Goal: Information Seeking & Learning: Compare options

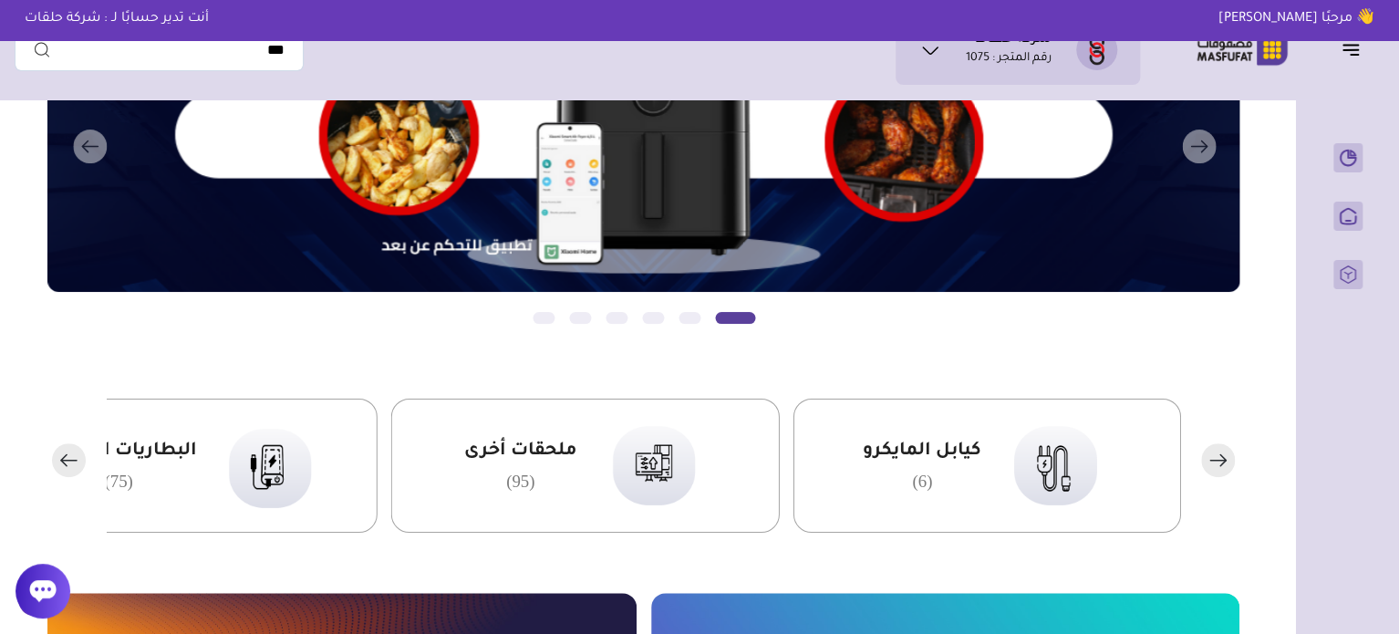
scroll to position [456, 0]
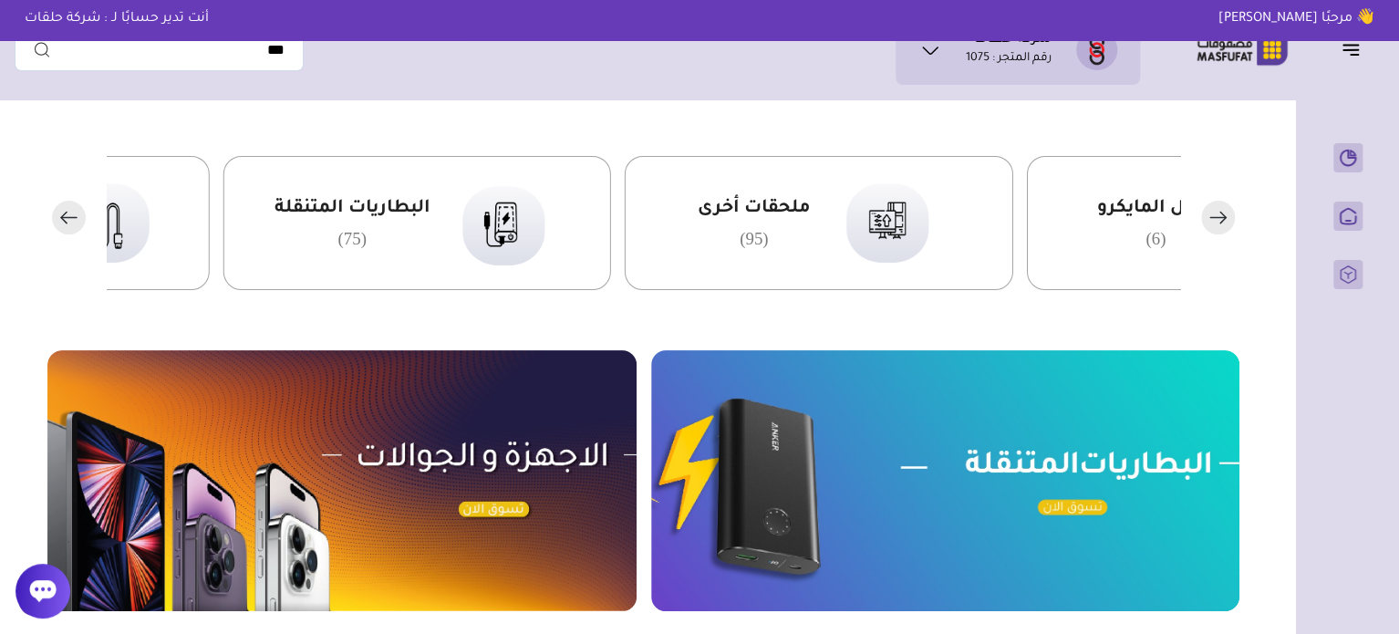
drag, startPoint x: 492, startPoint y: 223, endPoint x: 726, endPoint y: 237, distance: 233.9
click at [726, 237] on div "ملحقات أخرى (95)" at bounding box center [753, 223] width 113 height 52
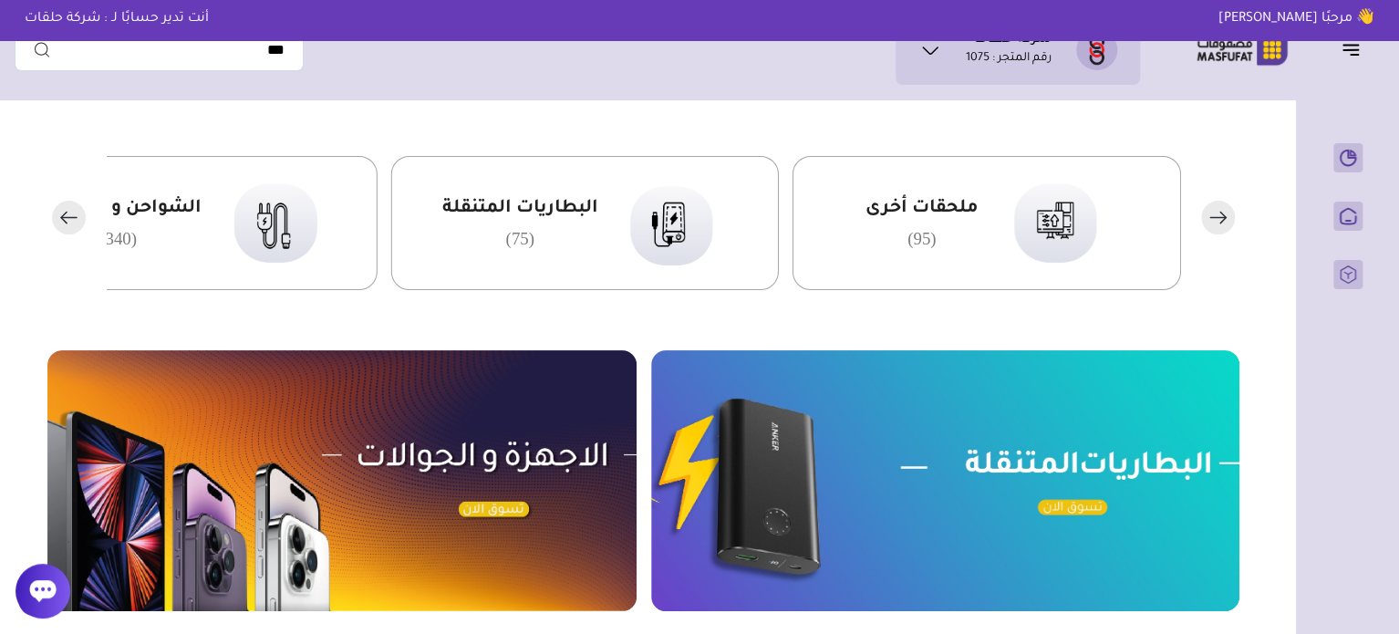
drag, startPoint x: 722, startPoint y: 235, endPoint x: 827, endPoint y: 219, distance: 106.2
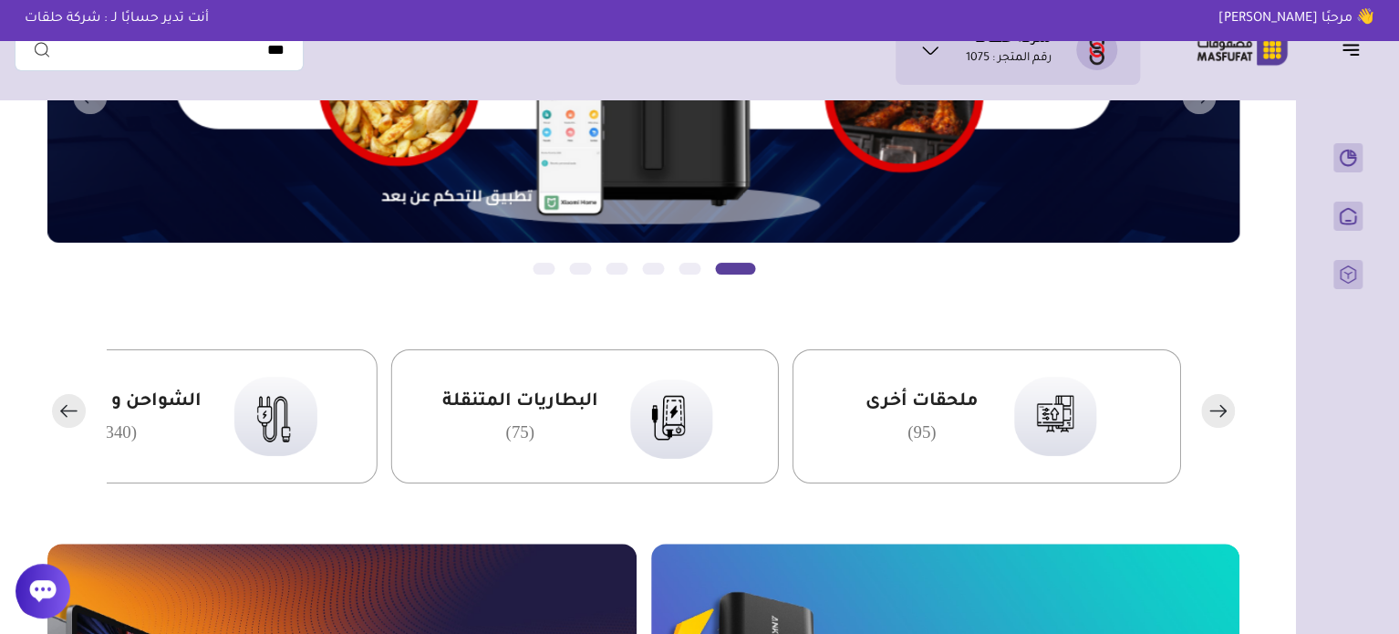
scroll to position [108, 0]
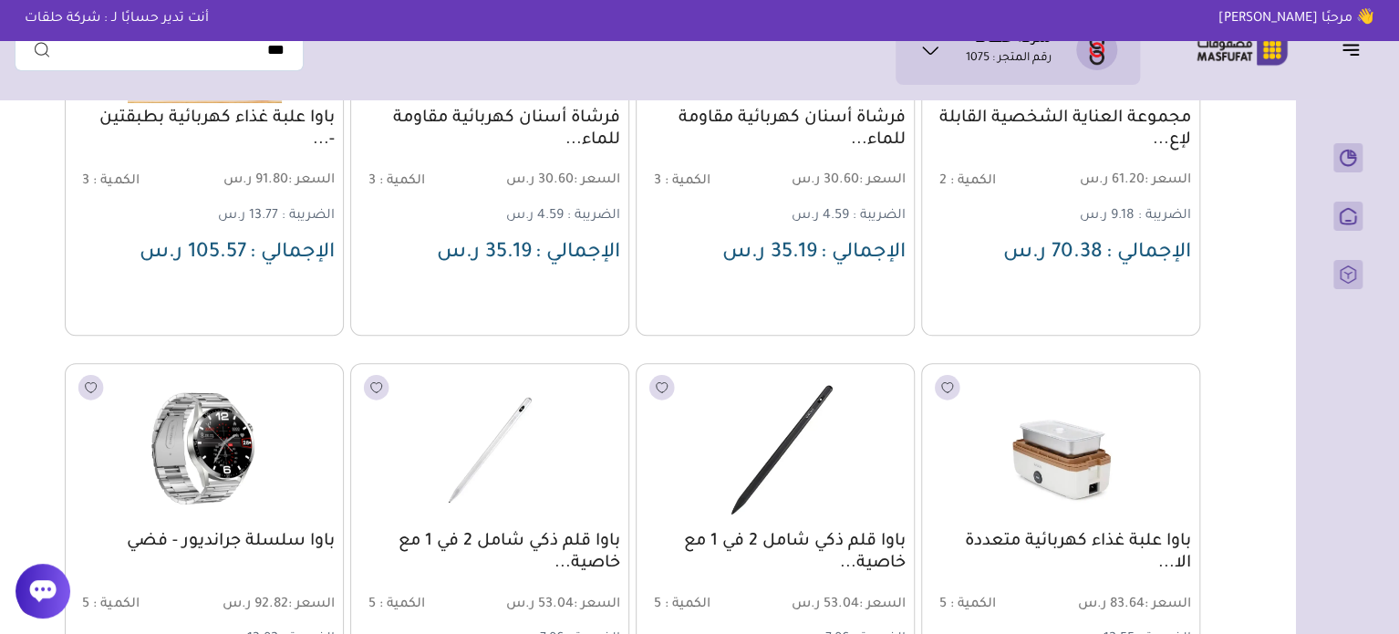
scroll to position [730, 0]
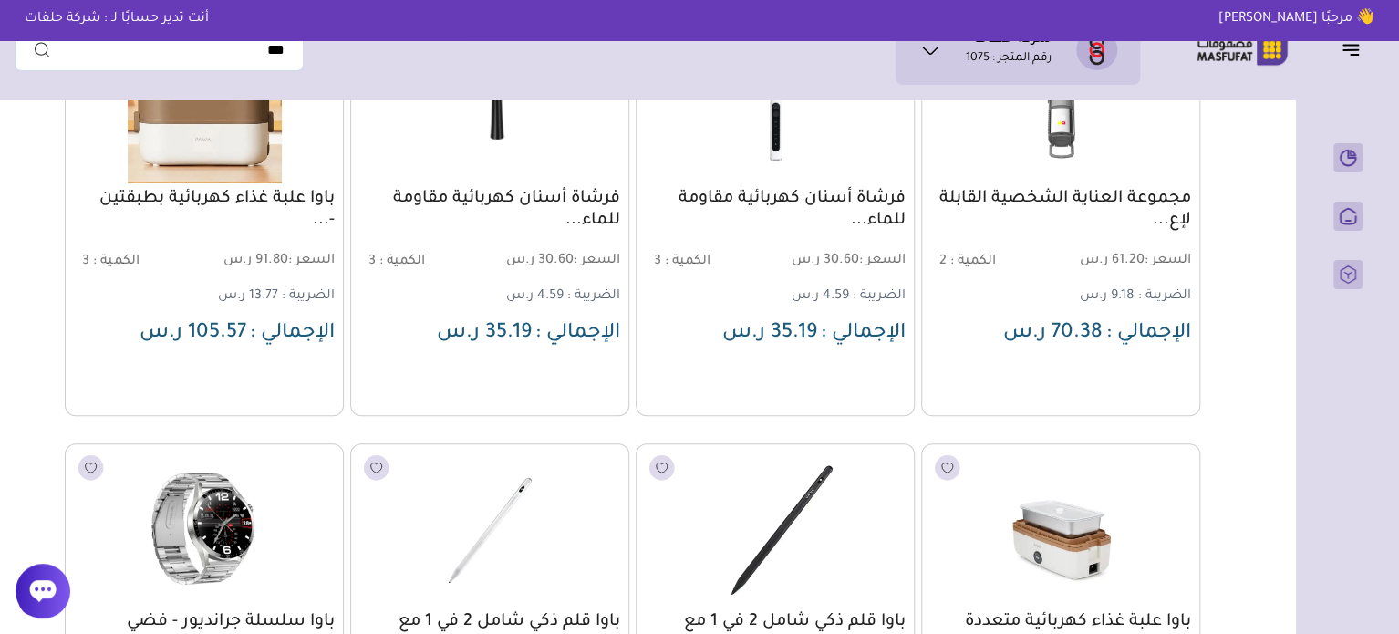
click at [930, 45] on icon at bounding box center [930, 50] width 22 height 22
click at [993, 104] on li "بيانات حسابي" at bounding box center [1007, 107] width 181 height 31
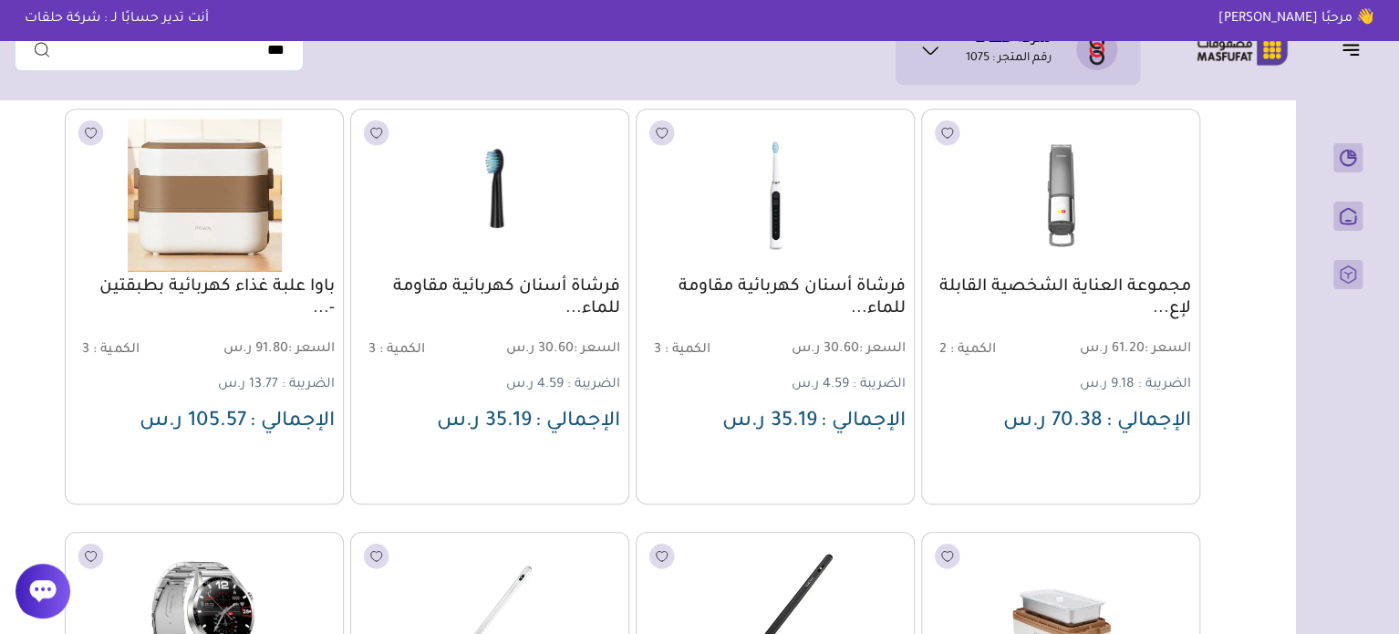
scroll to position [91, 0]
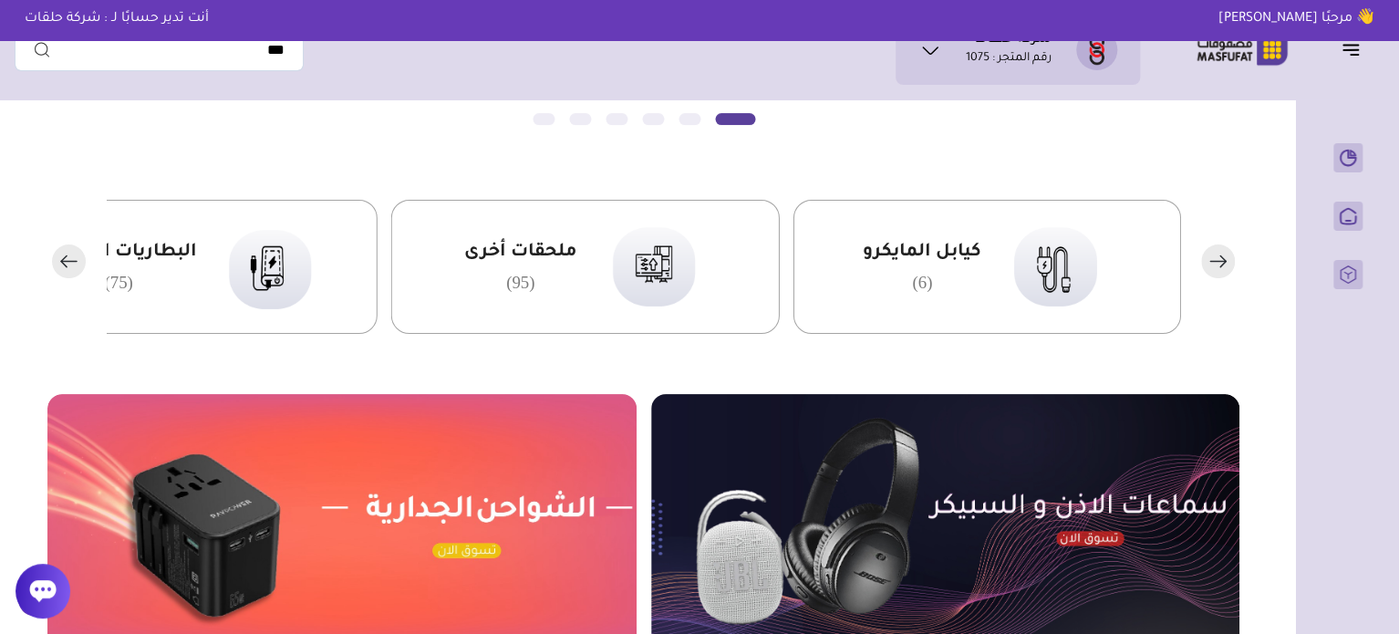
scroll to position [401, 0]
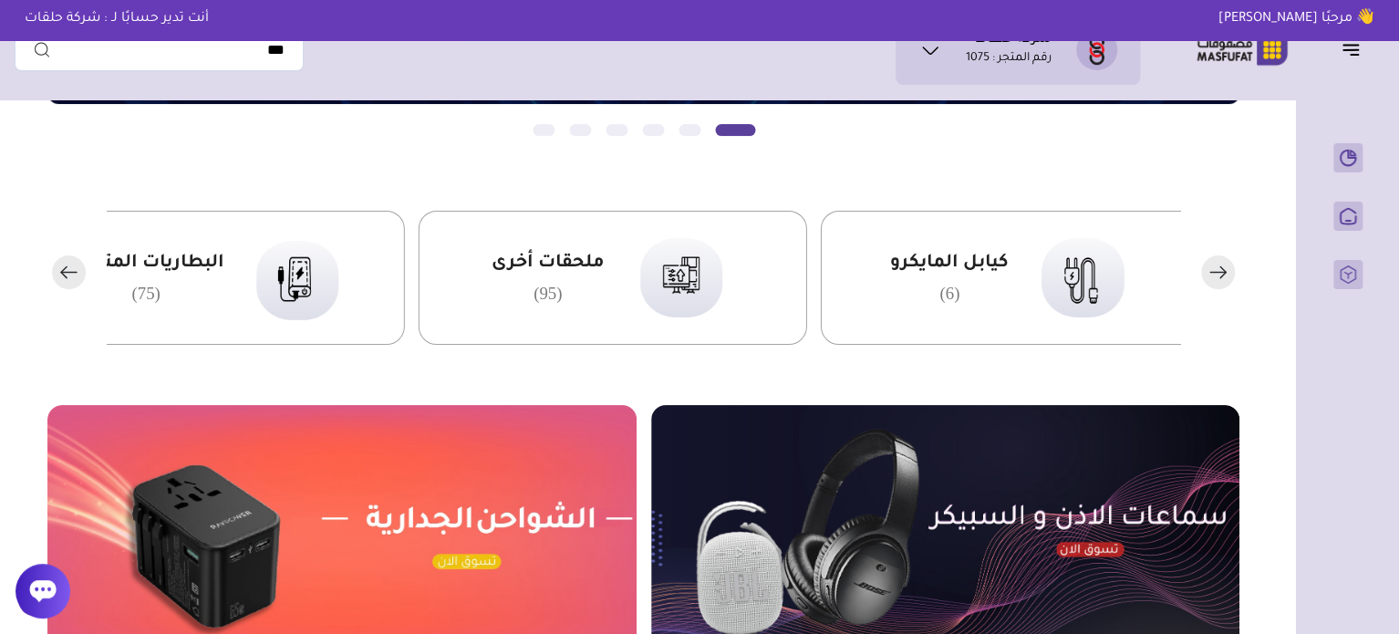
drag, startPoint x: 664, startPoint y: 255, endPoint x: 930, endPoint y: 255, distance: 266.3
click at [733, 255] on img at bounding box center [677, 277] width 111 height 108
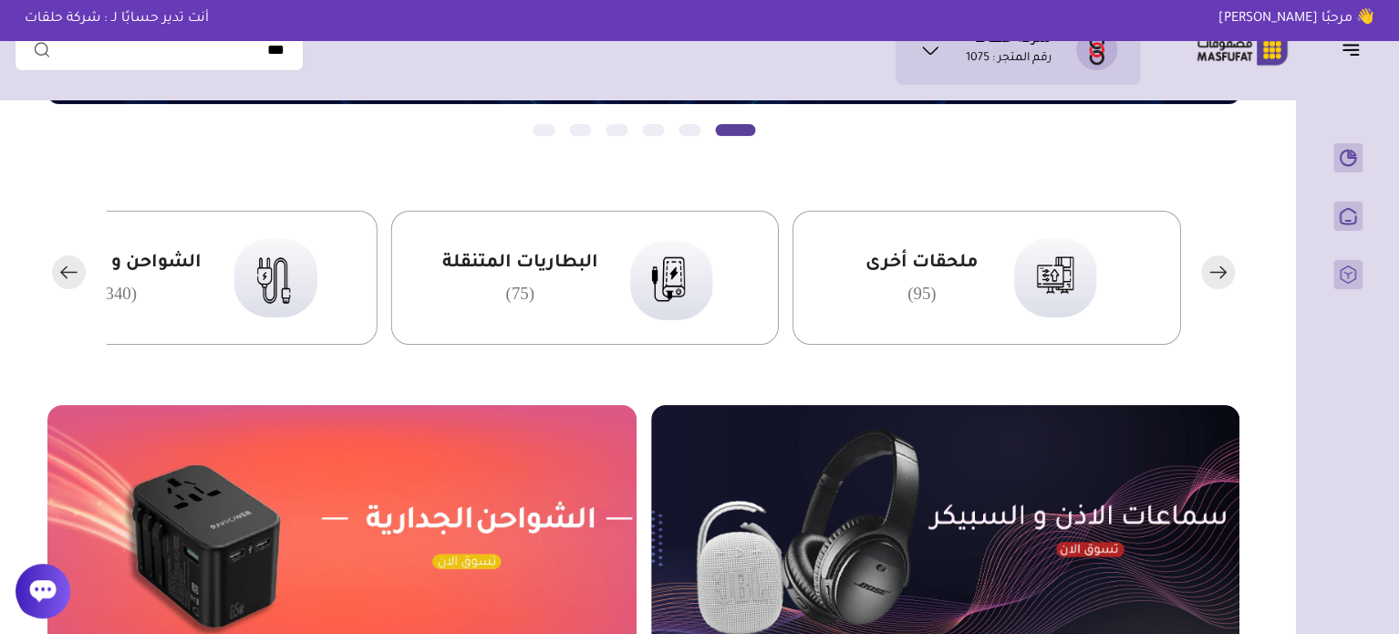
drag, startPoint x: 603, startPoint y: 295, endPoint x: 845, endPoint y: 280, distance: 243.0
click at [779, 280] on div "البطاريات المتنقلة (75)" at bounding box center [584, 278] width 389 height 134
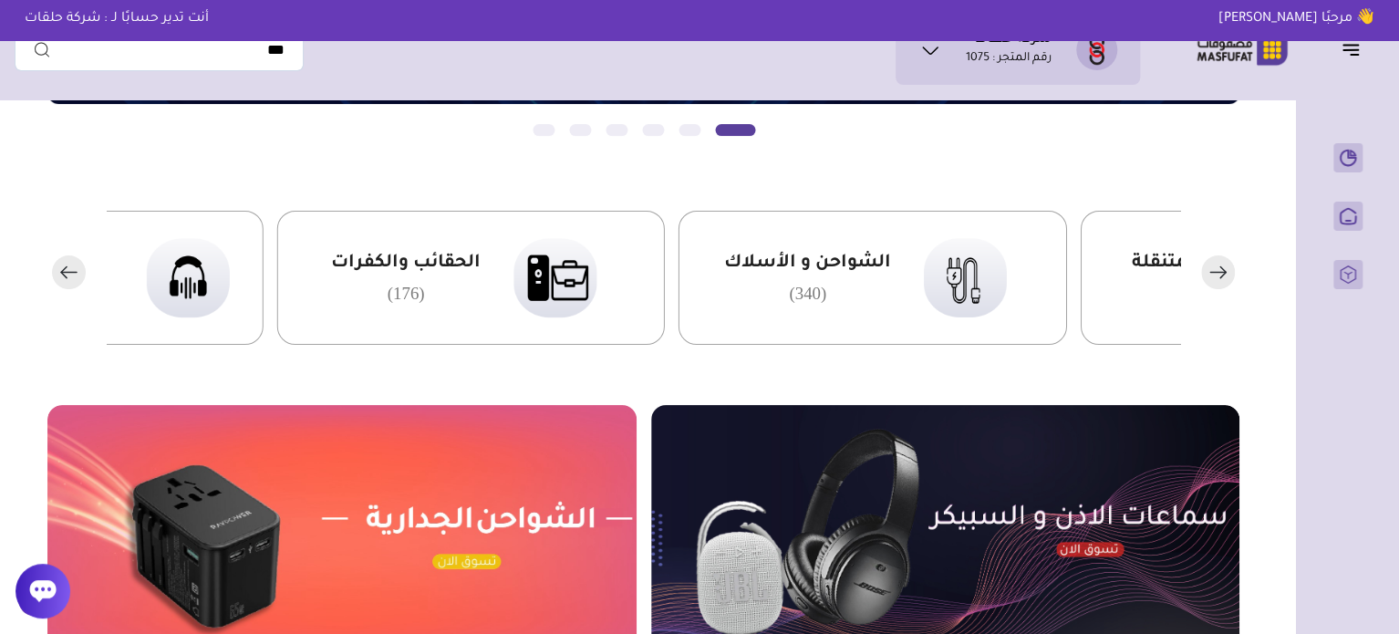
drag, startPoint x: 486, startPoint y: 280, endPoint x: 825, endPoint y: 280, distance: 339.3
click at [824, 280] on div "الشواحن و الأسلاك (340)" at bounding box center [806, 278] width 167 height 52
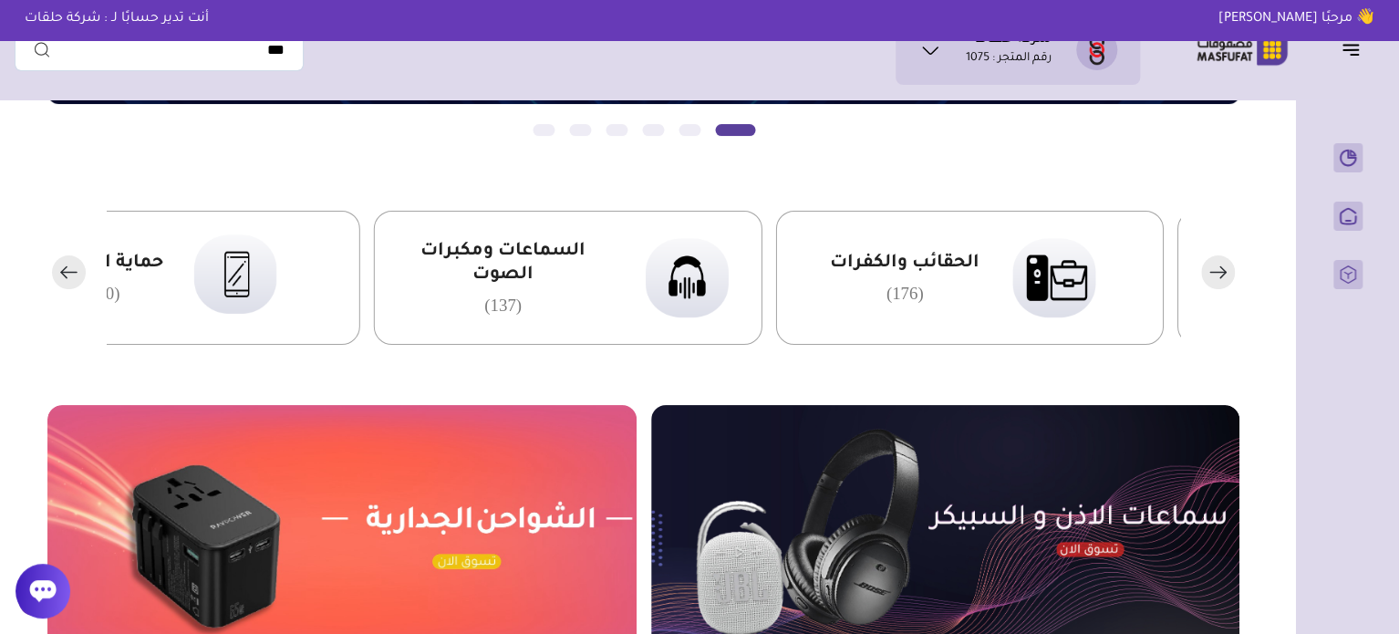
drag, startPoint x: 330, startPoint y: 332, endPoint x: 715, endPoint y: 323, distance: 385.0
click at [715, 323] on div "السماعات ومكبرات الصوت (137)" at bounding box center [567, 278] width 389 height 134
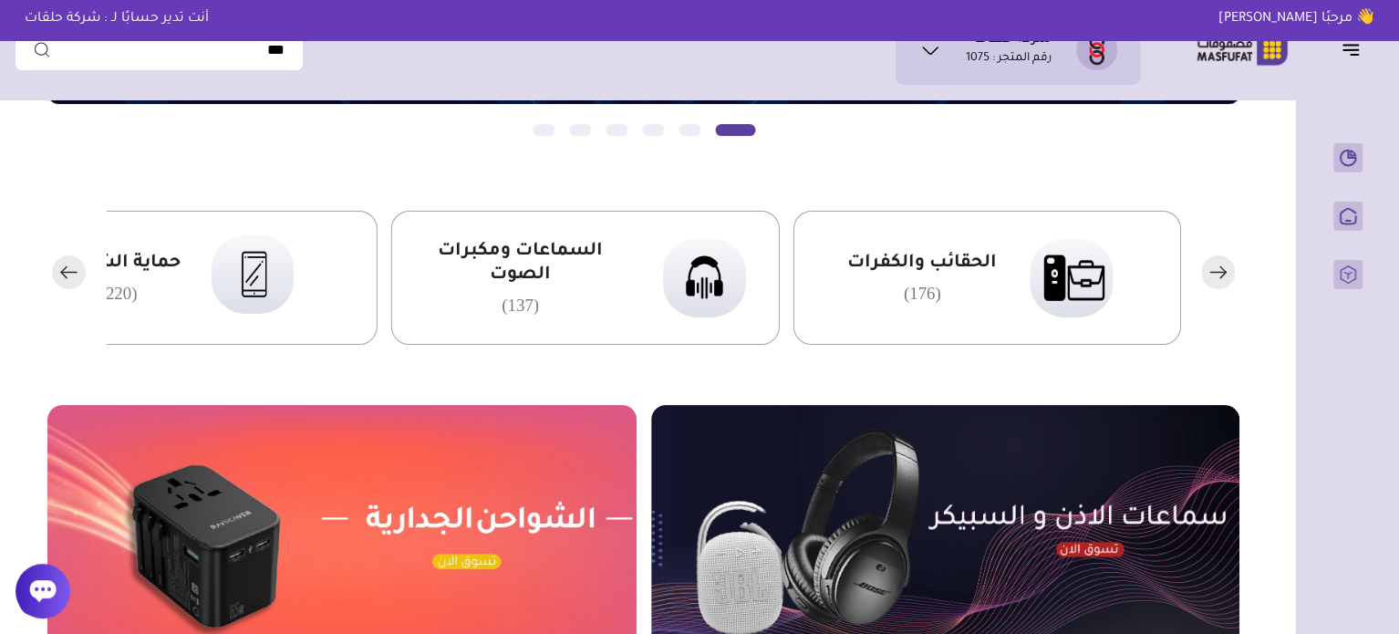
click at [719, 278] on img at bounding box center [703, 277] width 111 height 108
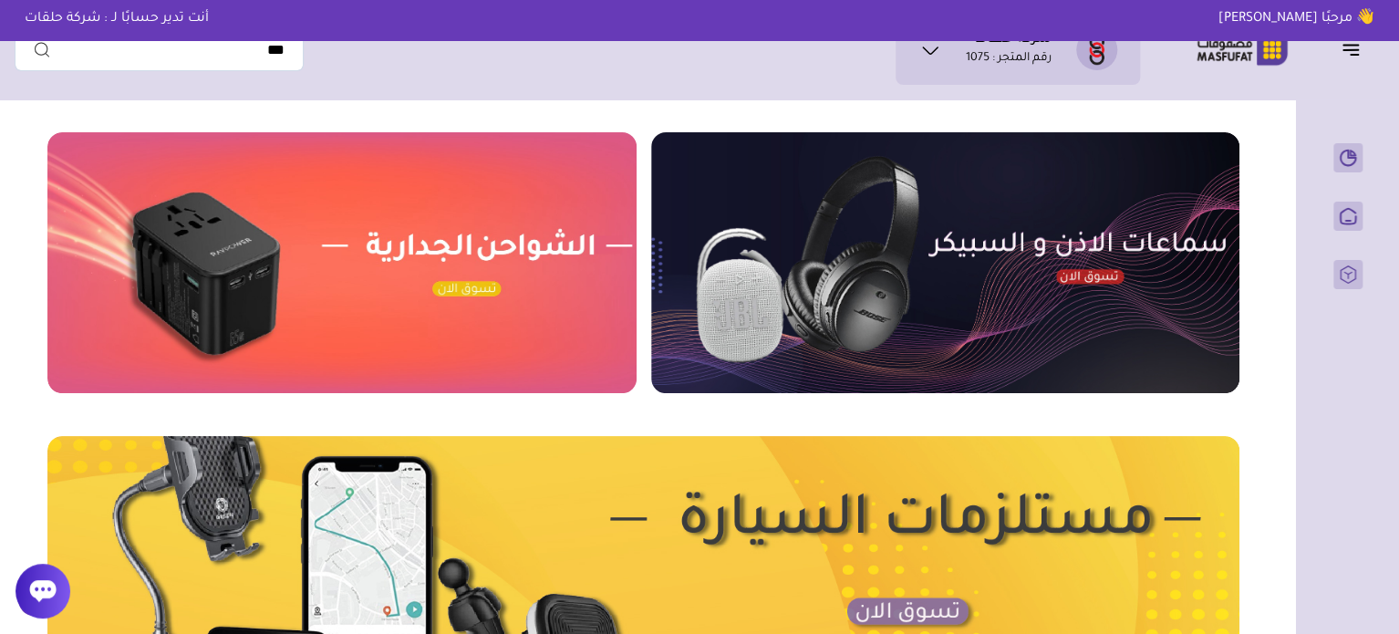
scroll to position [675, 0]
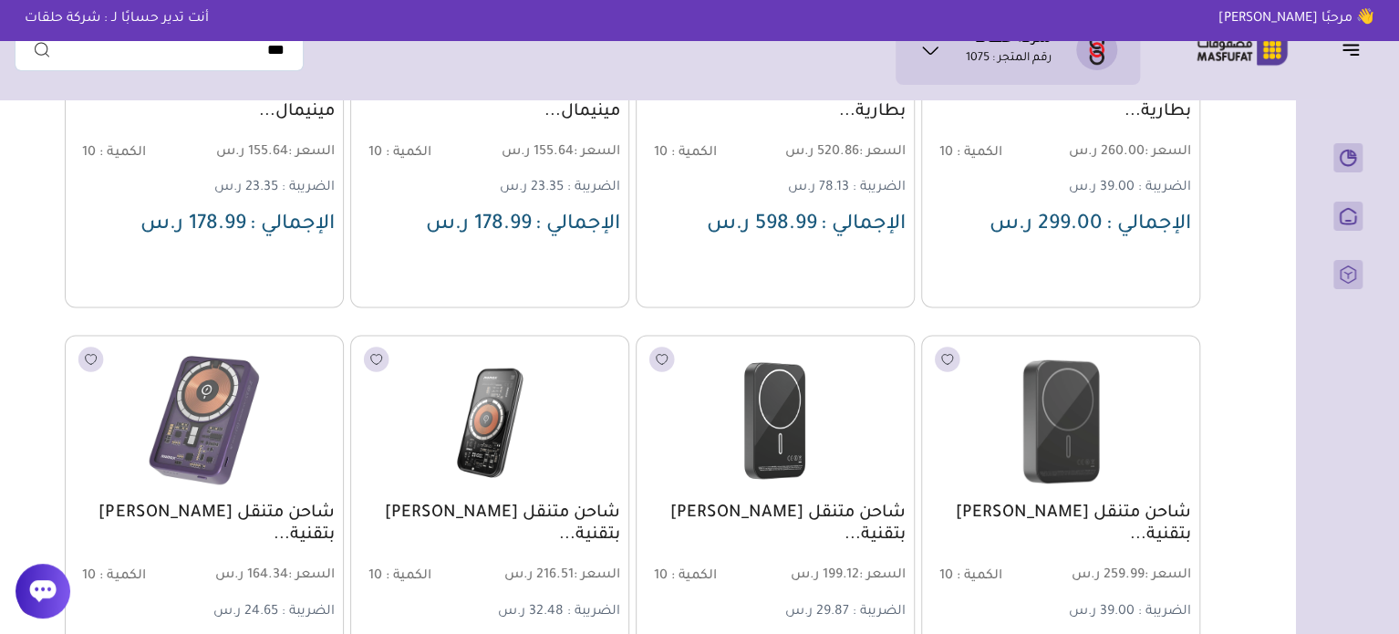
scroll to position [4651, 0]
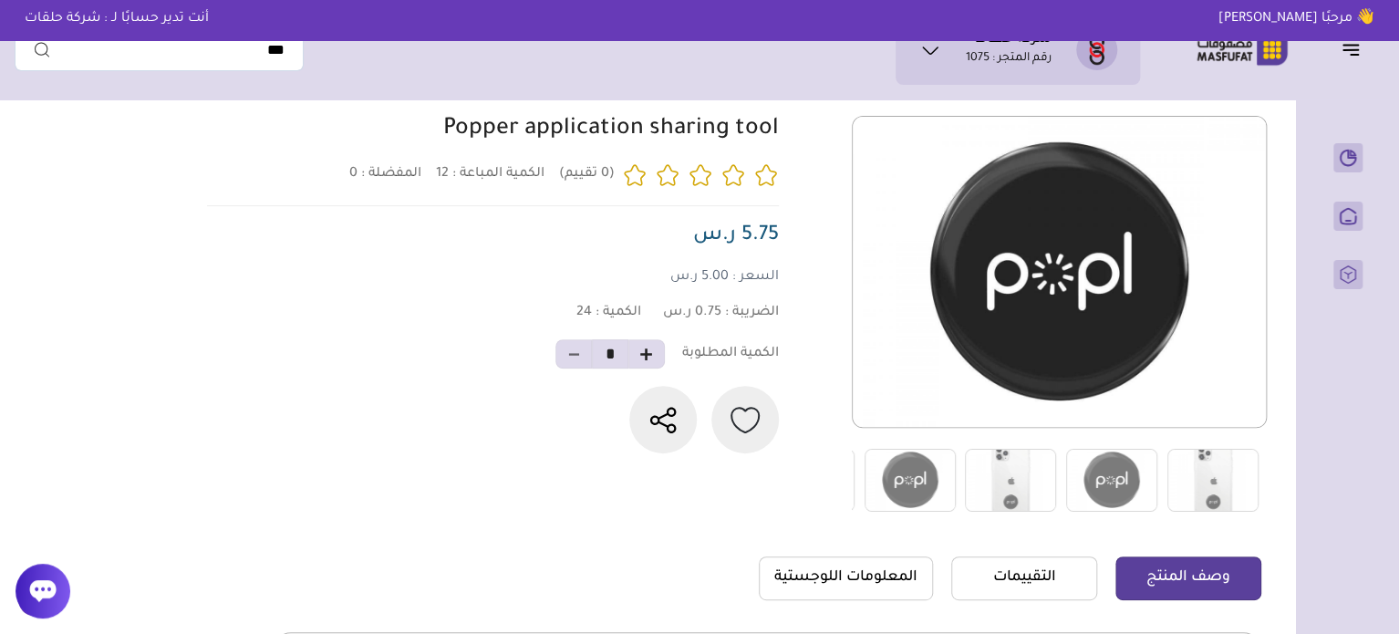
scroll to position [182, 0]
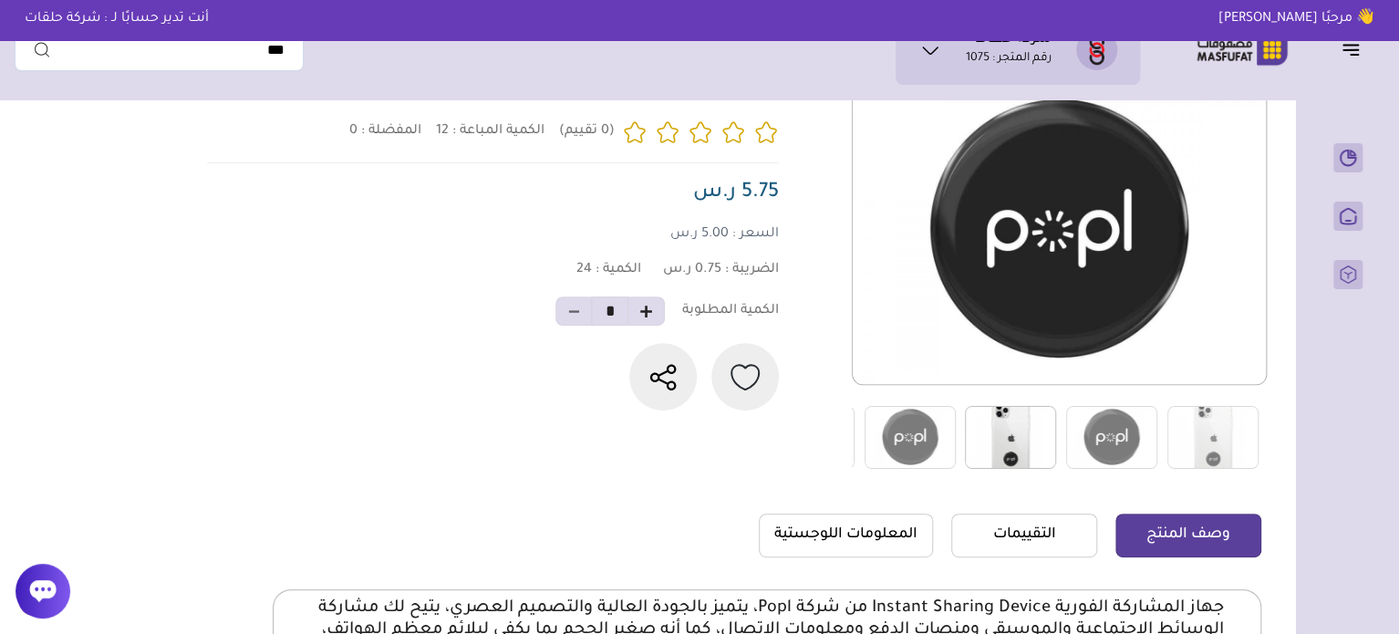
click at [993, 451] on img at bounding box center [1010, 437] width 91 height 63
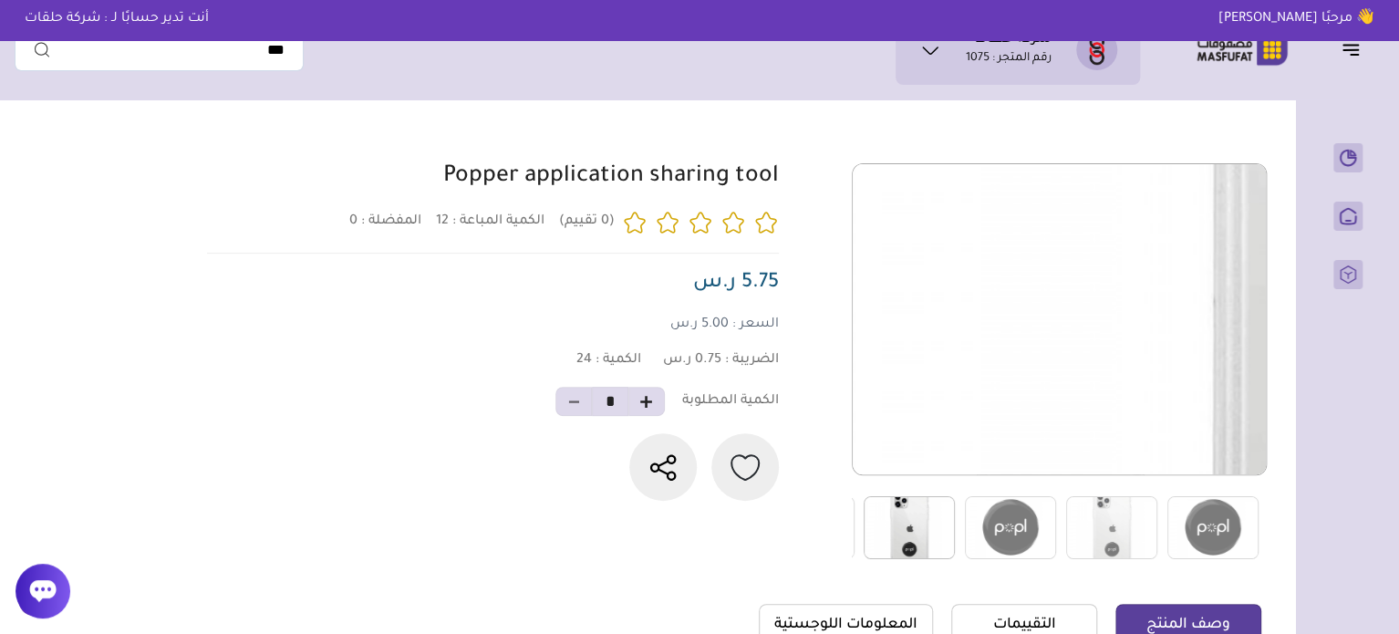
scroll to position [91, 0]
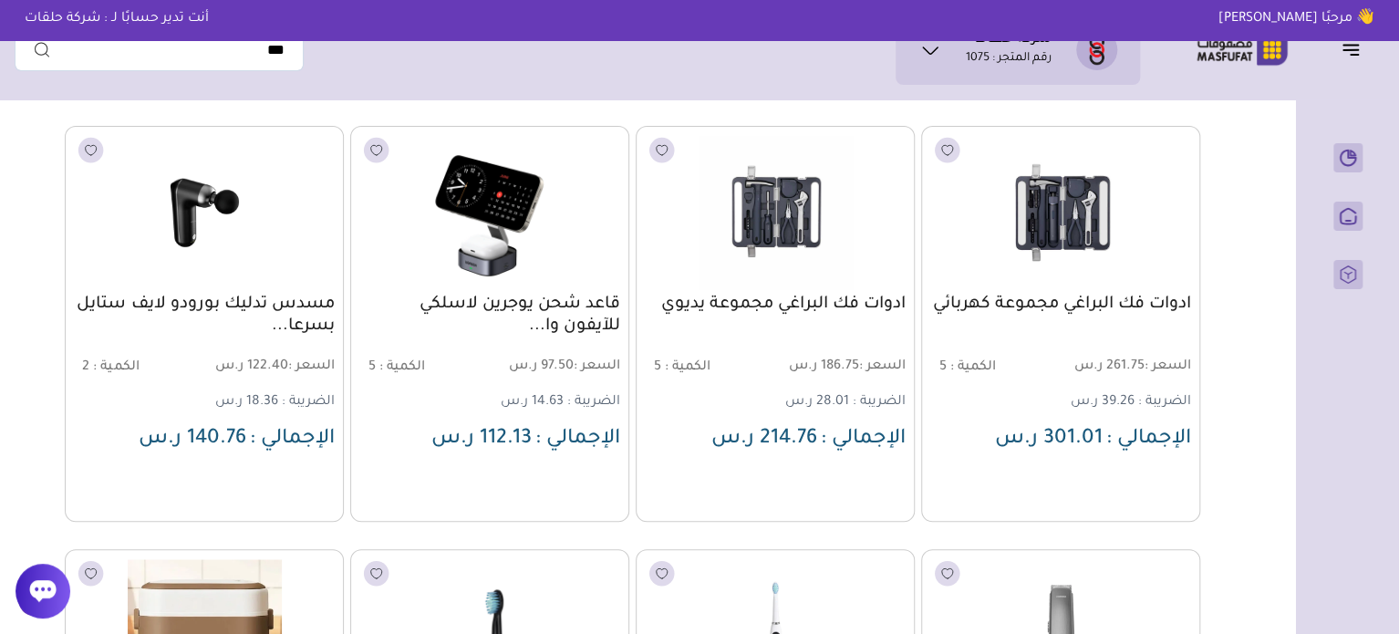
scroll to position [182, 0]
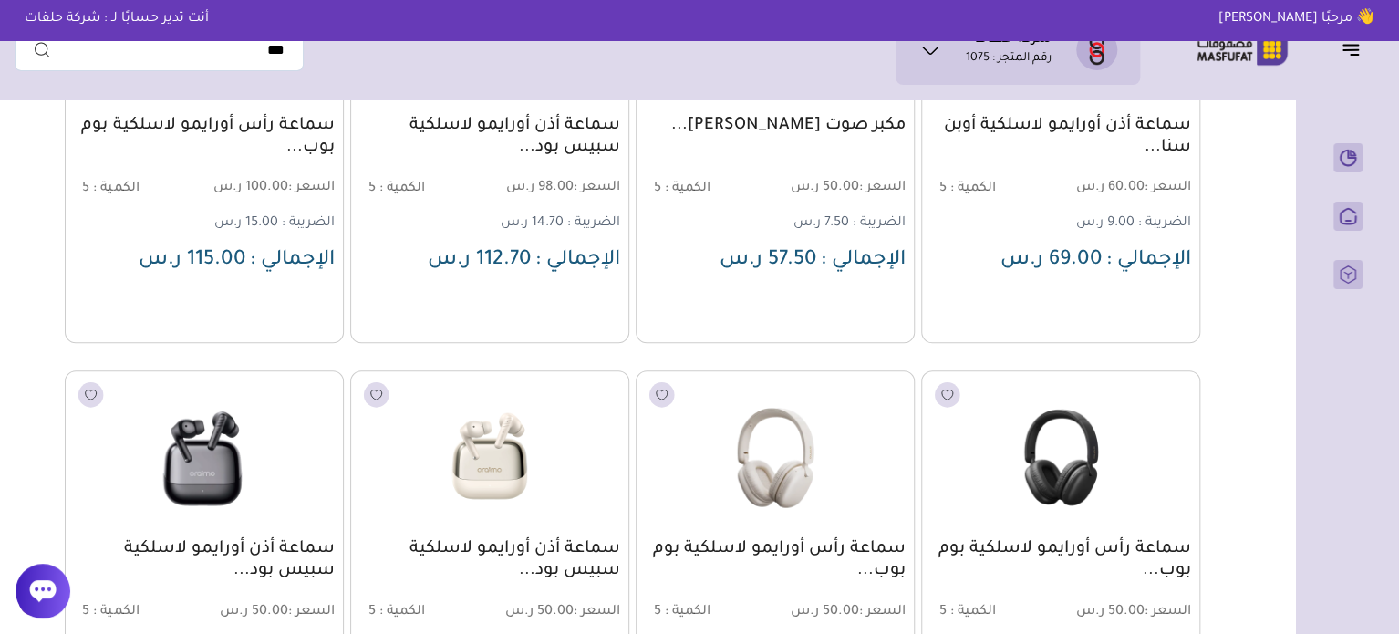
scroll to position [365, 0]
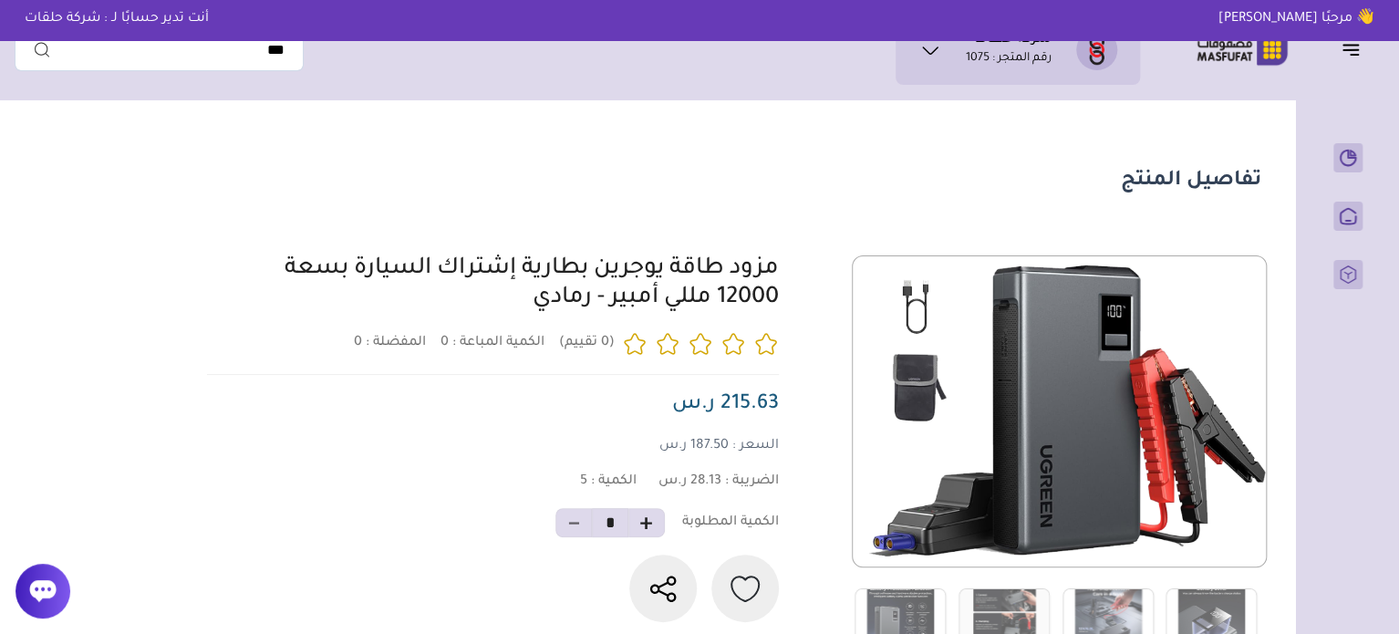
drag, startPoint x: 784, startPoint y: 272, endPoint x: 475, endPoint y: 305, distance: 310.9
click at [475, 305] on div "0 0 5 *" at bounding box center [732, 453] width 1060 height 397
drag, startPoint x: 562, startPoint y: 278, endPoint x: 790, endPoint y: 273, distance: 228.1
click at [783, 274] on div "0 0 5 *" at bounding box center [732, 453] width 1060 height 397
click at [810, 265] on div "0 0 5 *" at bounding box center [732, 453] width 1060 height 397
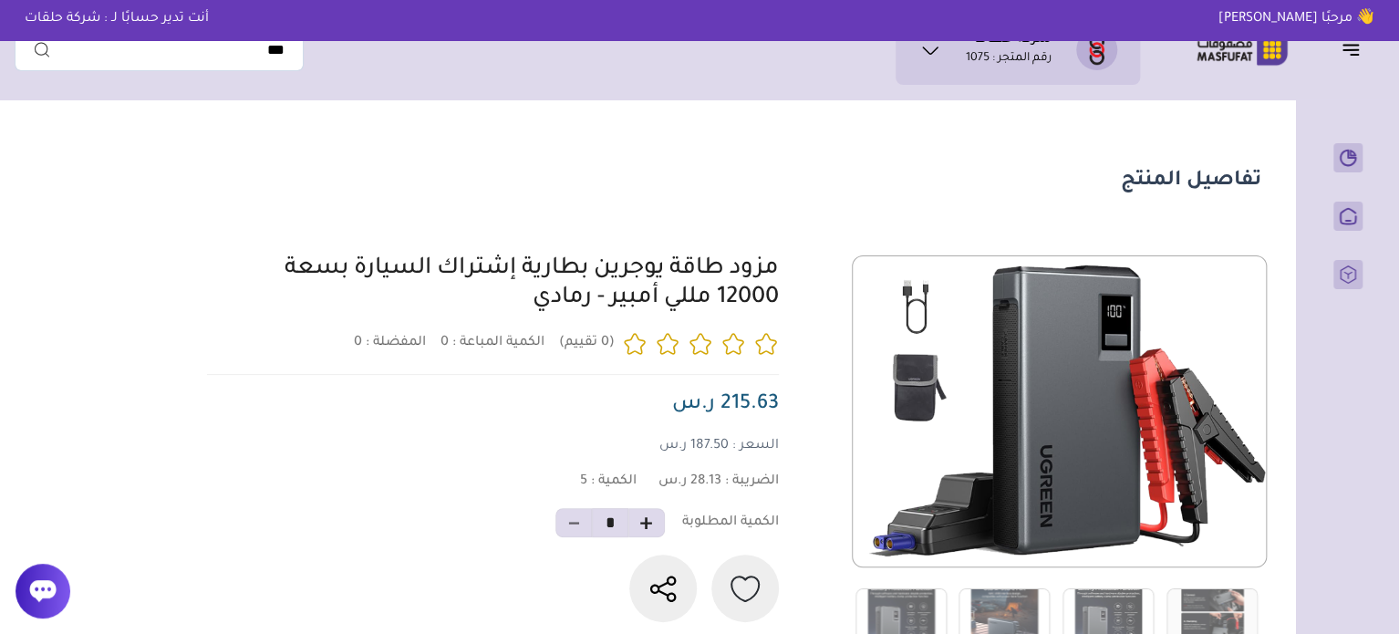
drag, startPoint x: 810, startPoint y: 265, endPoint x: 613, endPoint y: 318, distance: 204.0
click at [613, 318] on div "0 0 5 *" at bounding box center [732, 453] width 1060 height 397
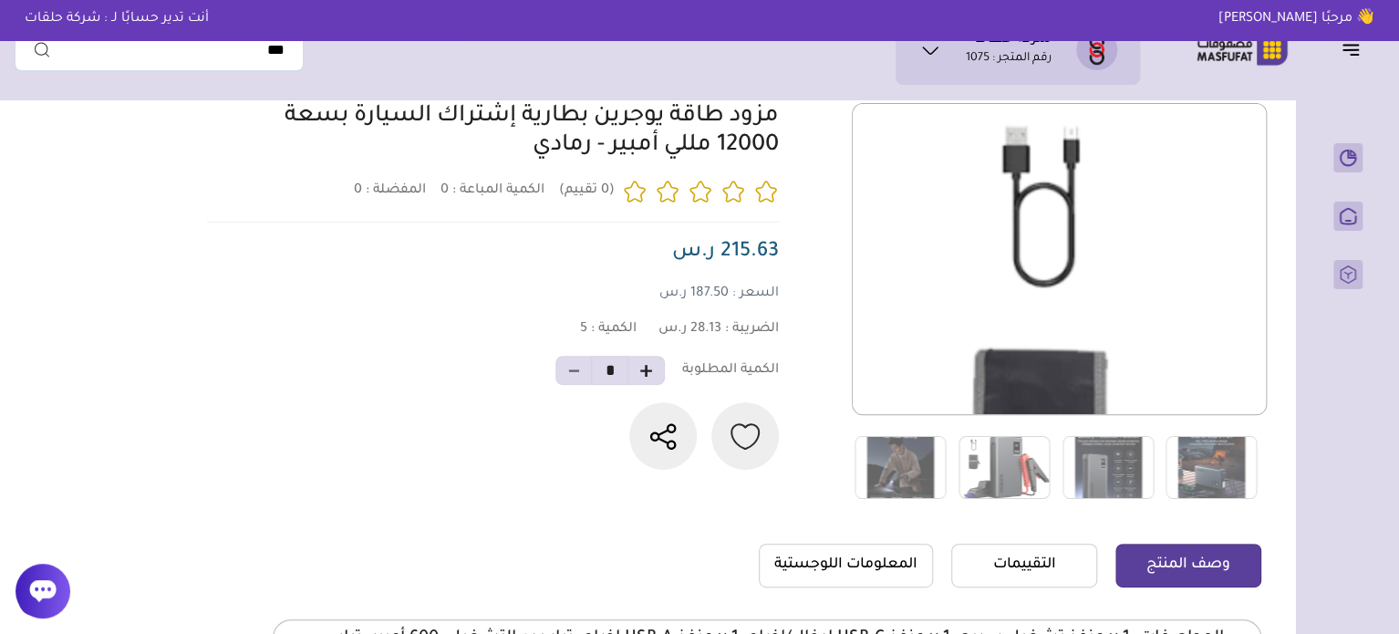
scroll to position [182, 0]
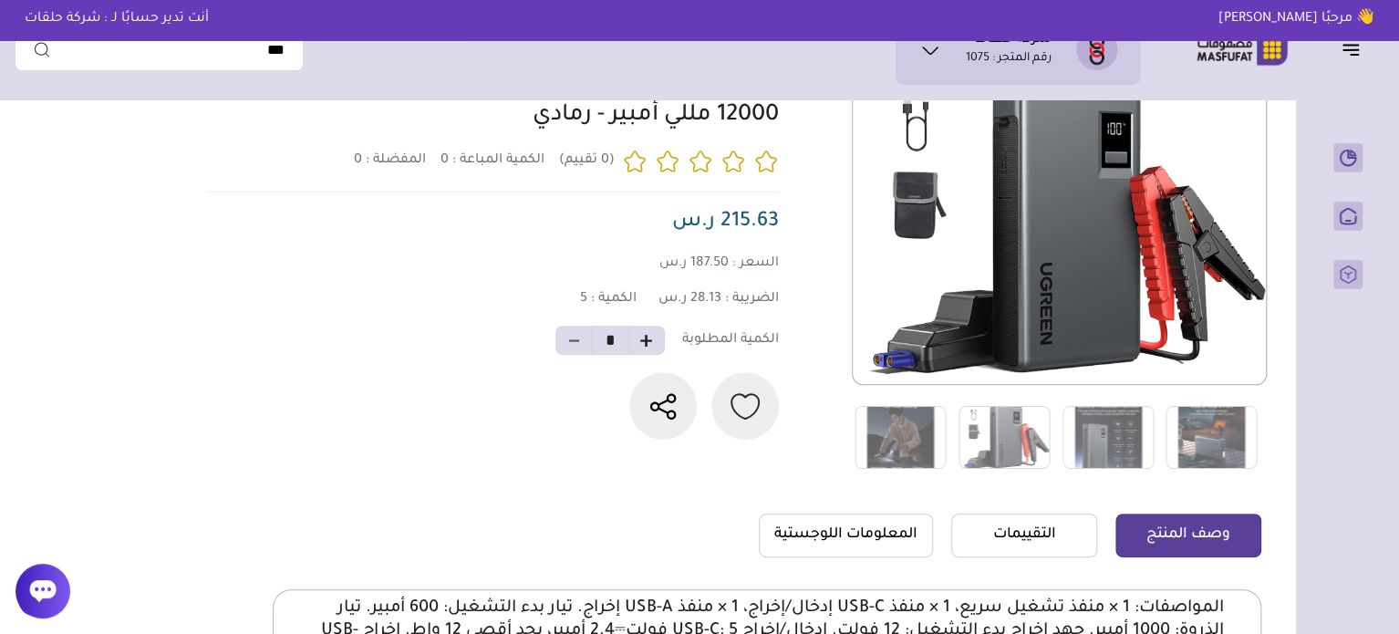
click at [170, 287] on section "تفاصيل المنتج 0 المفضلة : 0" at bounding box center [644, 365] width 1258 height 878
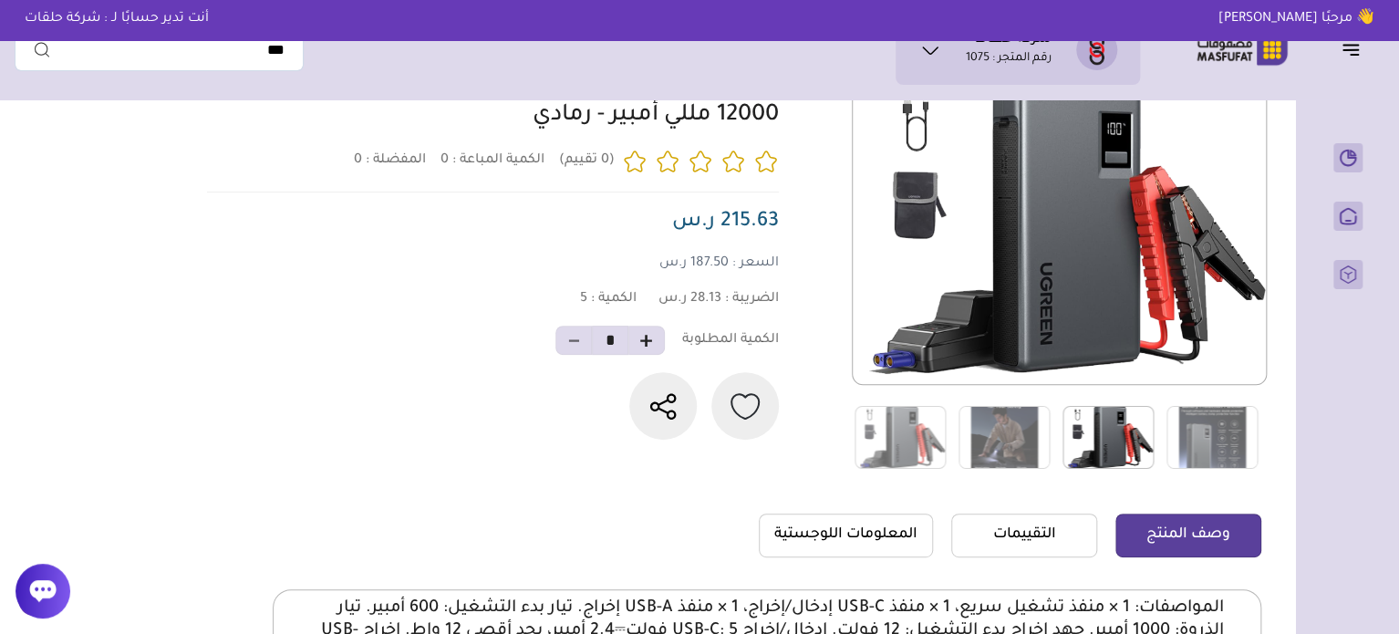
click at [1098, 420] on img at bounding box center [1108, 437] width 91 height 63
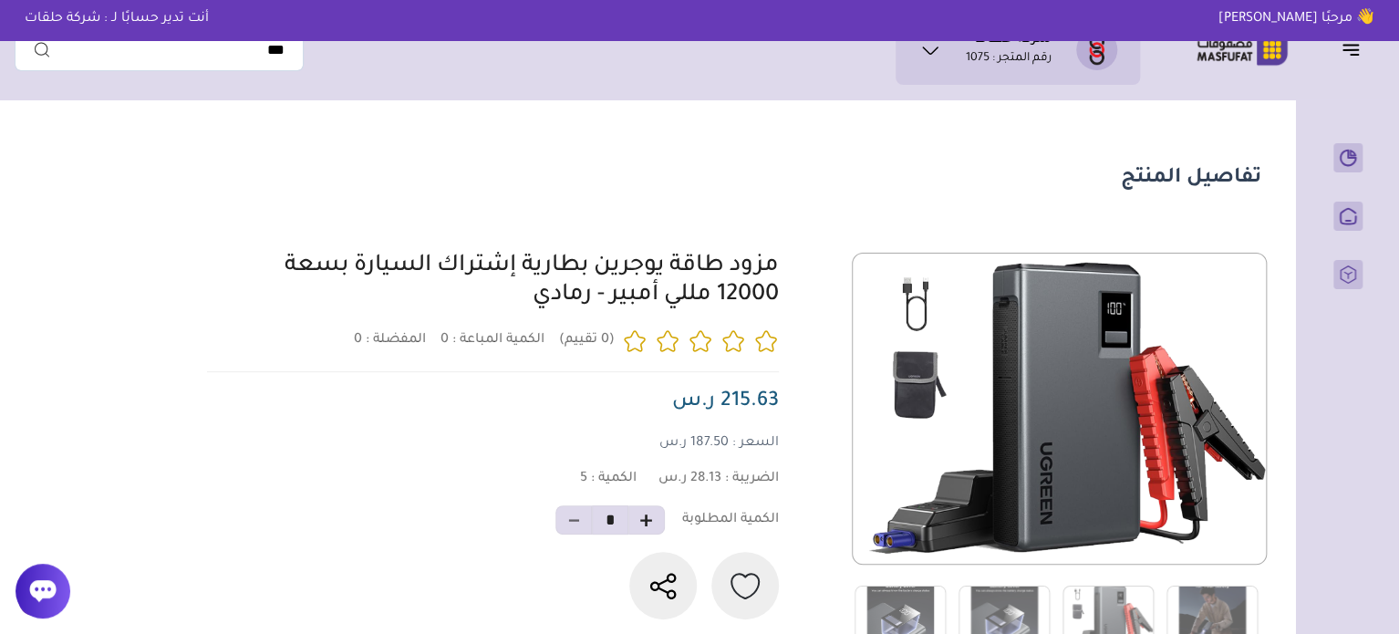
scroll to position [0, 0]
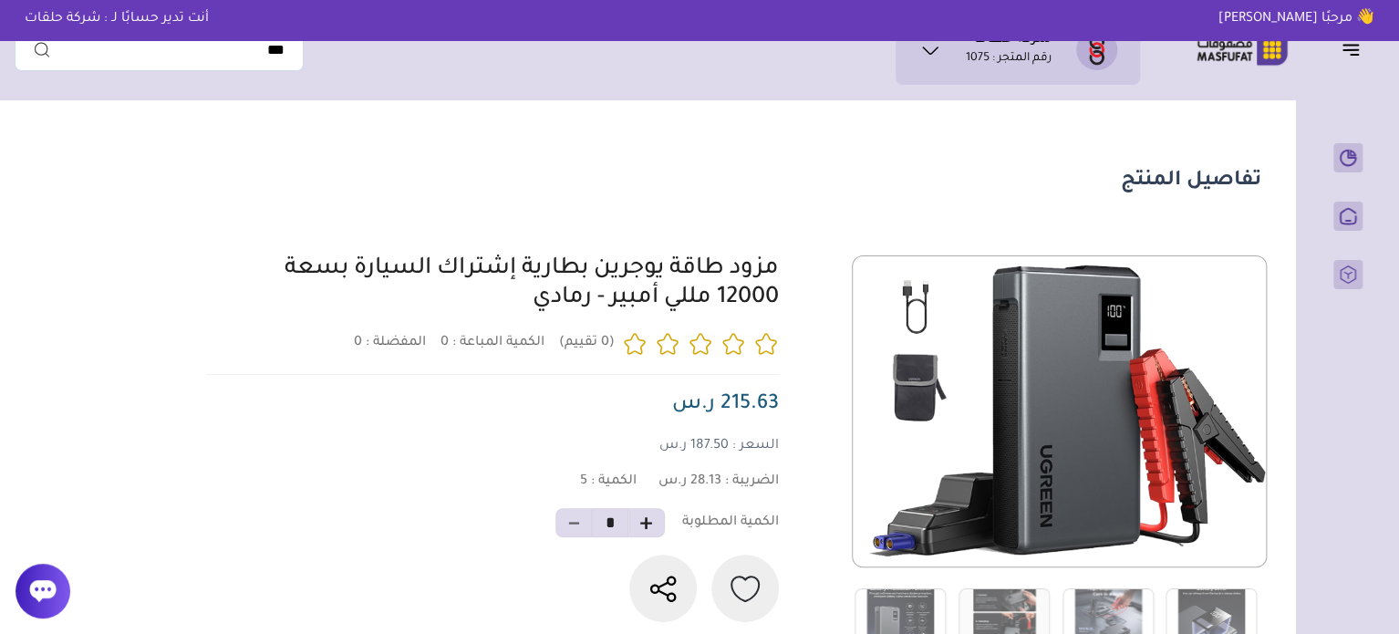
drag, startPoint x: 784, startPoint y: 269, endPoint x: 609, endPoint y: 310, distance: 179.9
click at [609, 310] on div "0 0 5 *" at bounding box center [732, 453] width 1060 height 397
copy link "مزود طاقة يوجرين بطارية إشتراك السيارة بسعة 12000 مللي أمبير"
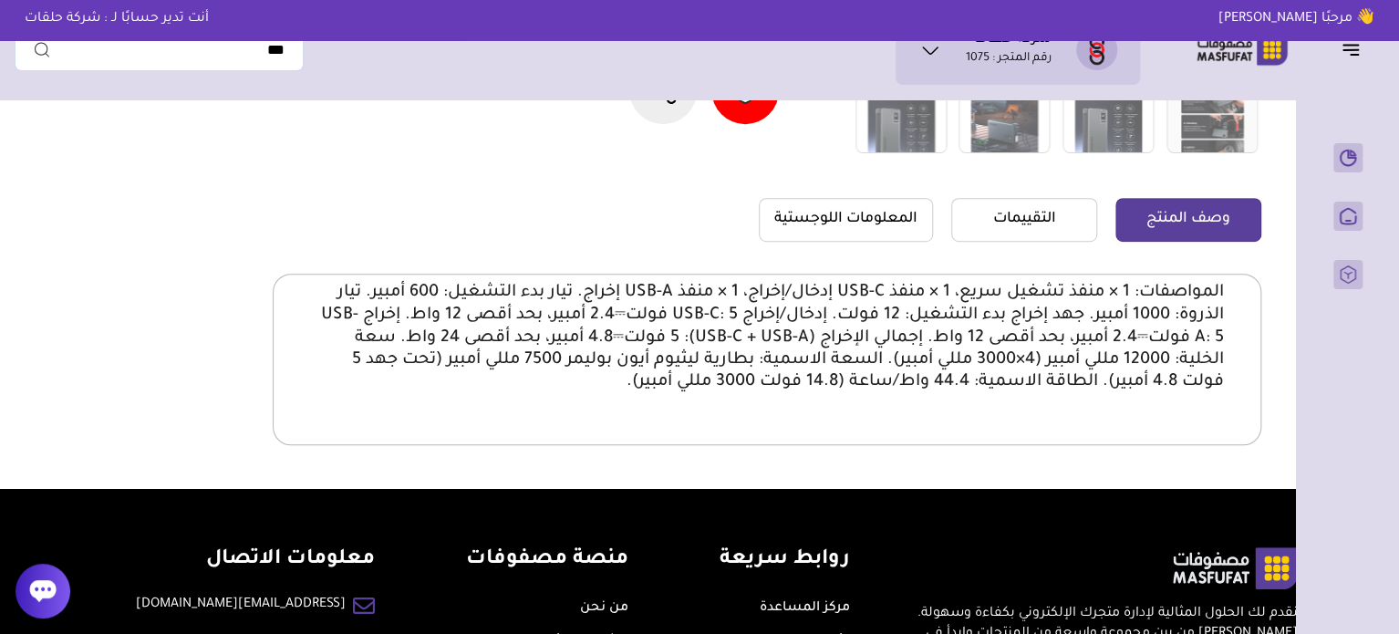
scroll to position [365, 0]
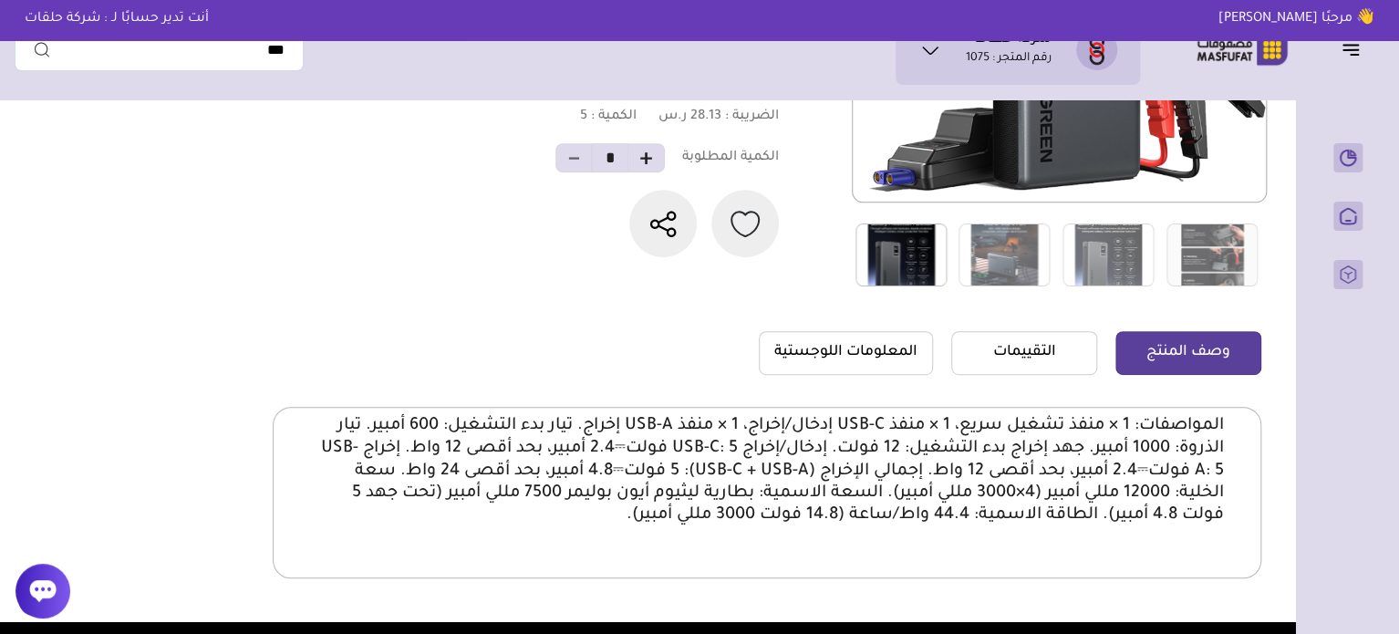
drag, startPoint x: 919, startPoint y: 233, endPoint x: 948, endPoint y: 242, distance: 29.4
click at [919, 233] on img at bounding box center [900, 254] width 91 height 63
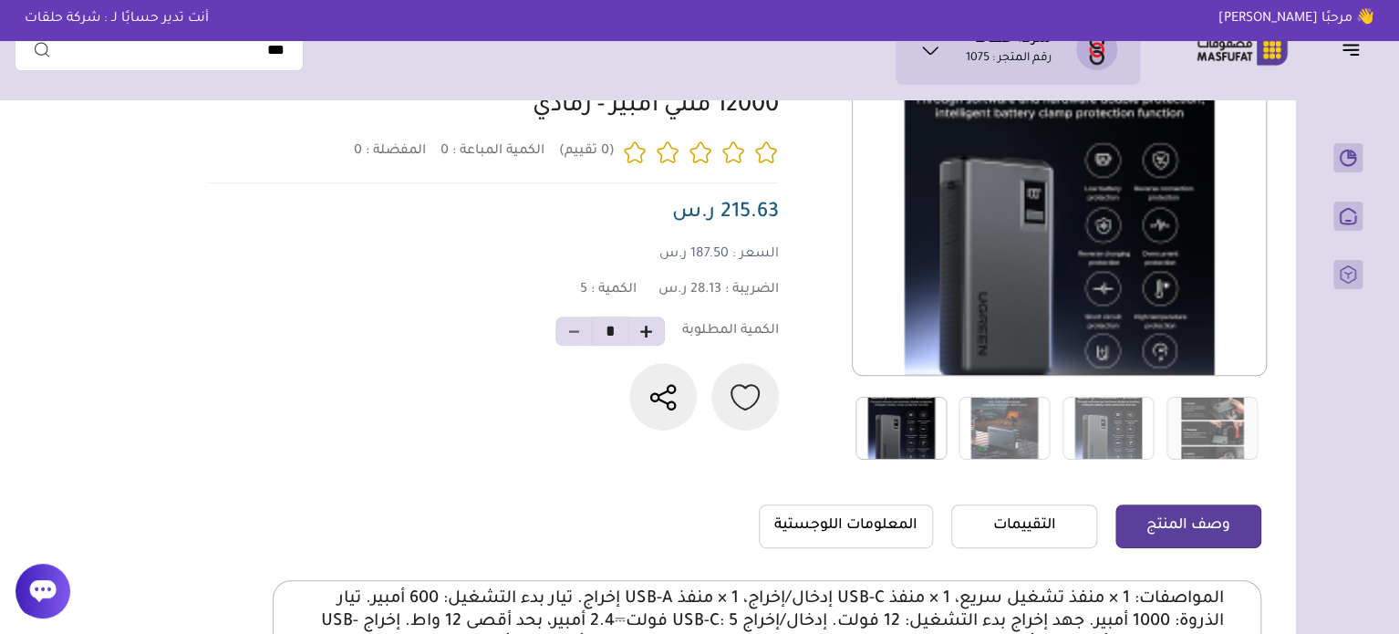
scroll to position [182, 0]
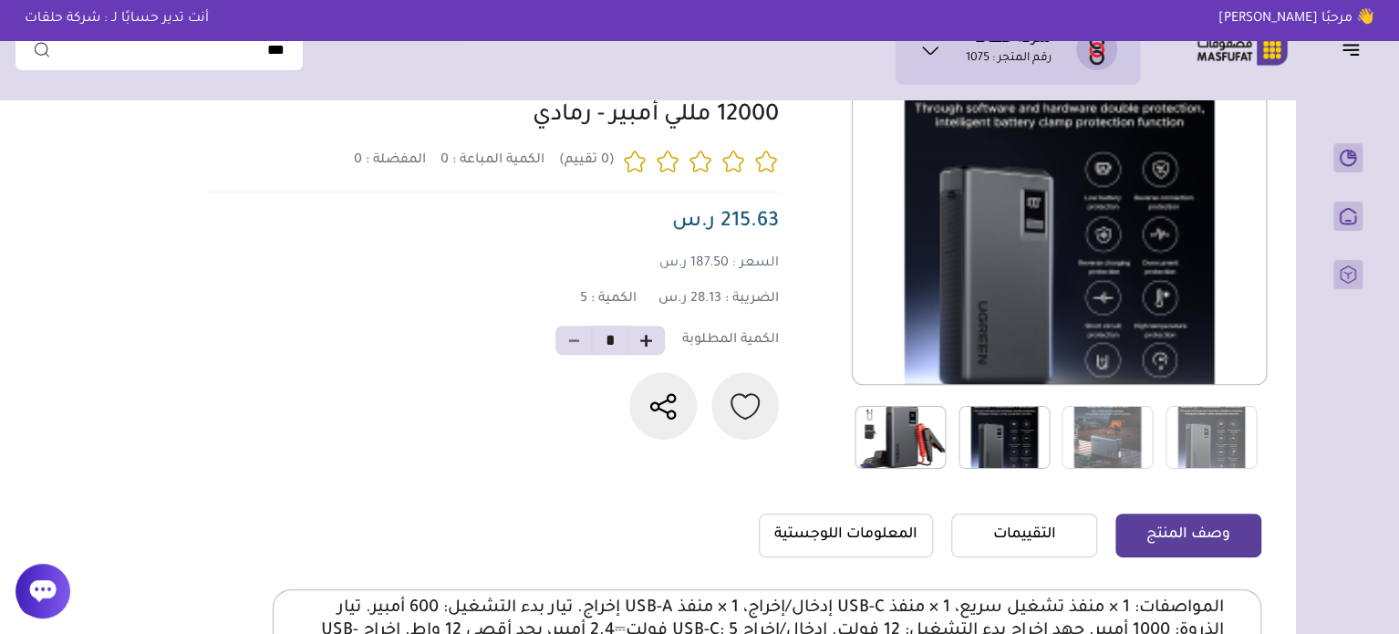
click at [1013, 433] on img at bounding box center [1004, 437] width 91 height 63
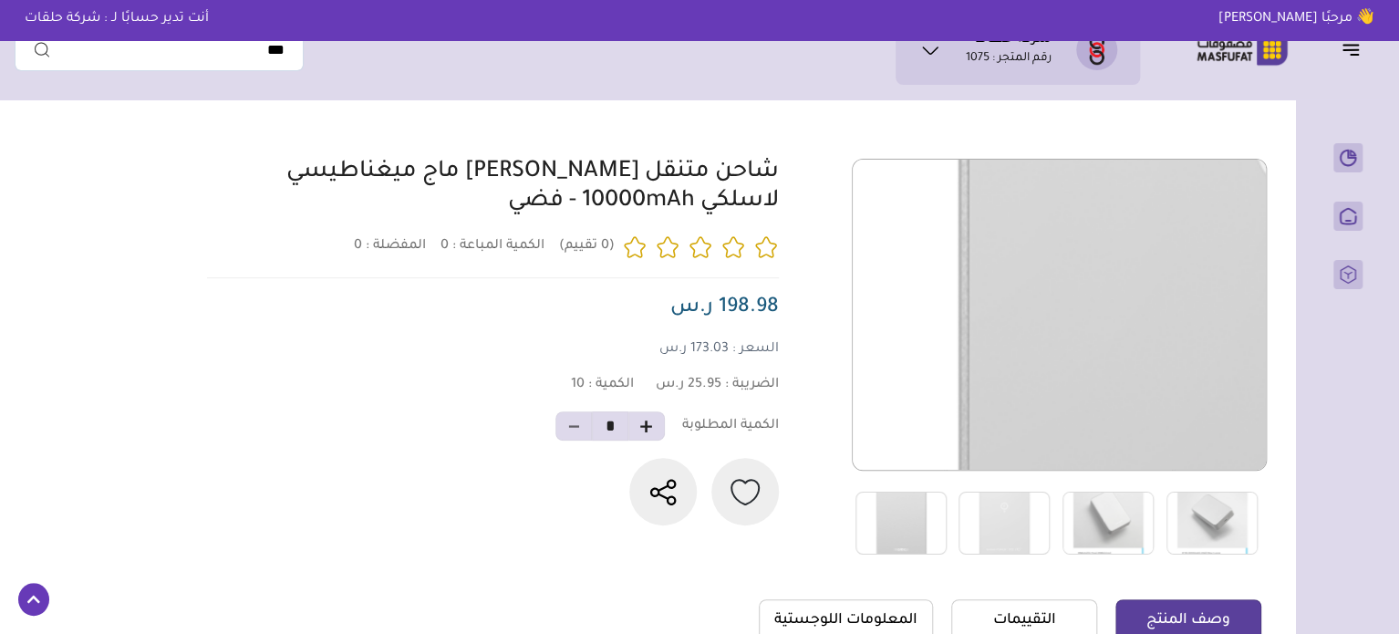
scroll to position [86, 0]
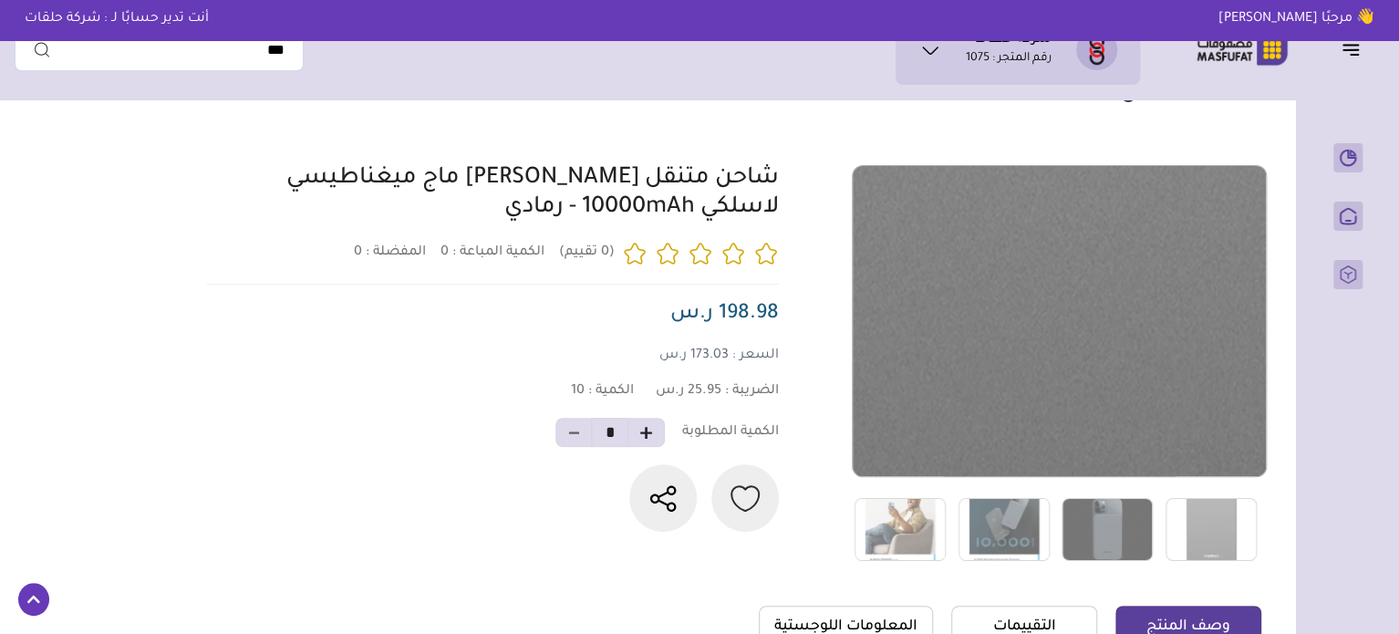
scroll to position [91, 0]
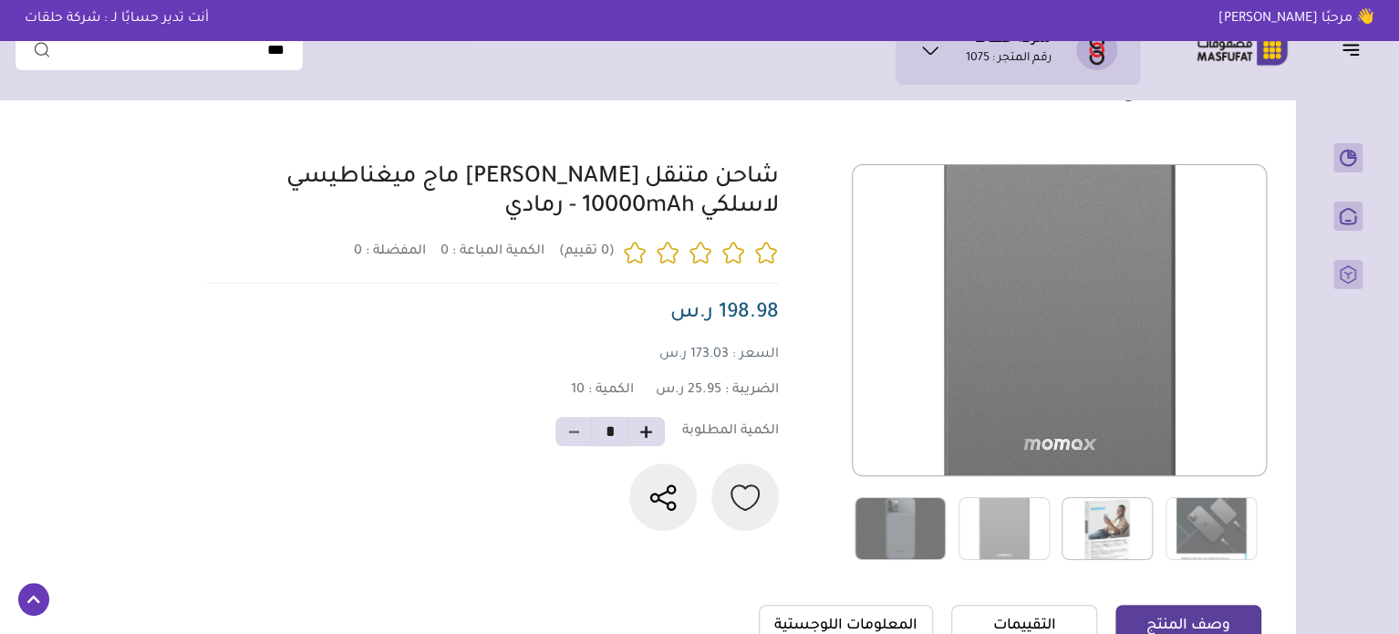
click at [1105, 535] on img at bounding box center [1107, 528] width 91 height 63
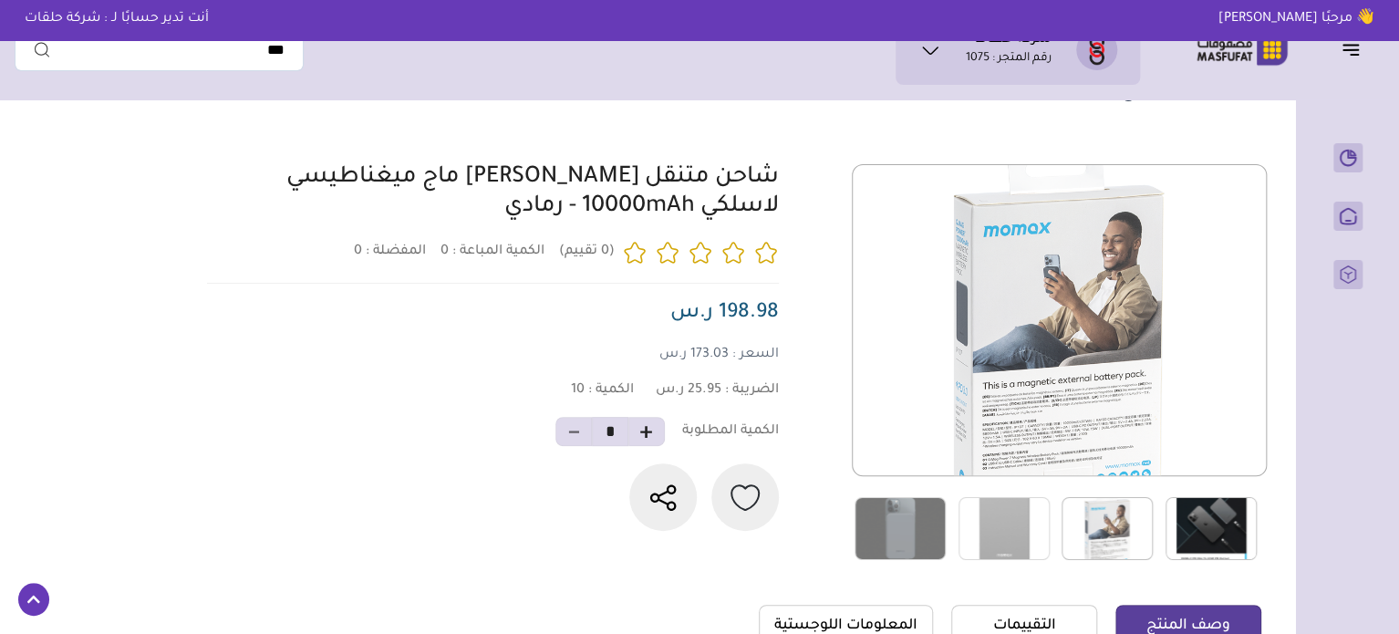
click at [1203, 524] on img at bounding box center [1211, 528] width 91 height 63
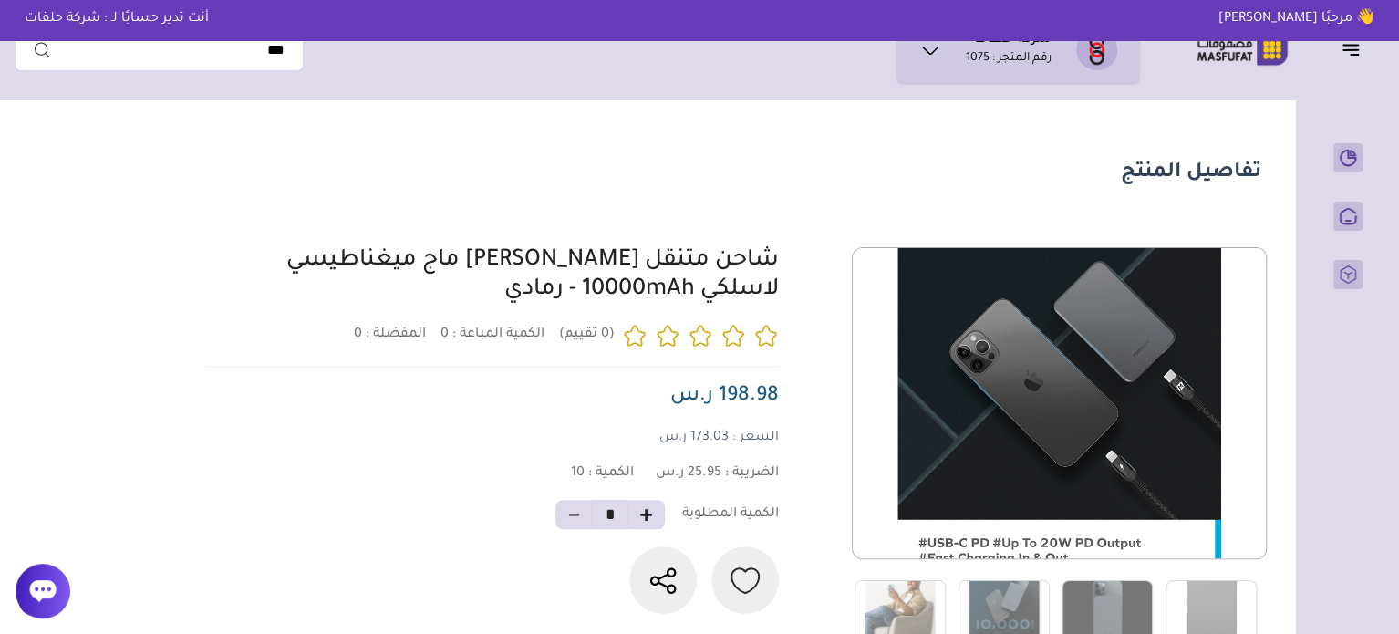
scroll to position [0, 0]
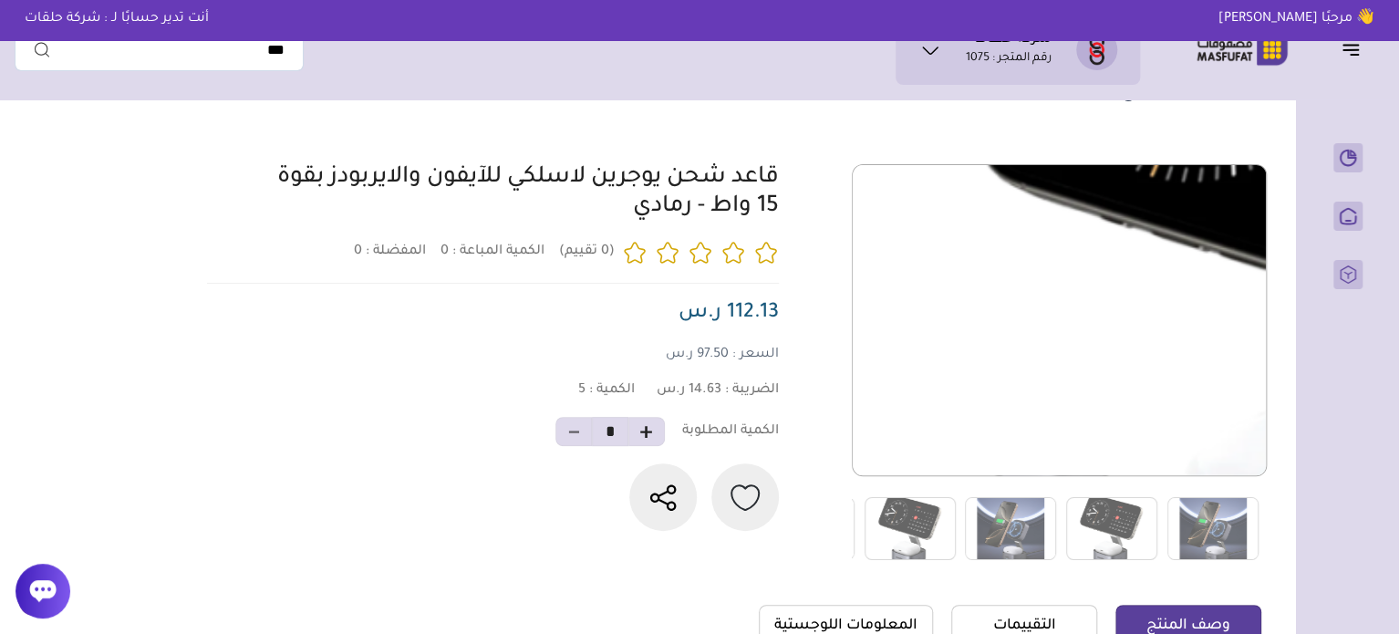
scroll to position [91, 0]
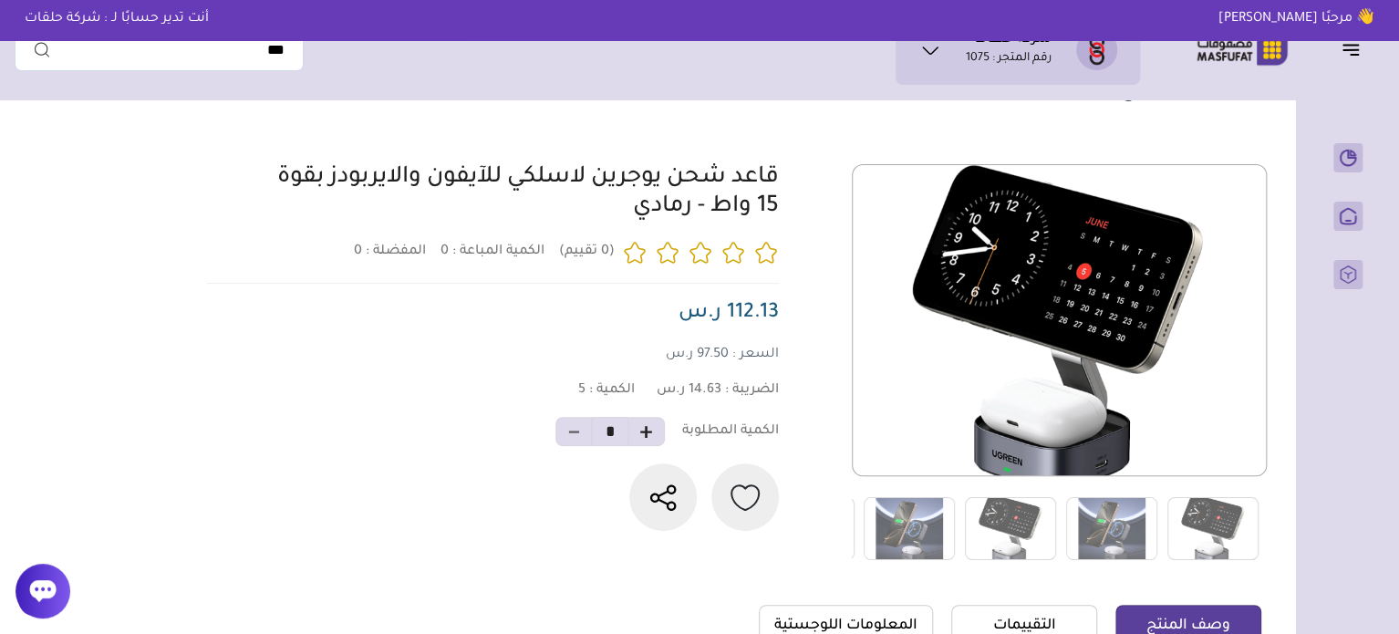
drag, startPoint x: 786, startPoint y: 181, endPoint x: 714, endPoint y: 213, distance: 79.2
click at [714, 213] on div "0 0 5 *" at bounding box center [732, 362] width 1060 height 397
copy link "قاعد شحن يوجرين لاسلكي للآيفون والايربودز بقوة 15 واط"
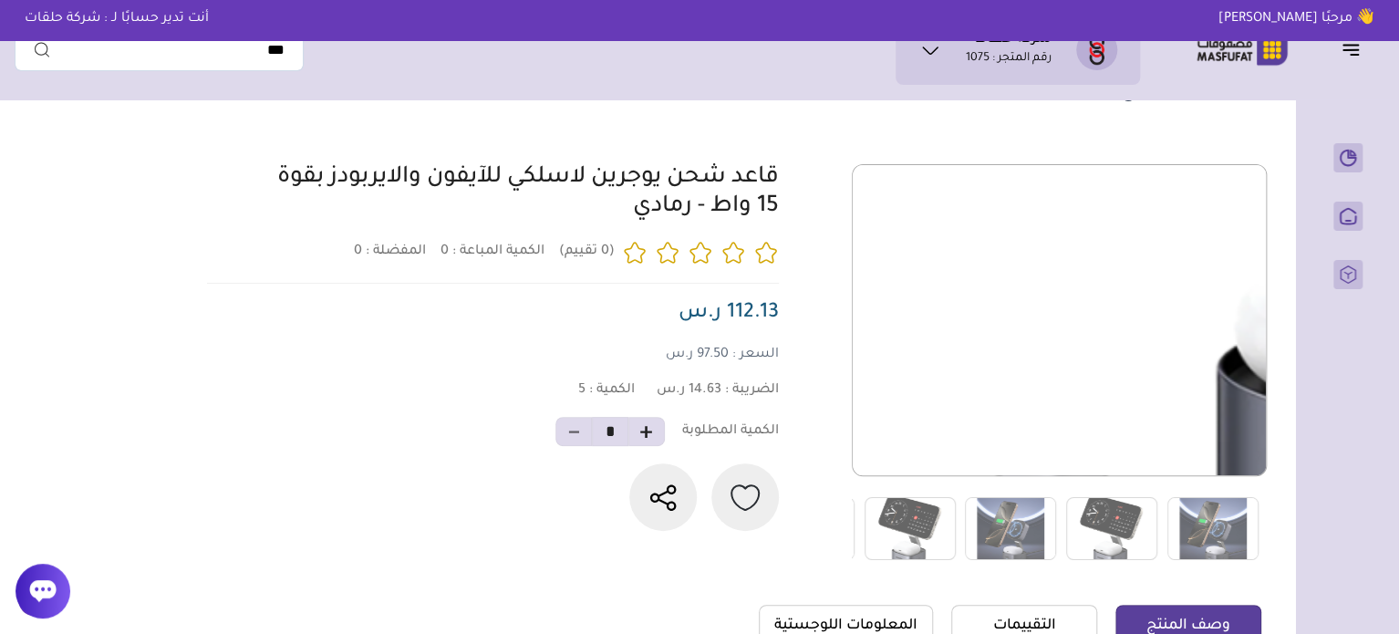
scroll to position [456, 0]
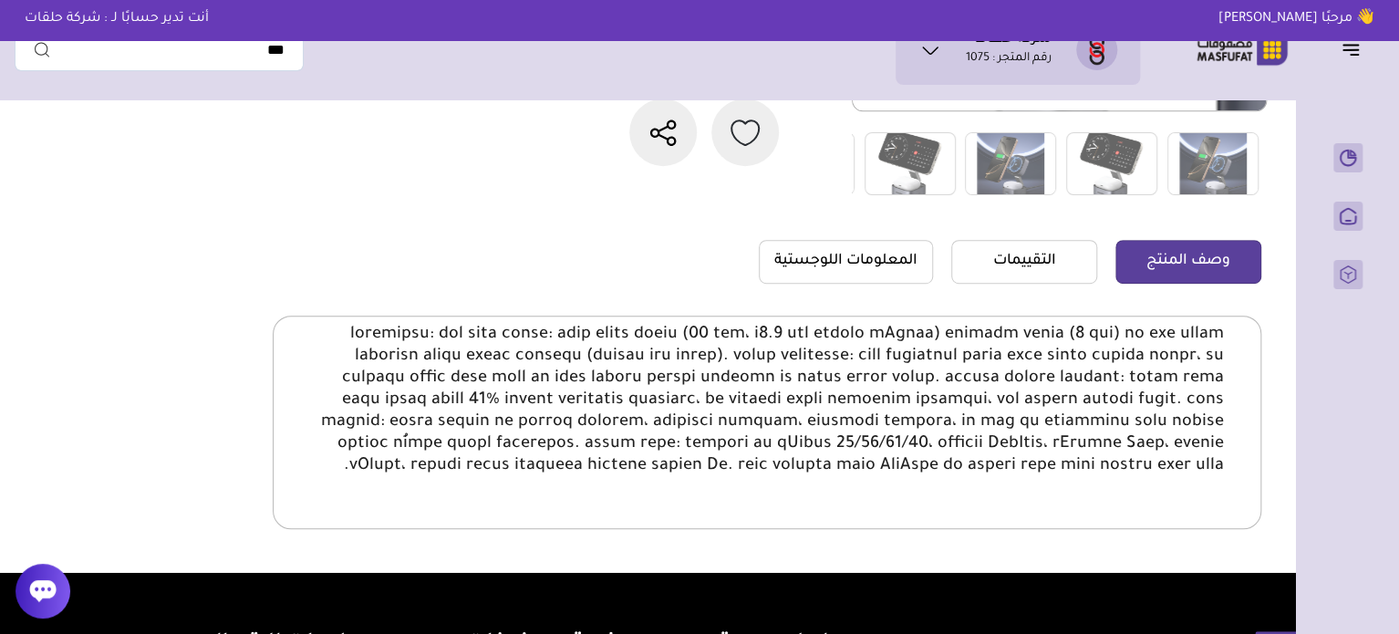
click at [1081, 365] on p at bounding box center [767, 400] width 914 height 153
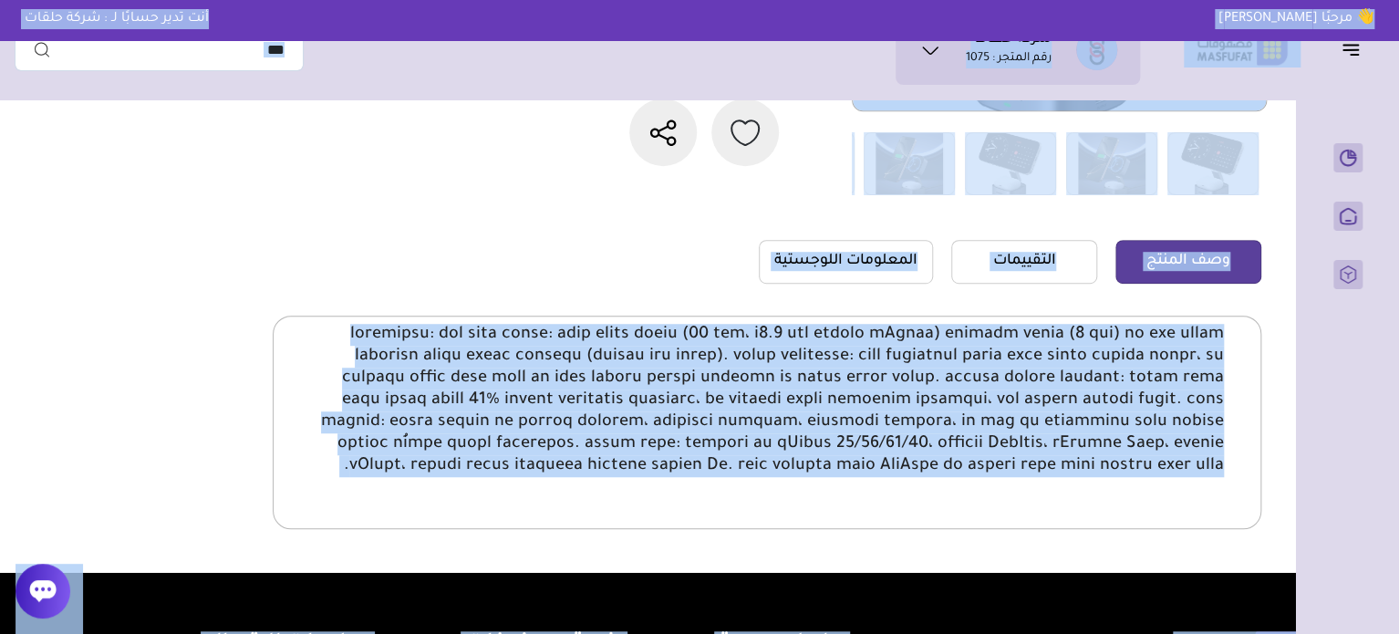
click at [925, 343] on p at bounding box center [767, 400] width 914 height 153
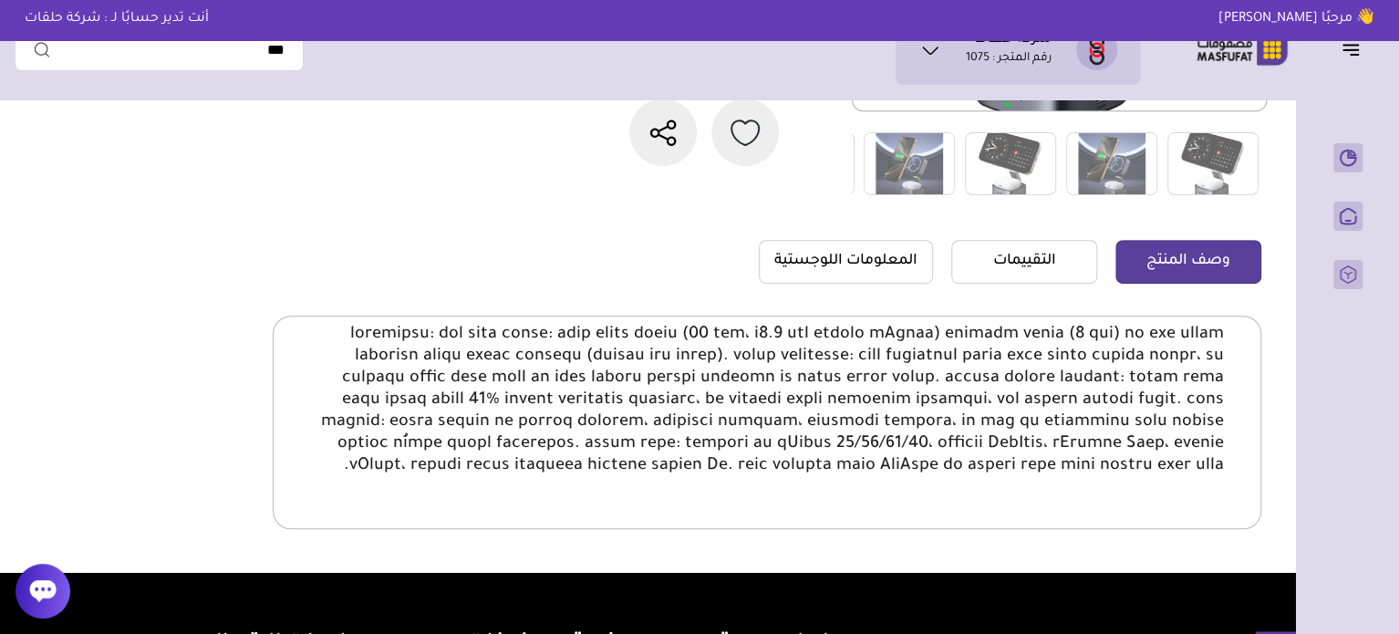
click at [925, 362] on p at bounding box center [767, 400] width 914 height 153
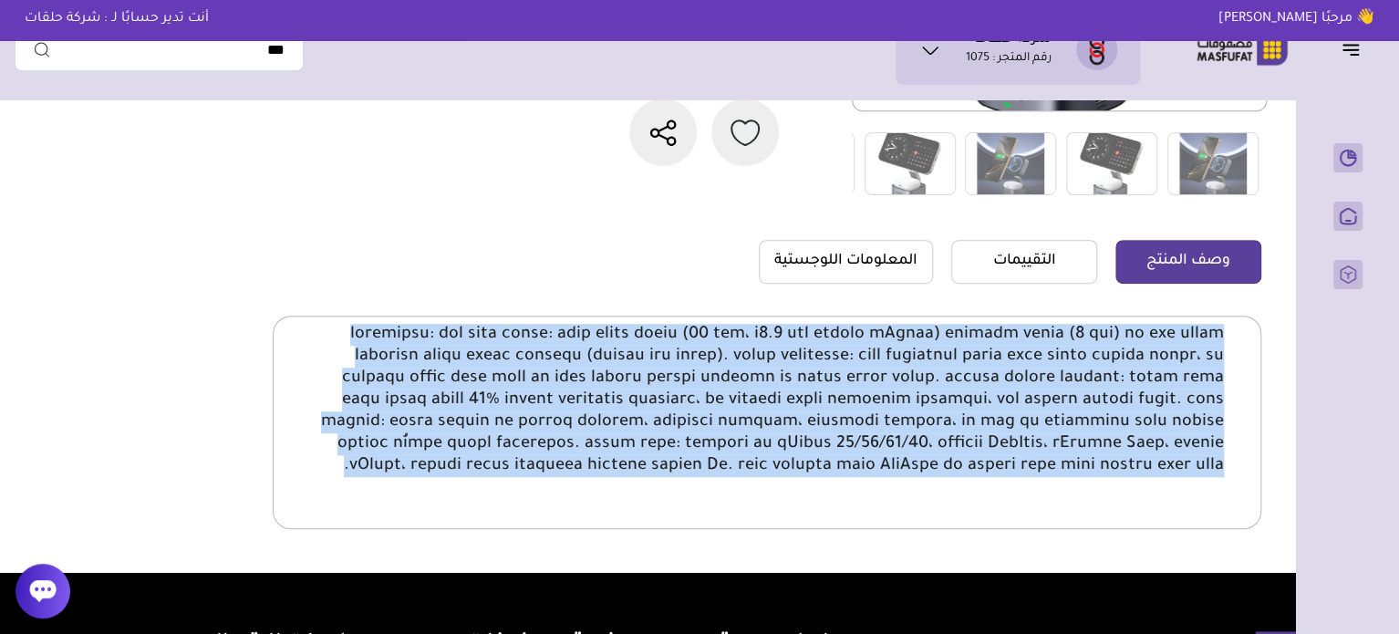
click at [925, 362] on p at bounding box center [767, 400] width 914 height 153
copy body "المواصفات: شحن سريع ومريح: اشحن هاتفك الذكي (15 واط، و7.5 واط لأجهزة iPhone) وس…"
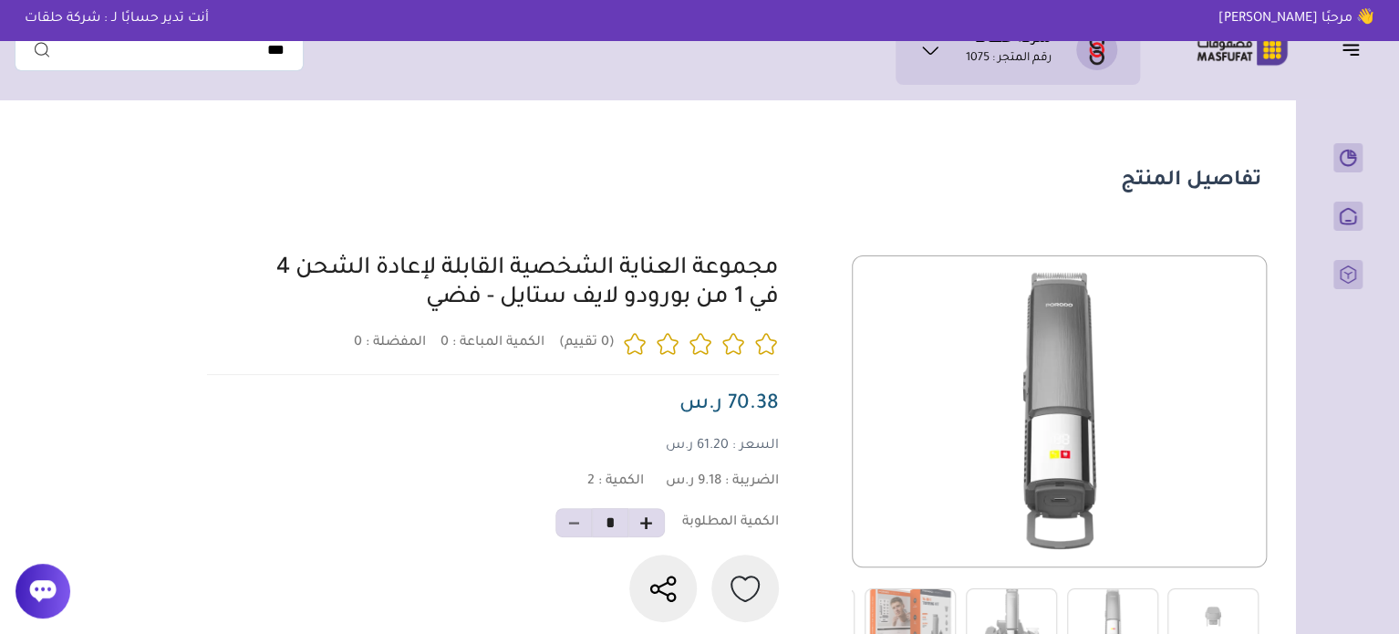
drag, startPoint x: 781, startPoint y: 281, endPoint x: 501, endPoint y: 310, distance: 281.5
click at [501, 310] on div "0 0 2 *" at bounding box center [732, 453] width 1060 height 397
copy link "مجموعة العناية الشخصية القابلة لإعادة الشحن 4 في 1 من بورودو لايف ستايل"
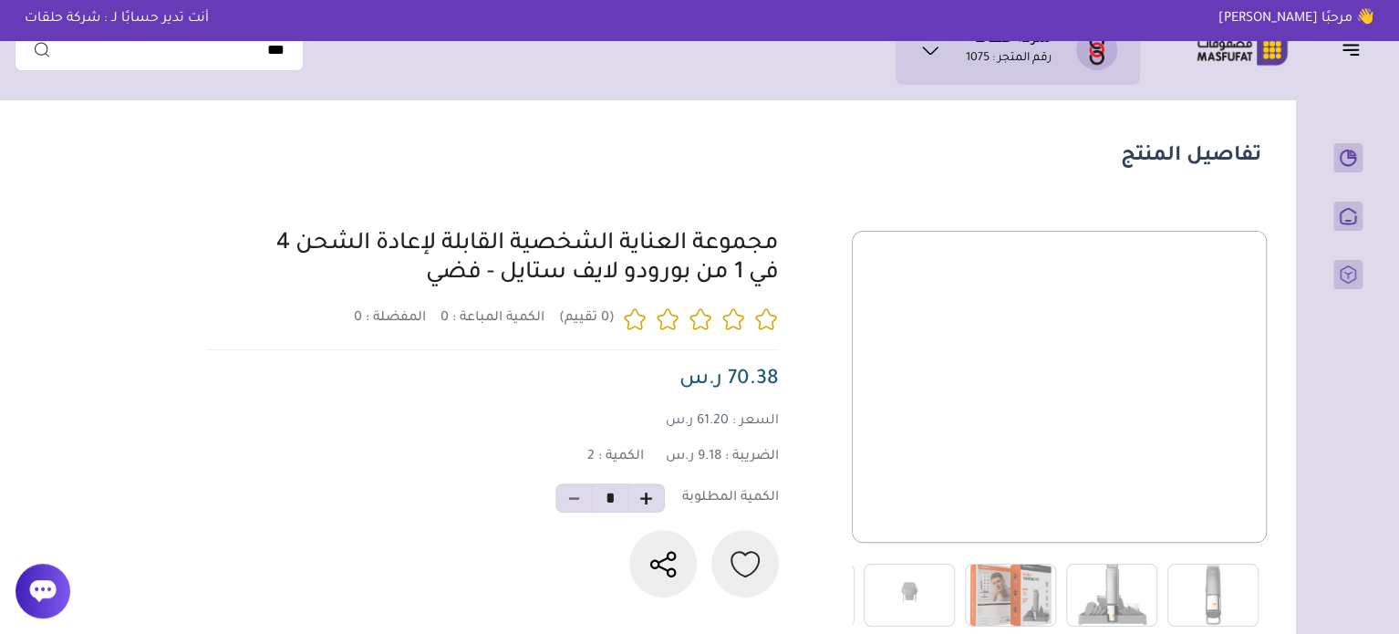
scroll to position [365, 0]
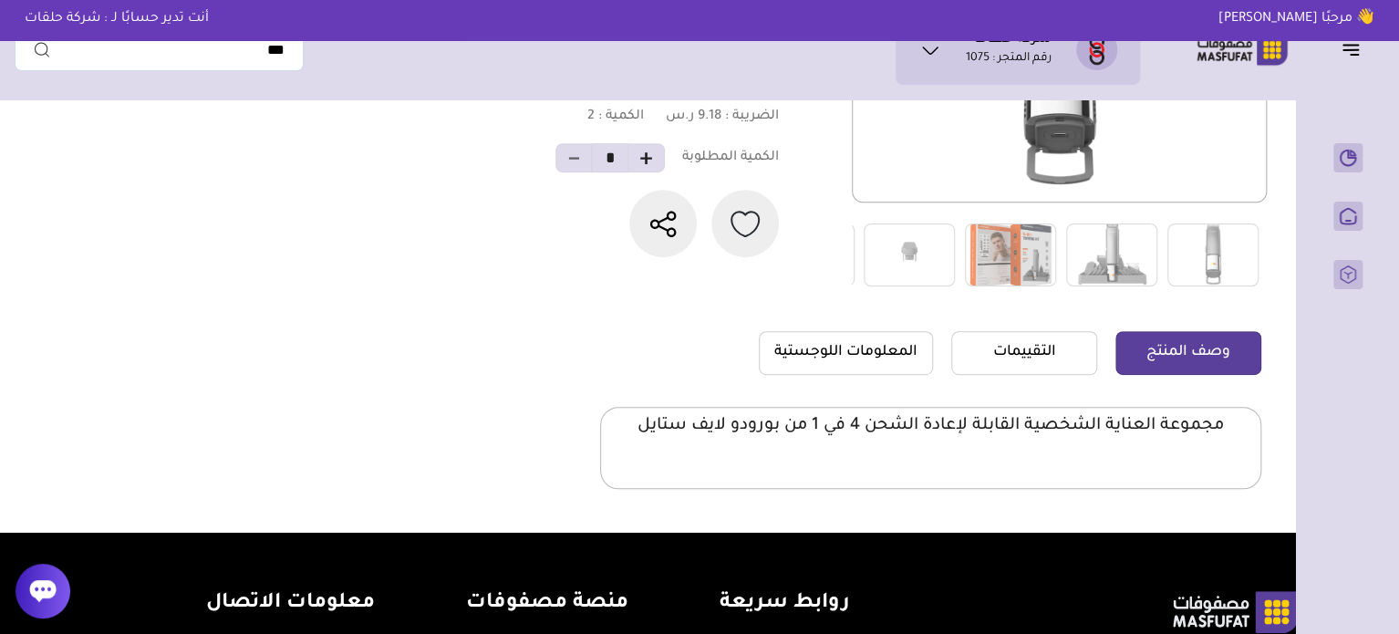
click at [1076, 425] on p "مجموعة العناية الشخصية القابلة لإعادة الشحن 4 في 1 من بورودو لايف ستايل" at bounding box center [931, 426] width 586 height 22
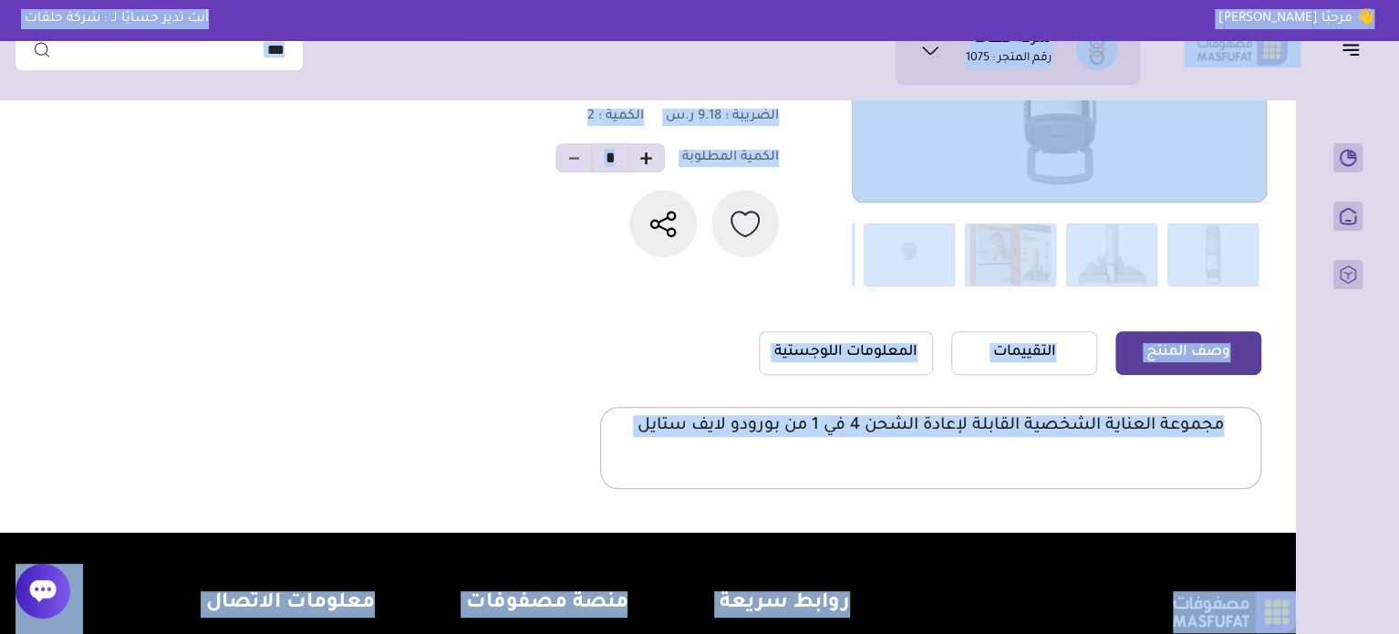
click at [1076, 425] on p "مجموعة العناية الشخصية القابلة لإعادة الشحن 4 في 1 من بورودو لايف ستايل" at bounding box center [931, 426] width 586 height 22
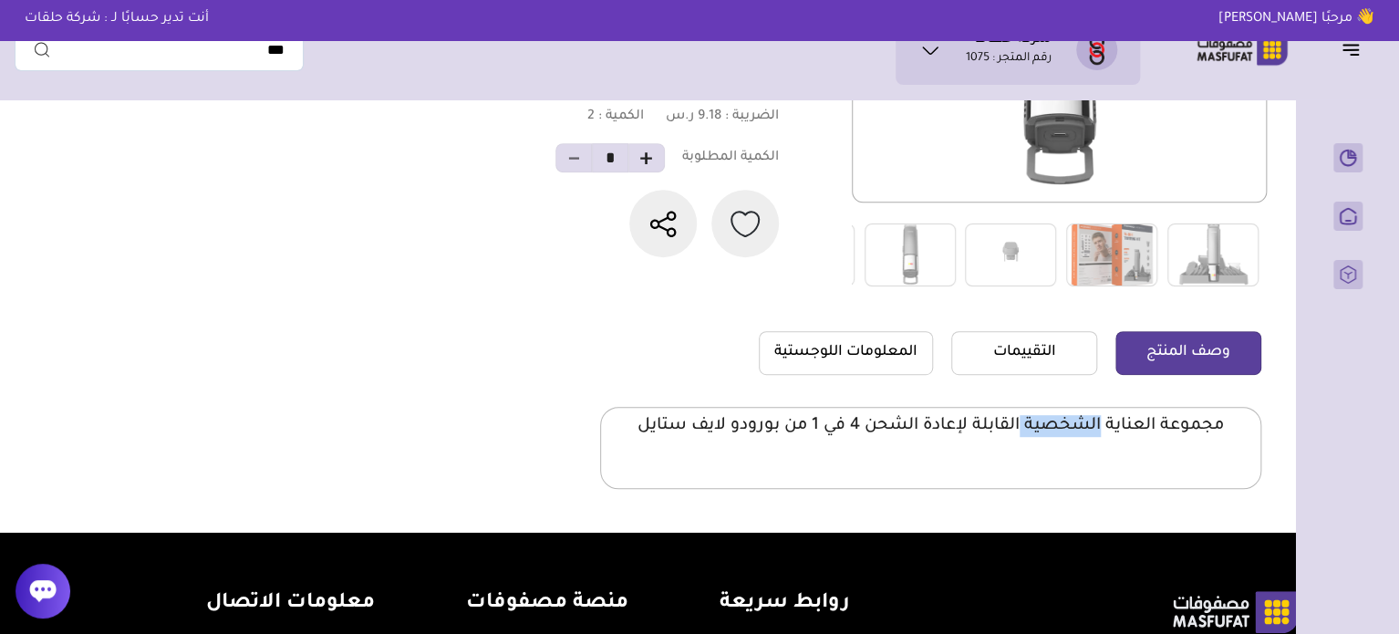
click at [1076, 425] on p "مجموعة العناية الشخصية القابلة لإعادة الشحن 4 في 1 من بورودو لايف ستايل" at bounding box center [931, 426] width 586 height 22
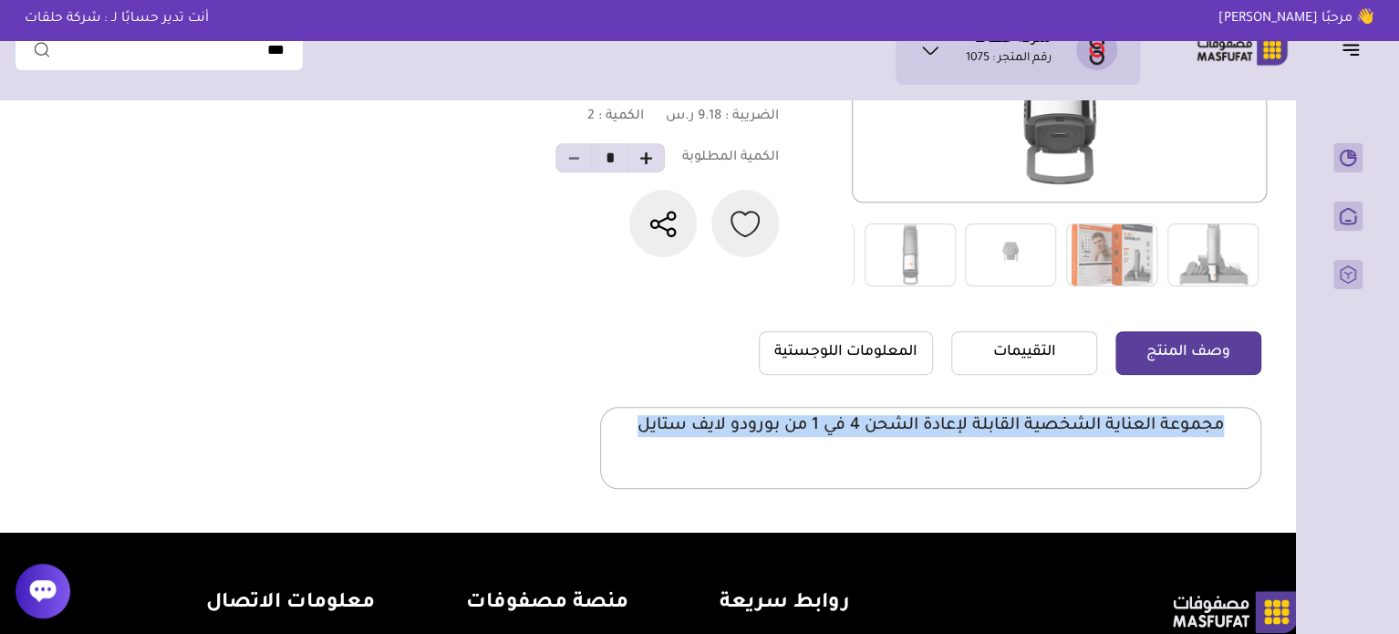
click at [1076, 425] on p "مجموعة العناية الشخصية القابلة لإعادة الشحن 4 في 1 من بورودو لايف ستايل" at bounding box center [931, 426] width 586 height 22
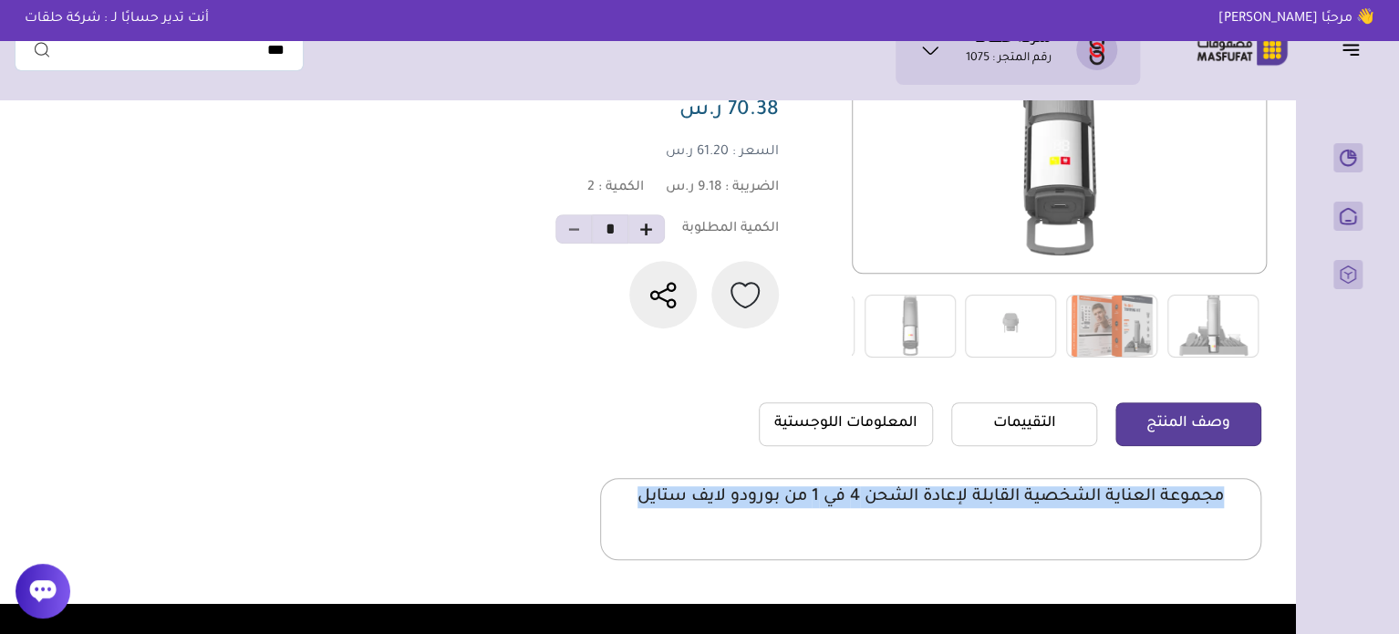
scroll to position [91, 0]
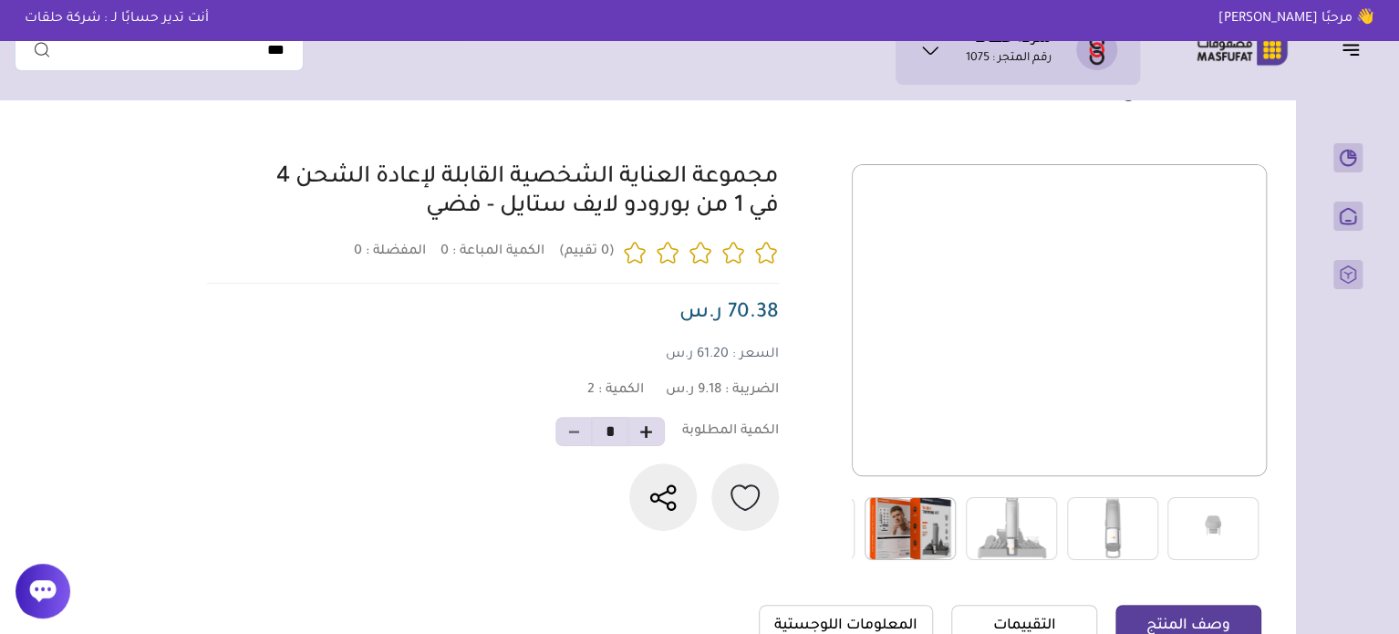
click at [907, 521] on img at bounding box center [910, 528] width 91 height 63
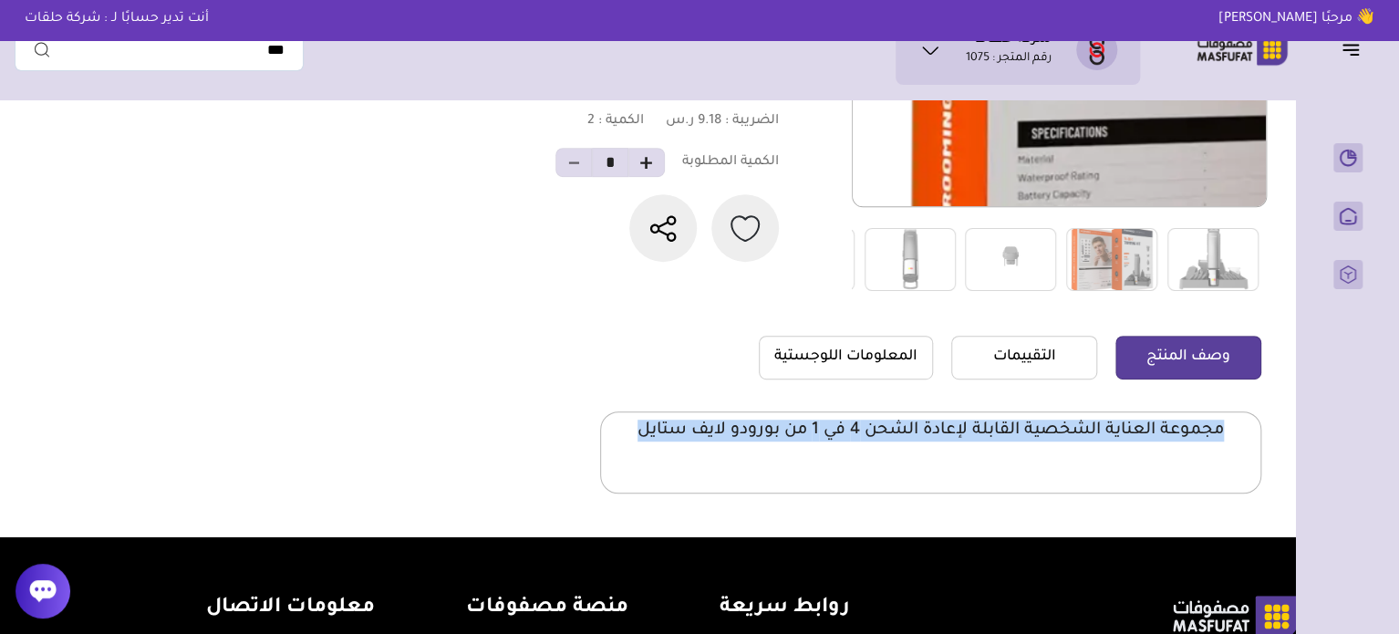
scroll to position [365, 0]
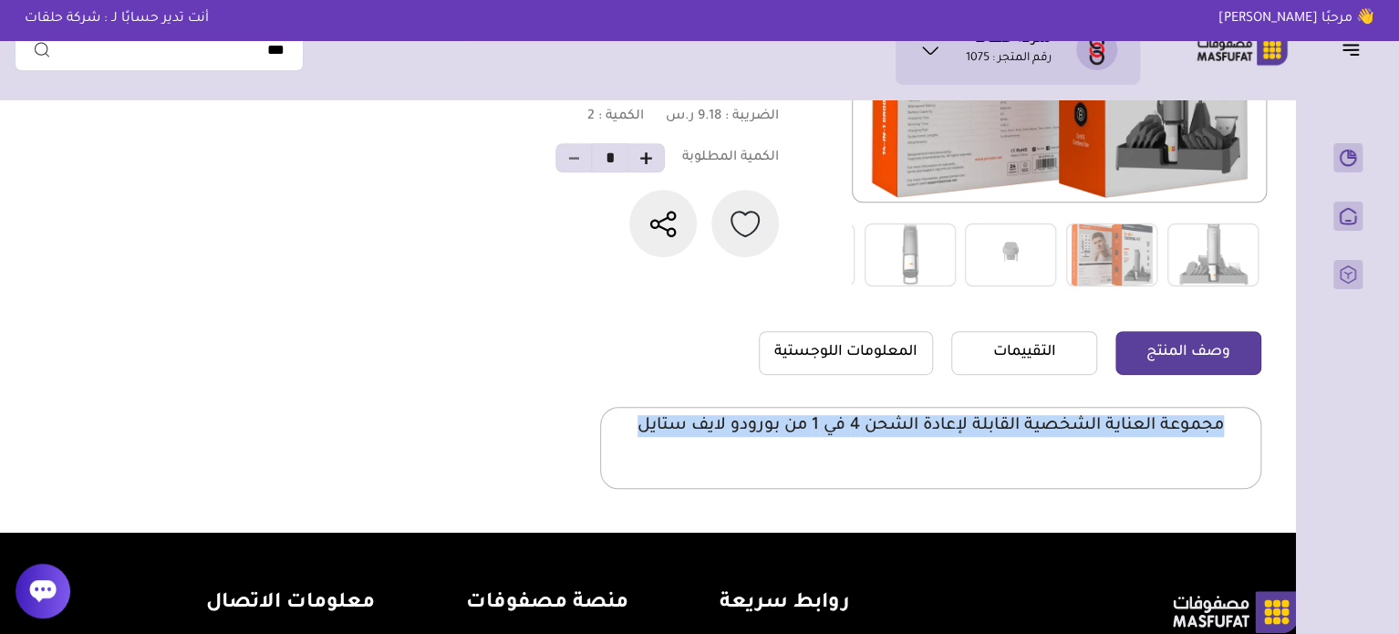
click at [904, 428] on p "مجموعة العناية الشخصية القابلة لإعادة الشحن 4 في 1 من بورودو لايف ستايل" at bounding box center [931, 426] width 586 height 22
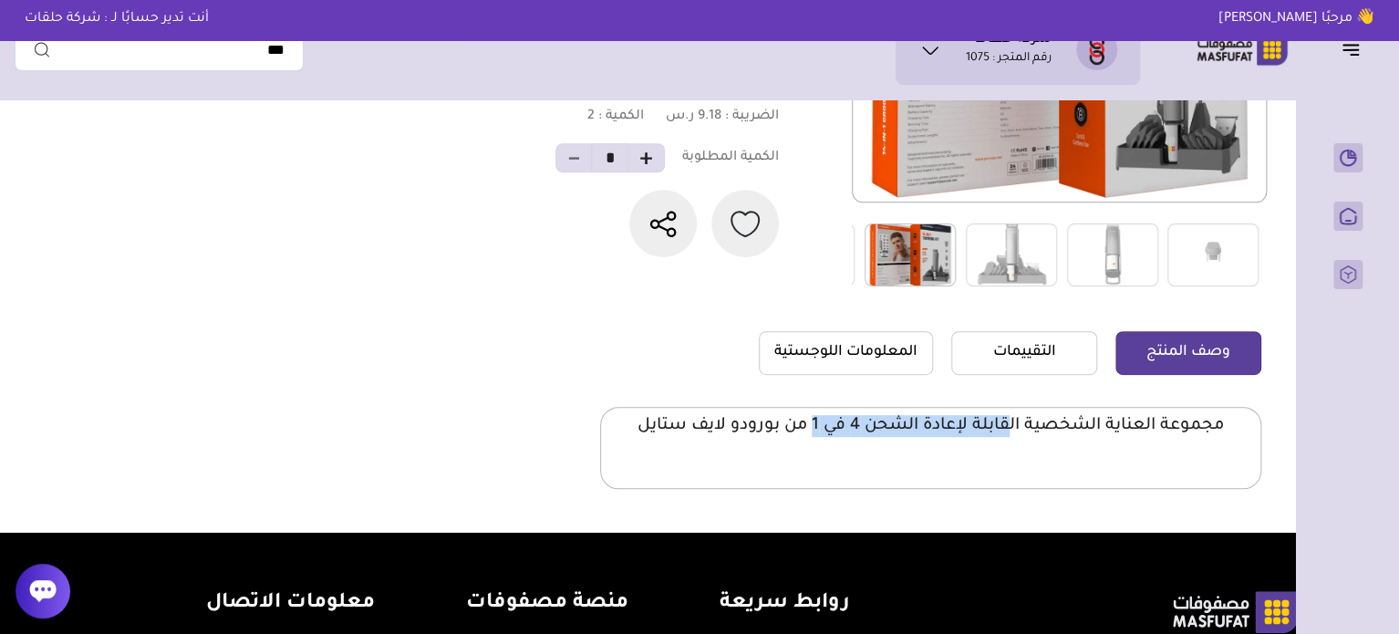
drag, startPoint x: 1010, startPoint y: 427, endPoint x: 814, endPoint y: 430, distance: 196.1
click at [814, 430] on p "مجموعة العناية الشخصية القابلة لإعادة الشحن 4 في 1 من بورودو لايف ستايل" at bounding box center [931, 426] width 586 height 22
copy p "قابلة لإعادة الشحن 4 في 1"
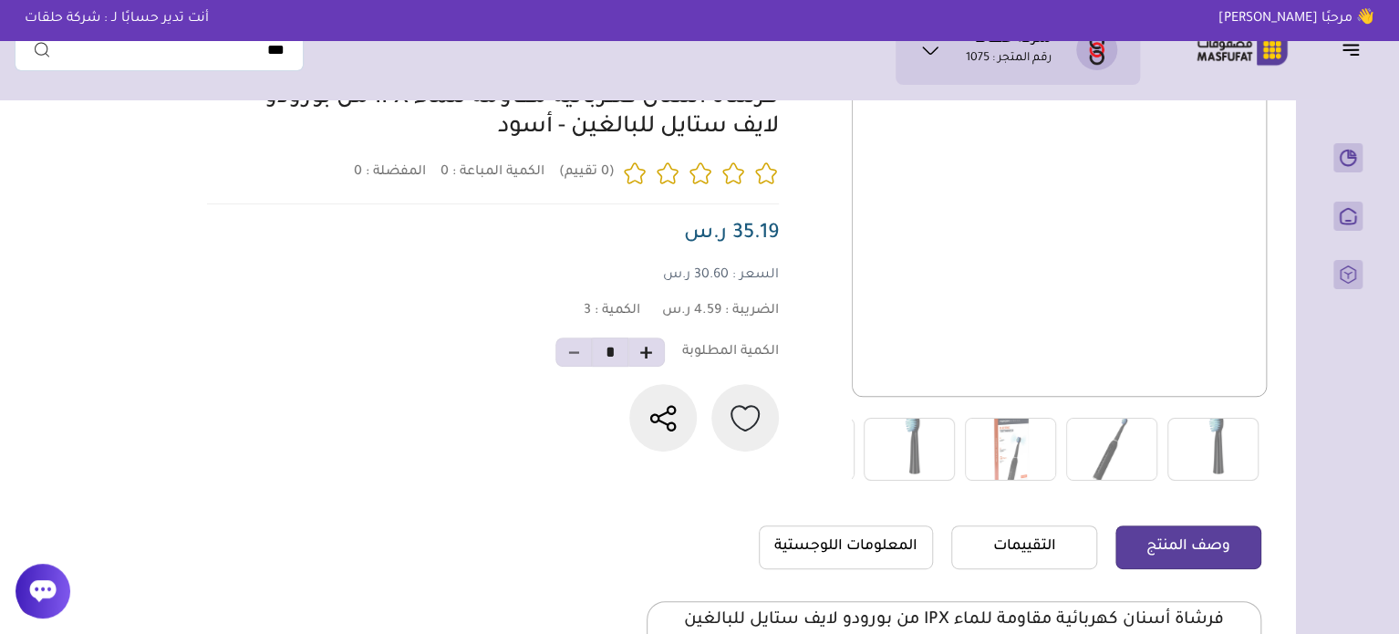
scroll to position [182, 0]
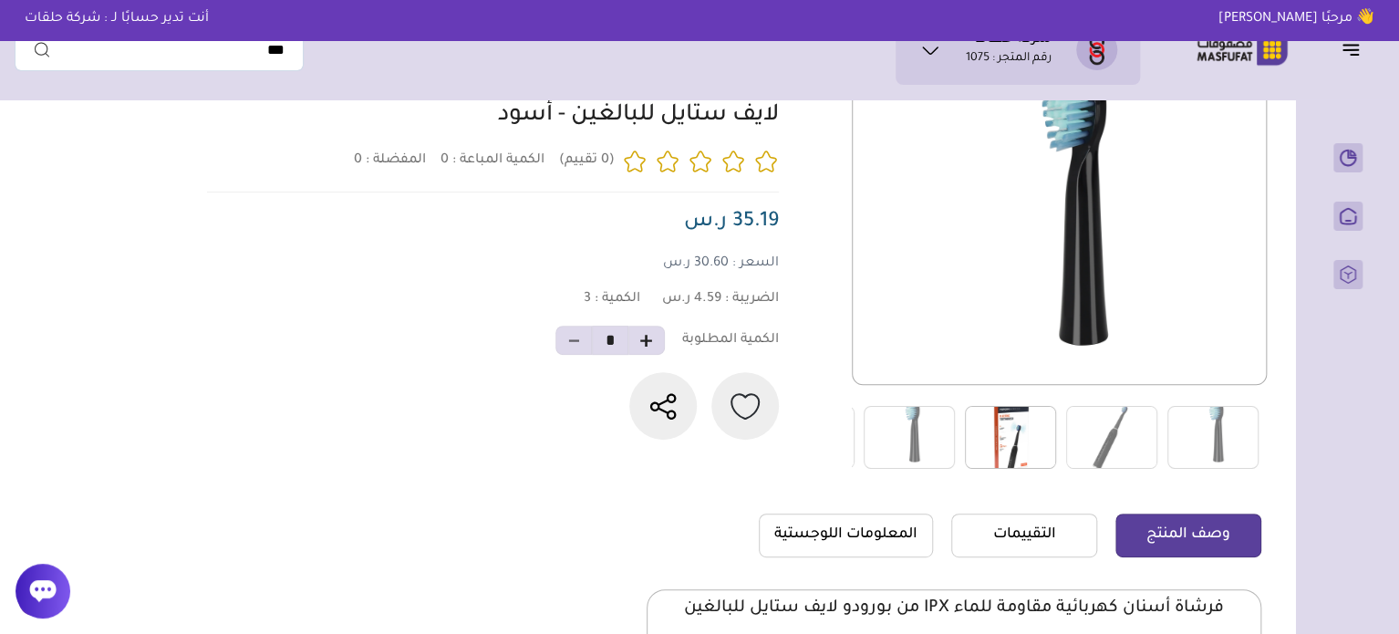
click at [1021, 452] on img at bounding box center [1010, 437] width 91 height 63
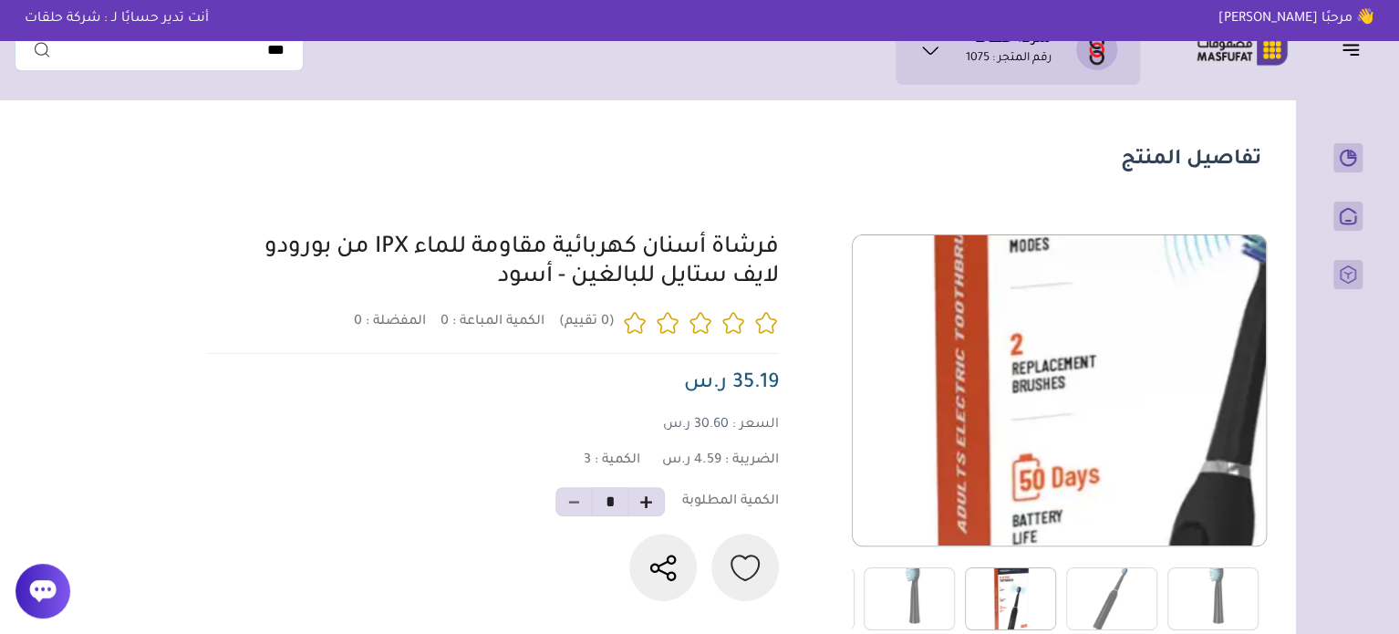
scroll to position [0, 0]
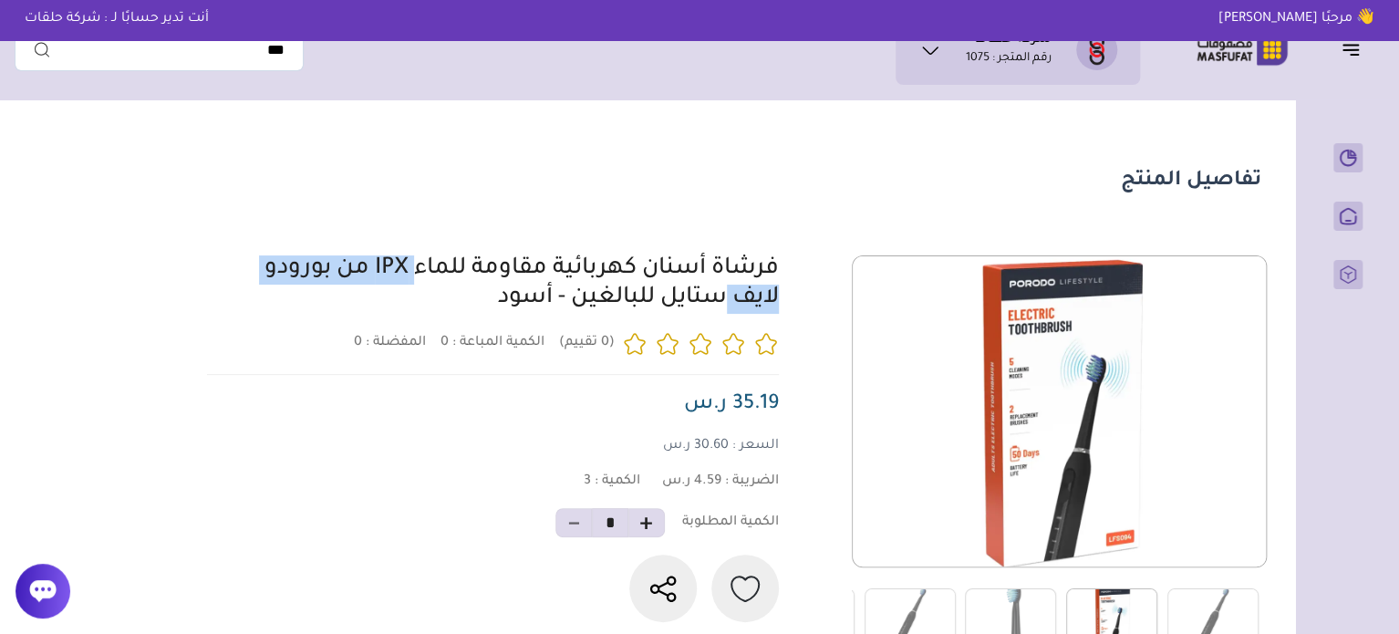
drag, startPoint x: 795, startPoint y: 276, endPoint x: 550, endPoint y: 267, distance: 245.5
click at [550, 267] on div at bounding box center [732, 453] width 1060 height 397
copy link "فرشاة أسنان كهربائية"
click at [430, 229] on section "تفاصيل المنتج 0 المفضلة : 0" at bounding box center [644, 503] width 1258 height 789
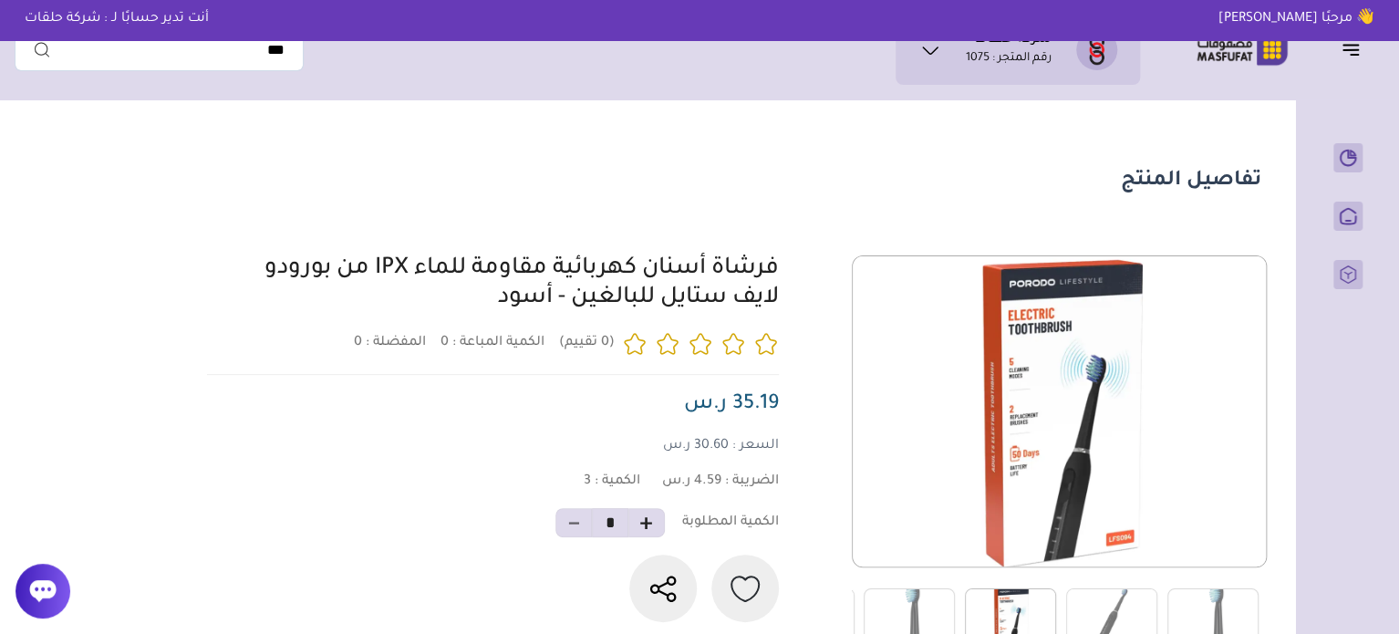
click at [548, 225] on section "تفاصيل المنتج 0 المفضلة : 0" at bounding box center [644, 503] width 1258 height 789
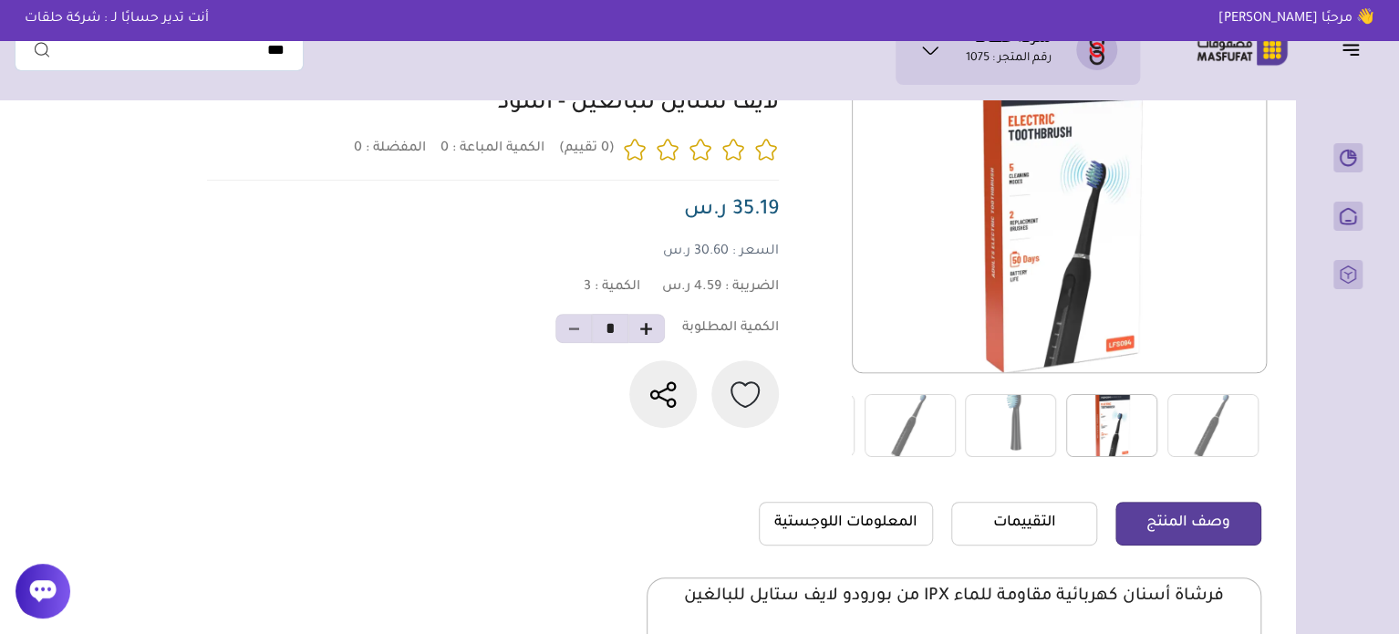
scroll to position [547, 0]
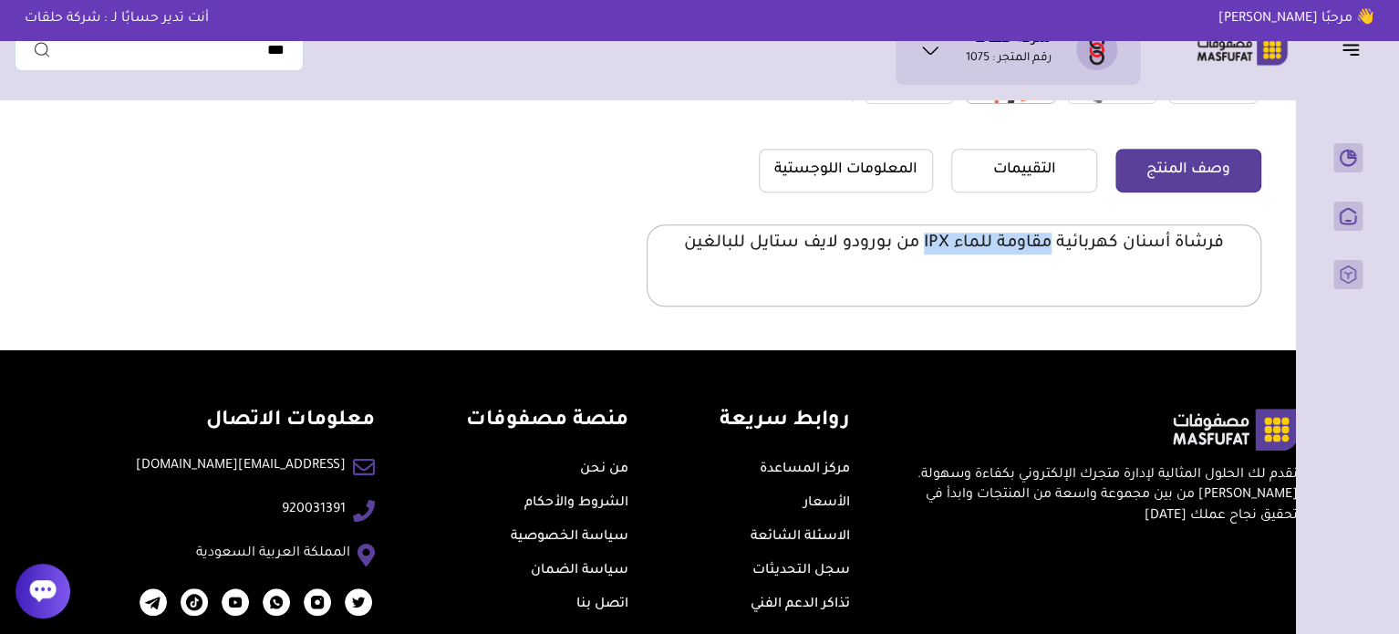
drag, startPoint x: 1047, startPoint y: 244, endPoint x: 924, endPoint y: 256, distance: 123.8
click at [924, 254] on p "فرشاة أسنان كهربائية مقاومة للماء IPX من بورودو لايف ستايل للبالغين" at bounding box center [954, 244] width 540 height 22
copy p "مقاومة للماء IPX"
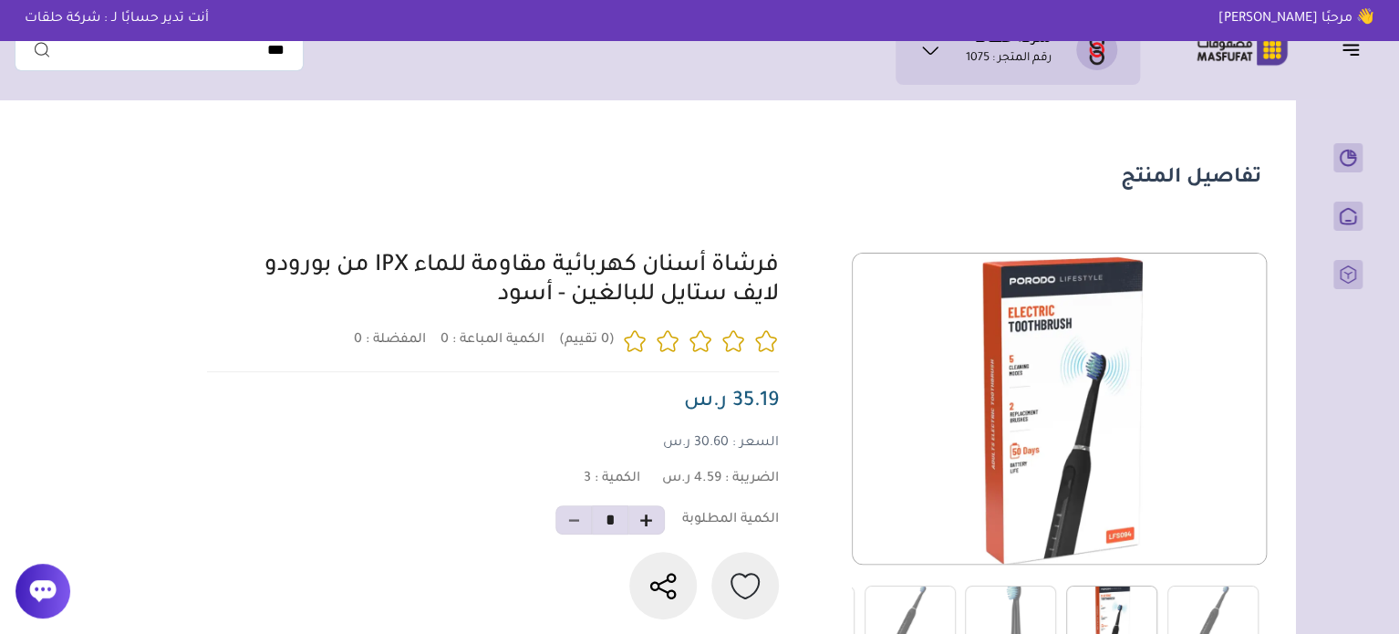
scroll to position [0, 0]
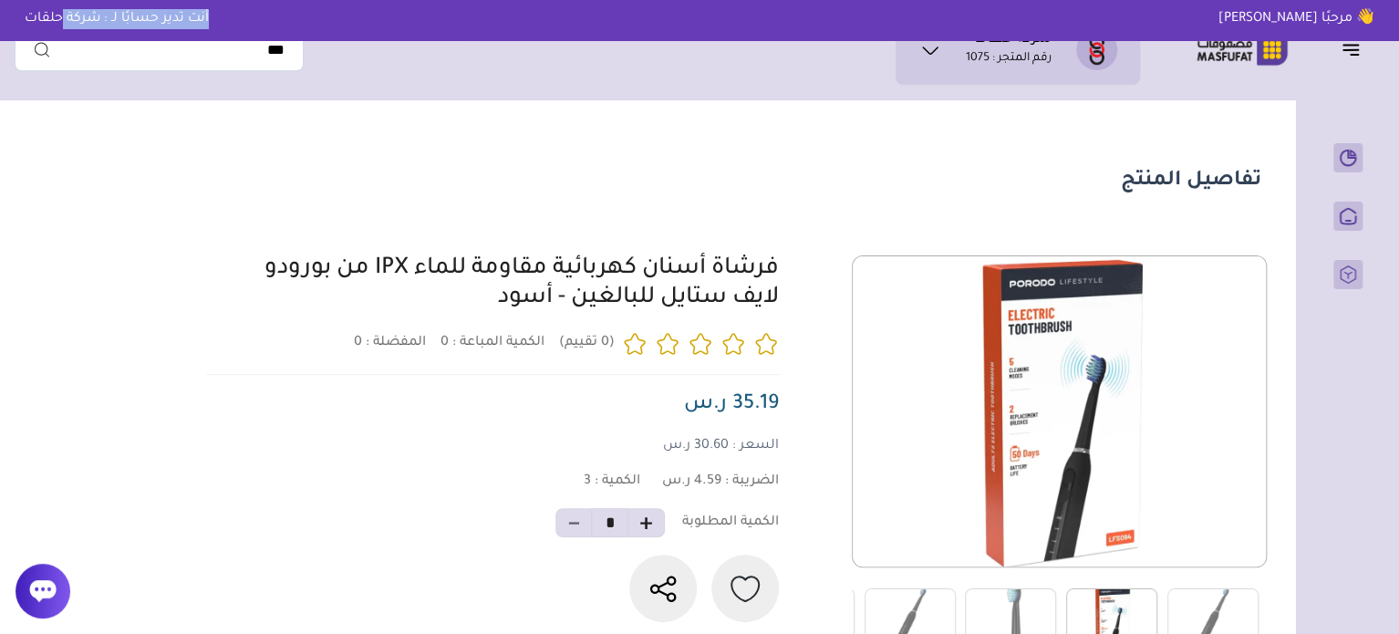
drag, startPoint x: 212, startPoint y: 23, endPoint x: 58, endPoint y: 27, distance: 153.3
click at [58, 27] on p "أنت تدير حسابًا لـ : شركة حلقات" at bounding box center [117, 19] width 212 height 20
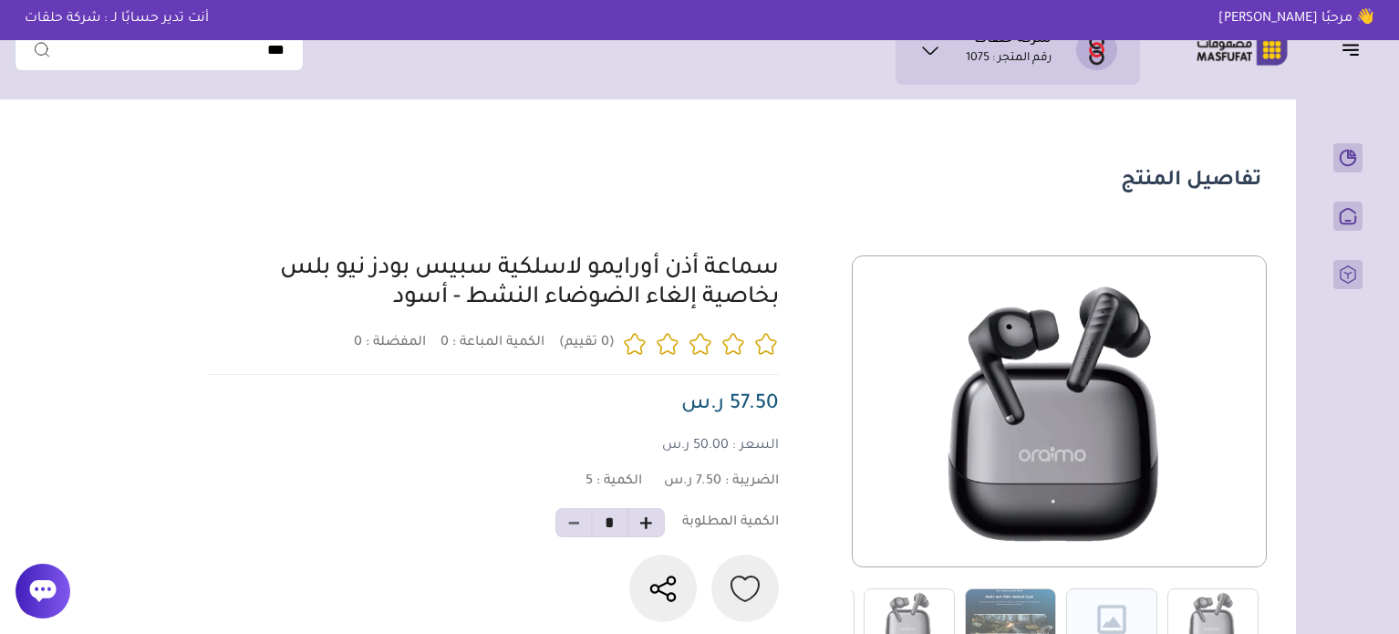
scroll to position [182, 0]
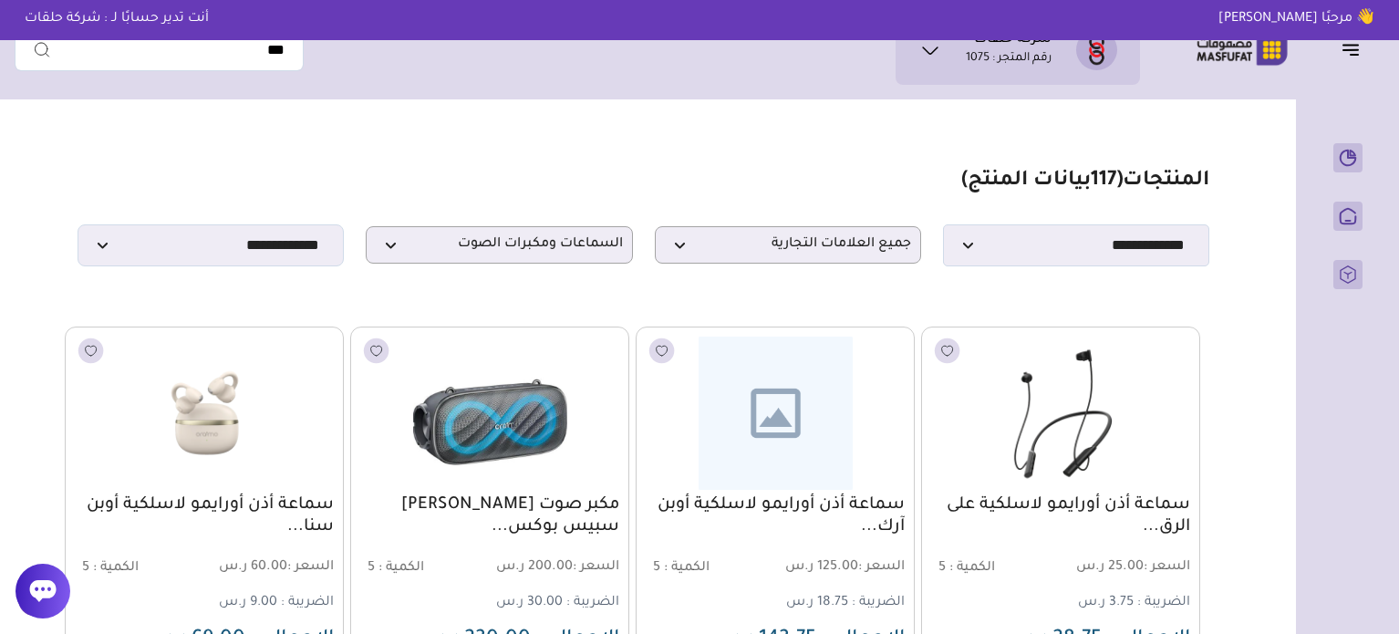
scroll to position [547, 0]
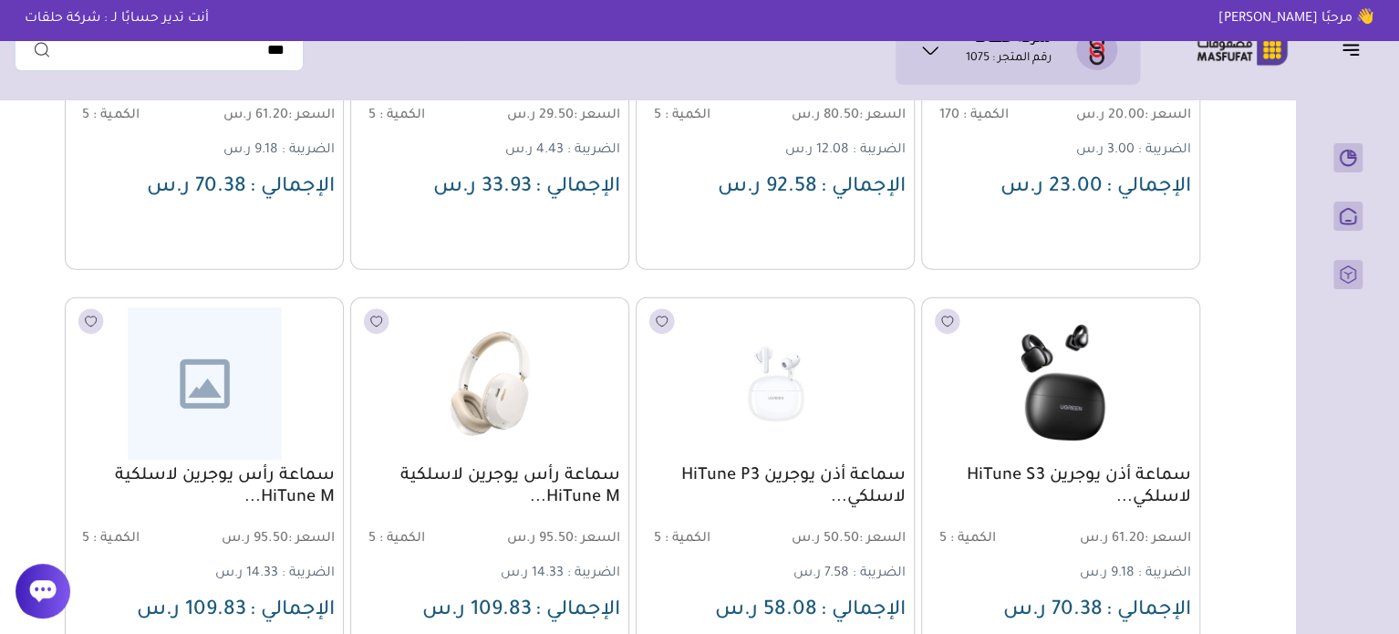
scroll to position [2189, 0]
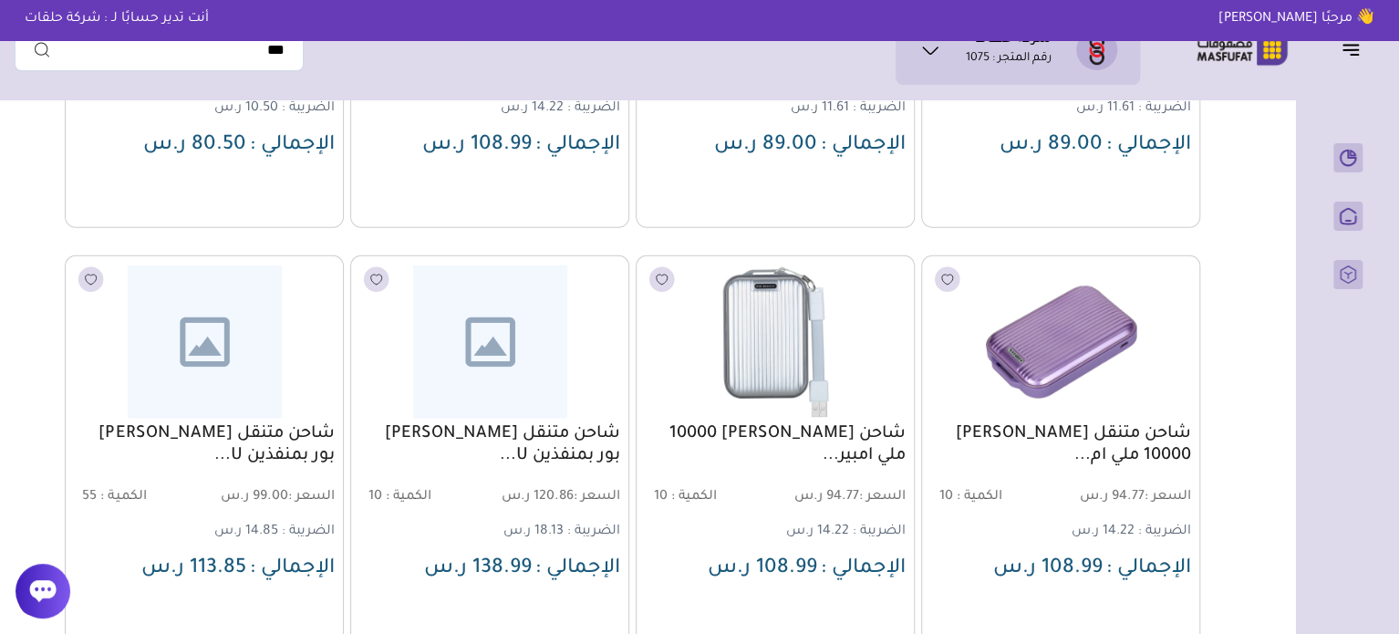
scroll to position [6019, 0]
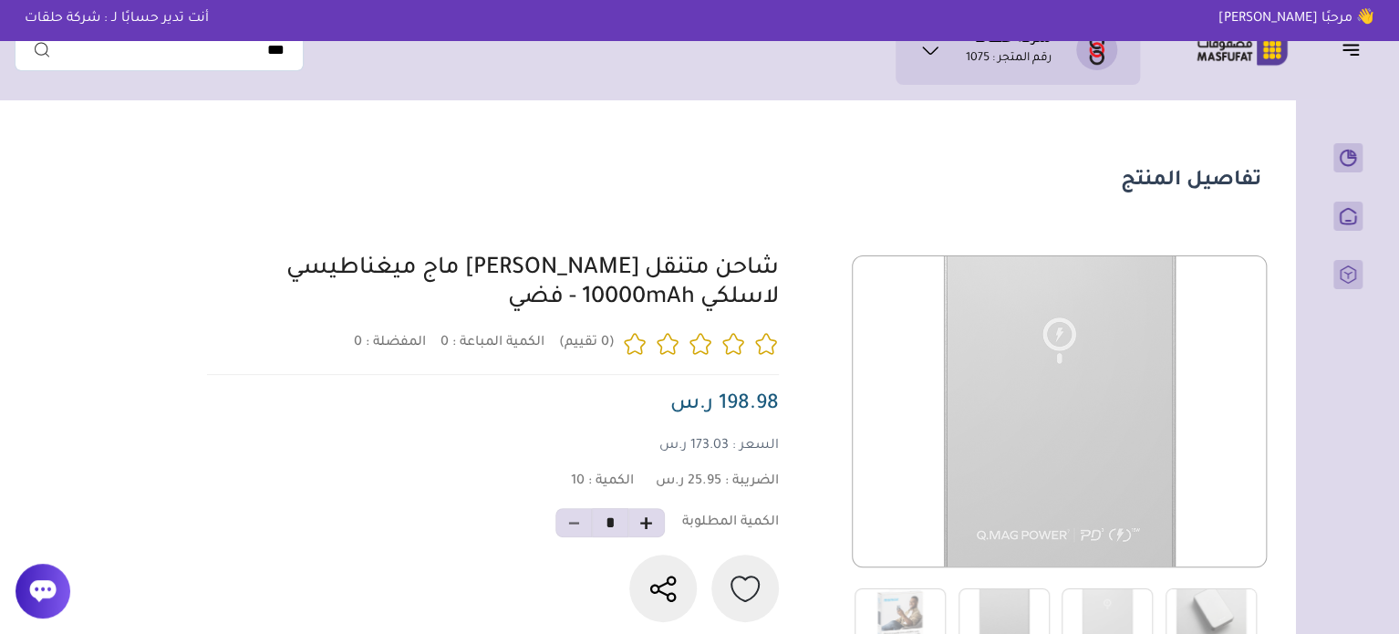
click at [781, 311] on div "0 0 10 *" at bounding box center [732, 453] width 1060 height 397
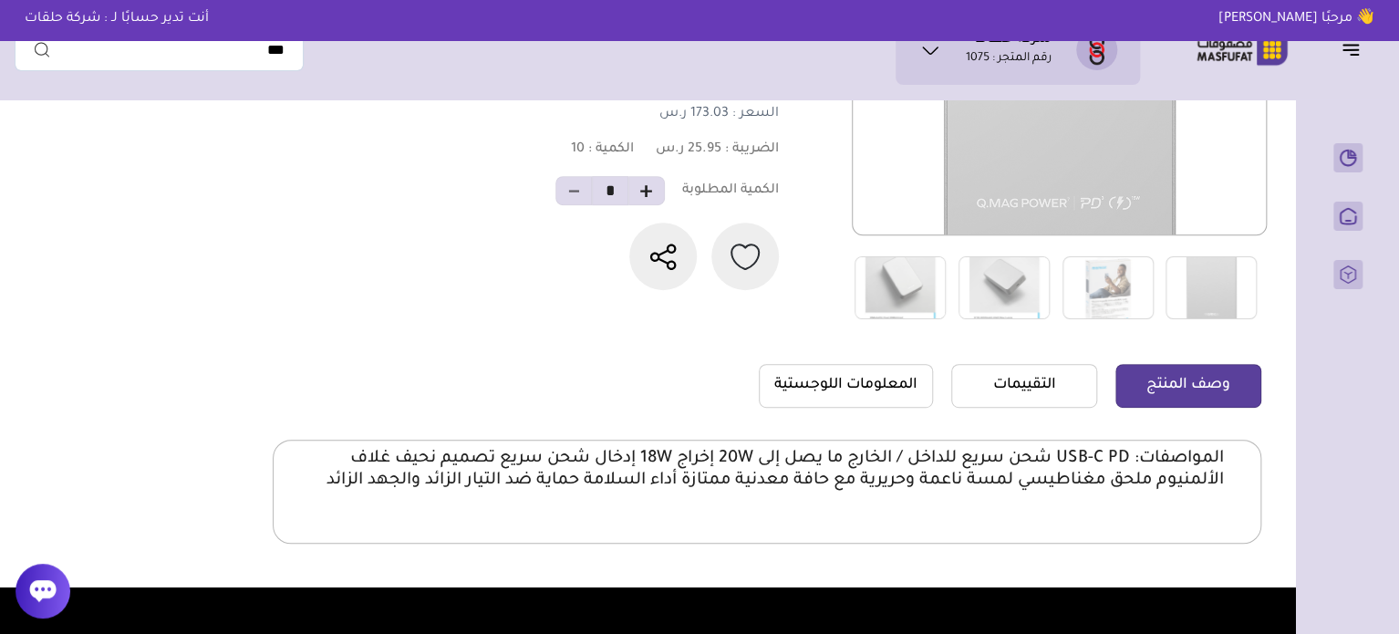
scroll to position [365, 0]
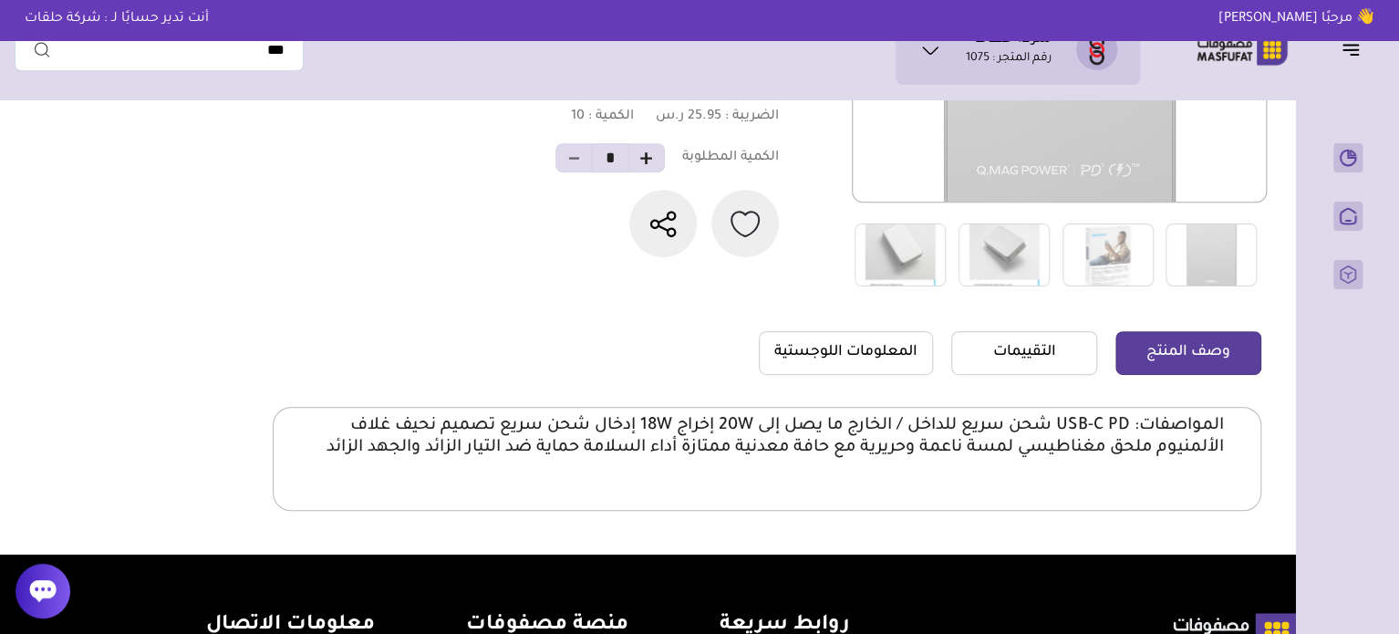
click at [1116, 465] on div "المواصفات: USB-C PD شحن سريع للداخل / الخارج ما يصل إلى 20W إخراج 18W إدخال شحن…" at bounding box center [767, 444] width 914 height 58
click at [1079, 444] on p "المواصفات: USB-C PD شحن سريع للداخل / الخارج ما يصل إلى 20W إخراج 18W إدخال شحن…" at bounding box center [767, 437] width 914 height 44
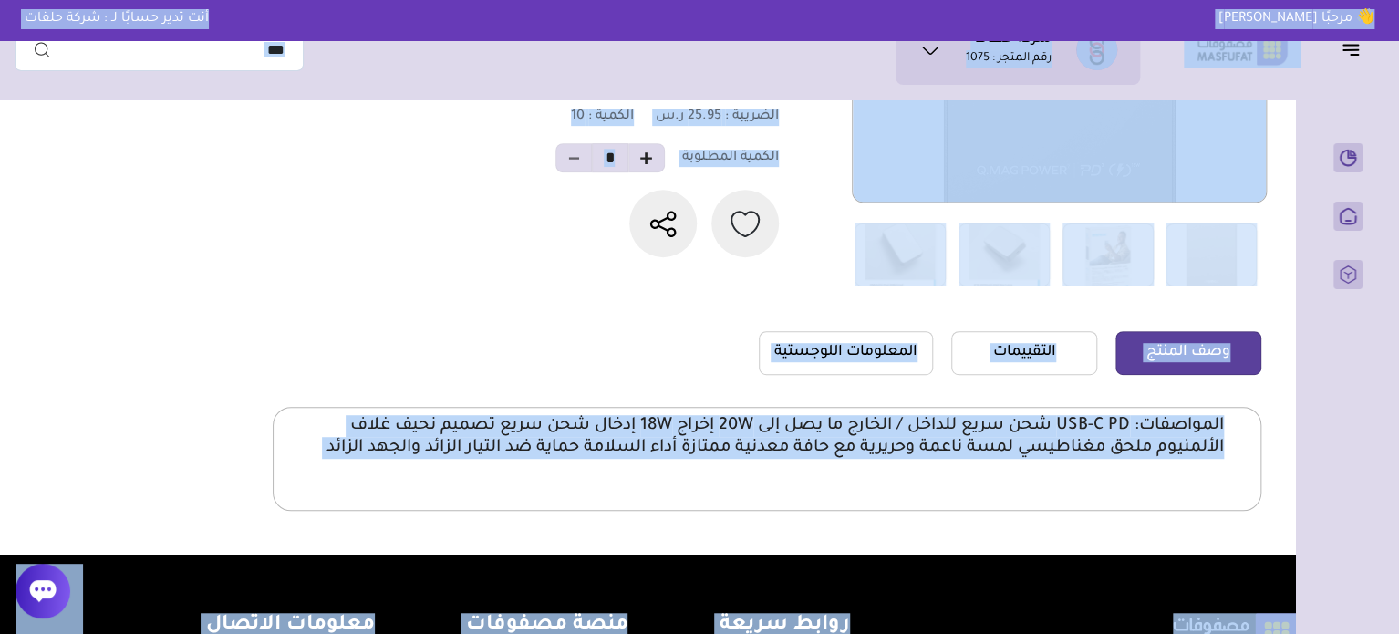
click at [1079, 444] on p "المواصفات: USB-C PD شحن سريع للداخل / الخارج ما يصل إلى 20W إخراج 18W إدخال شحن…" at bounding box center [767, 437] width 914 height 44
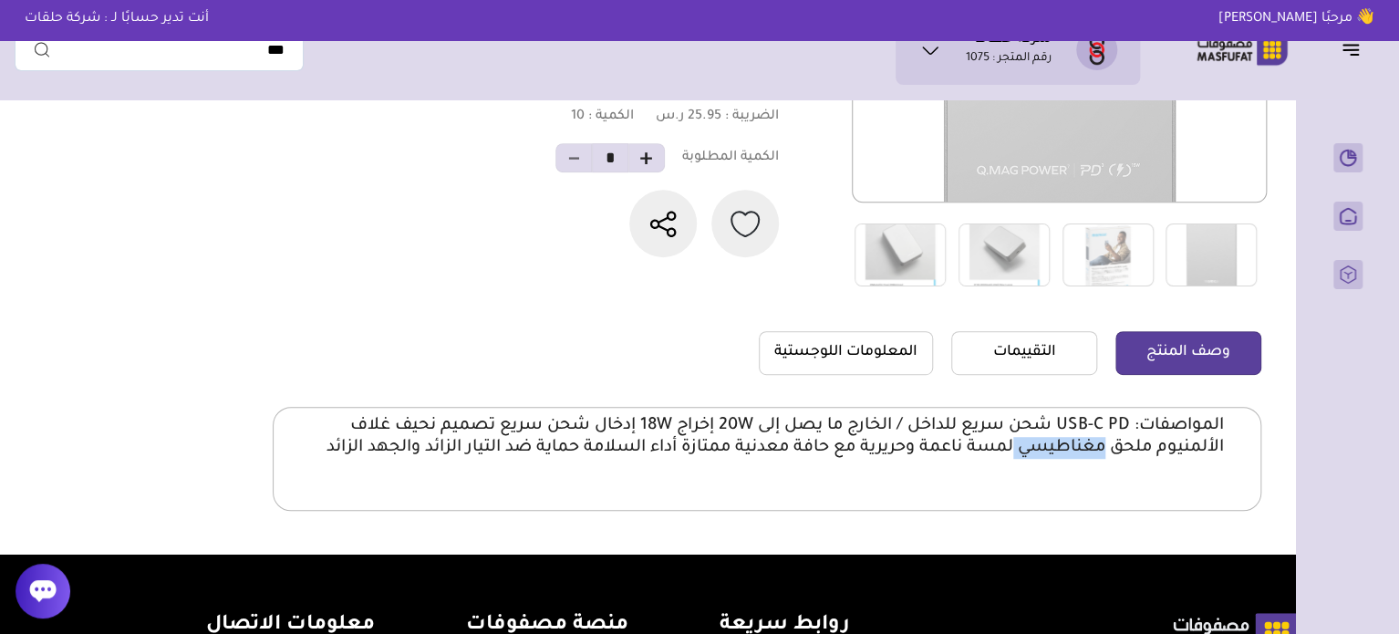
click at [1079, 444] on p "المواصفات: USB-C PD شحن سريع للداخل / الخارج ما يصل إلى 20W إخراج 18W إدخال شحن…" at bounding box center [767, 437] width 914 height 44
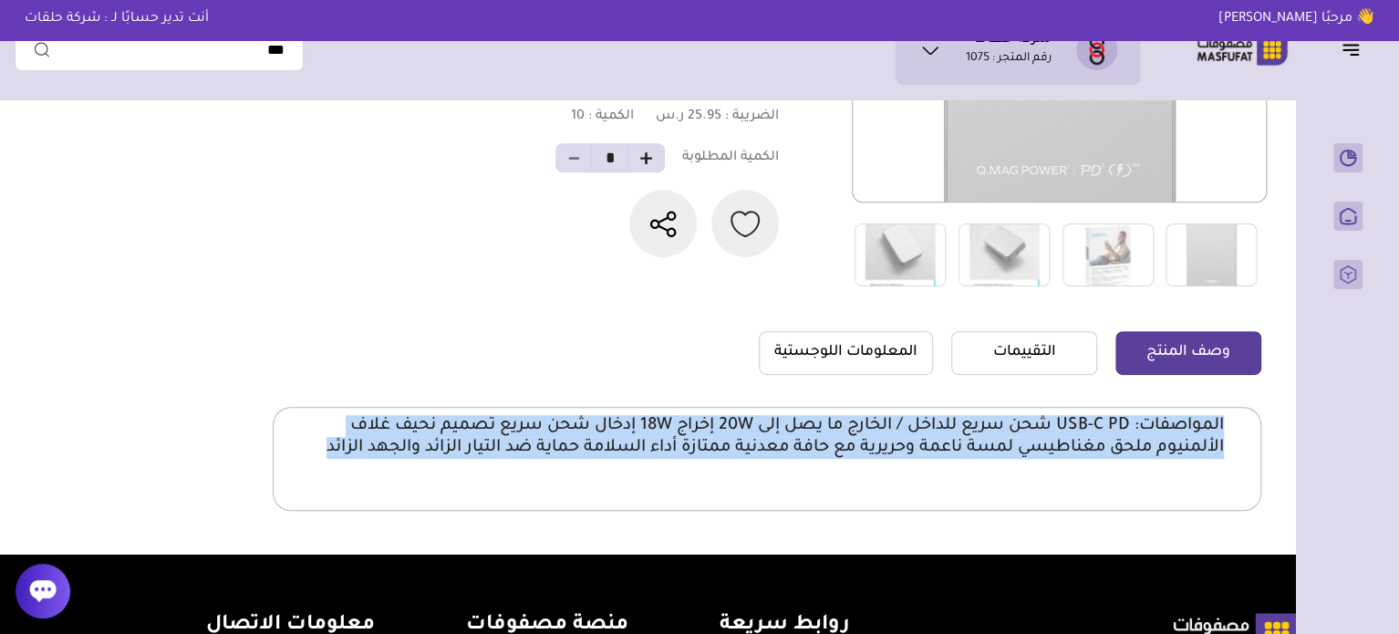
click at [1079, 444] on p "المواصفات: USB-C PD شحن سريع للداخل / الخارج ما يصل إلى 20W إخراج 18W إدخال شحن…" at bounding box center [767, 437] width 914 height 44
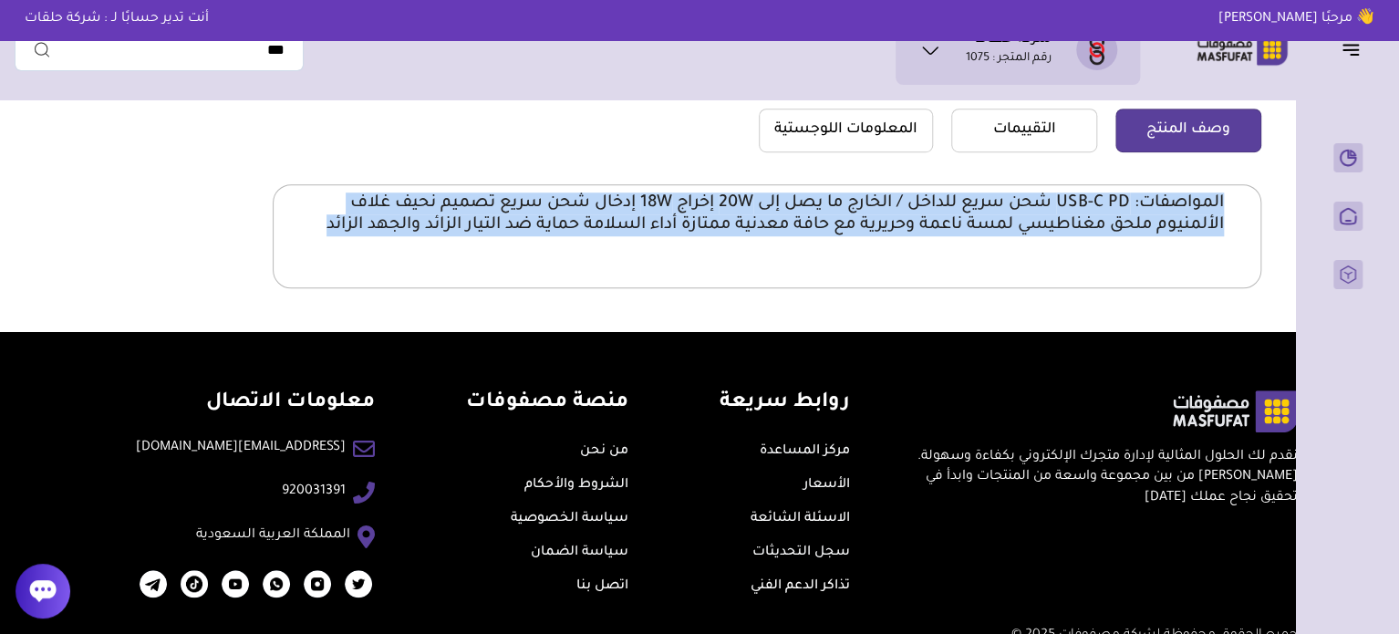
scroll to position [542, 0]
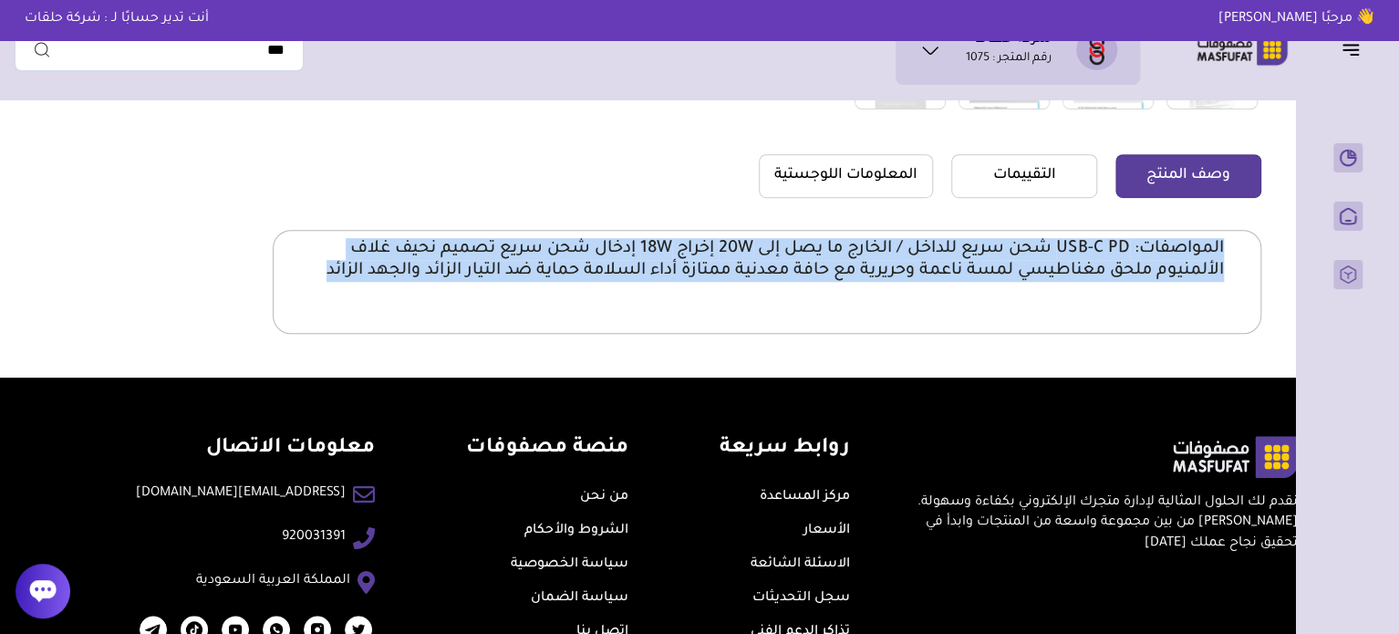
click at [888, 261] on p "المواصفات: USB-C PD شحن سريع للداخل / الخارج ما يصل إلى 20W إخراج 18W إدخال شحن…" at bounding box center [767, 260] width 914 height 44
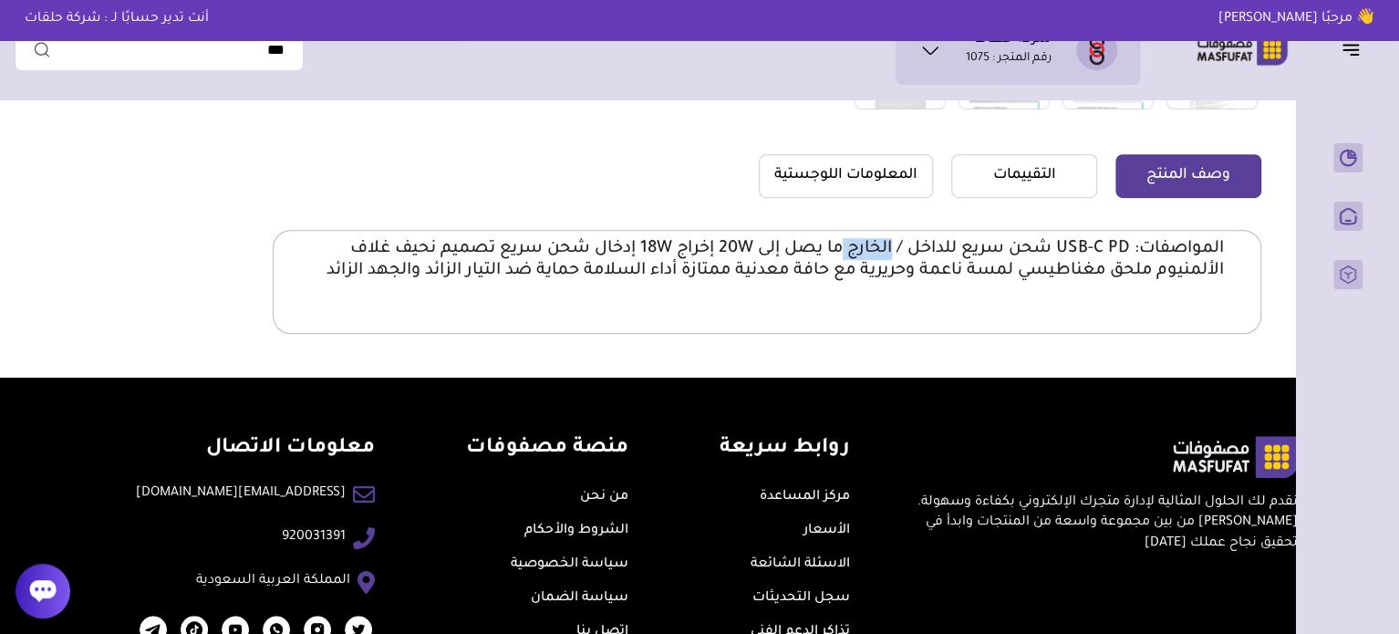
click at [888, 261] on p "المواصفات: USB-C PD شحن سريع للداخل / الخارج ما يصل إلى 20W إخراج 18W إدخال شحن…" at bounding box center [767, 260] width 914 height 44
click at [835, 265] on p "المواصفات: USB-C PD شحن سريع للداخل / الخارج ما يصل إلى 20W إخراج 18W إدخال شحن…" at bounding box center [767, 260] width 914 height 44
drag, startPoint x: 757, startPoint y: 243, endPoint x: 537, endPoint y: 240, distance: 219.8
click at [537, 240] on p "المواصفات: USB-C PD شحن سريع للداخل / الخارج ما يصل إلى 20W إخراج 18W إدخال شحن…" at bounding box center [767, 260] width 914 height 44
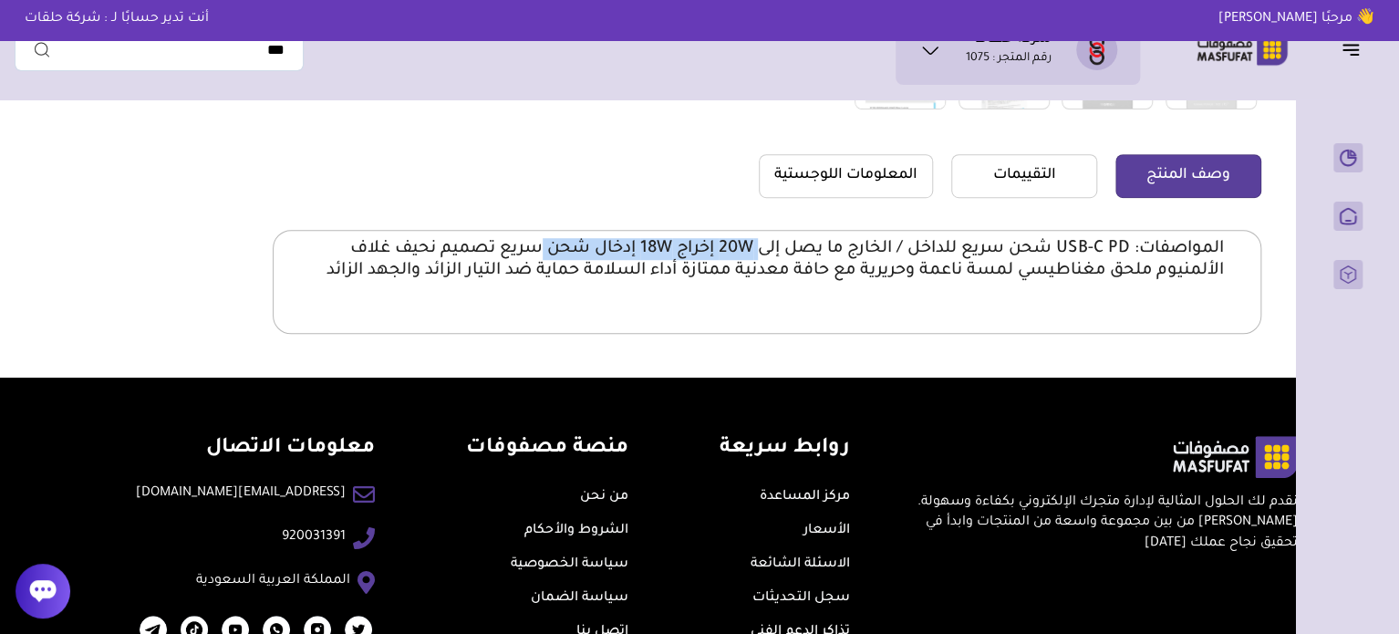
click at [551, 255] on p "المواصفات: USB-C PD شحن سريع للداخل / الخارج ما يصل إلى 20W إخراج 18W إدخال شحن…" at bounding box center [767, 260] width 914 height 44
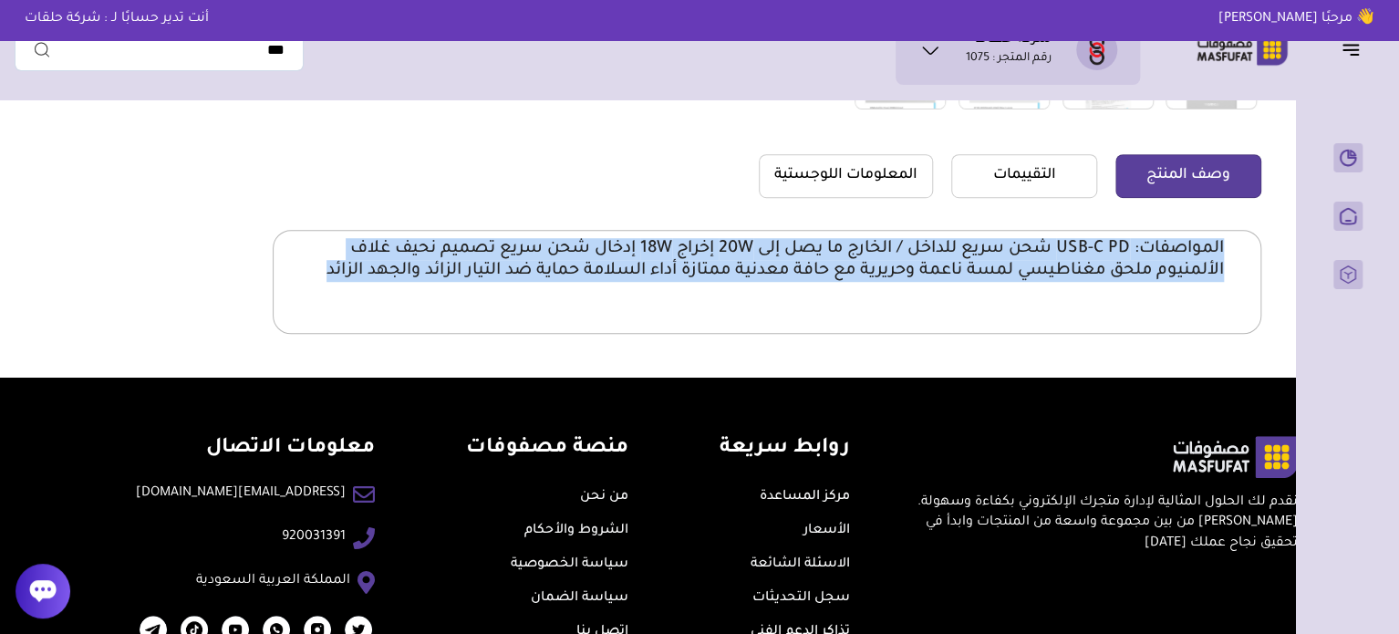
click at [551, 255] on p "المواصفات: USB-C PD شحن سريع للداخل / الخارج ما يصل إلى 20W إخراج 18W إدخال شحن…" at bounding box center [767, 260] width 914 height 44
click at [1027, 272] on p "المواصفات: USB-C PD شحن سريع للداخل / الخارج ما يصل إلى 20W إخراج 18W إدخال شحن…" at bounding box center [767, 260] width 914 height 44
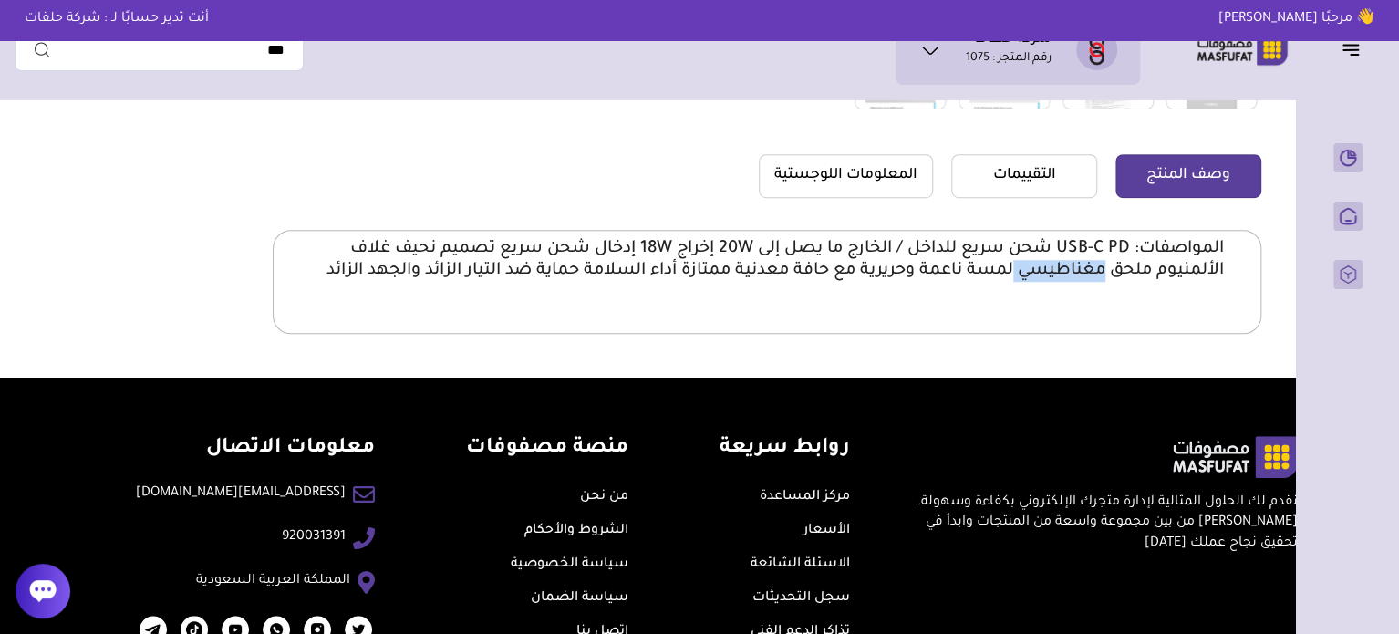
click at [1027, 272] on p "المواصفات: USB-C PD شحن سريع للداخل / الخارج ما يصل إلى 20W إخراج 18W إدخال شحن…" at bounding box center [767, 260] width 914 height 44
click at [1146, 253] on p "المواصفات: USB-C PD شحن سريع للداخل / الخارج ما يصل إلى 20W إخراج 18W إدخال شحن…" at bounding box center [767, 260] width 914 height 44
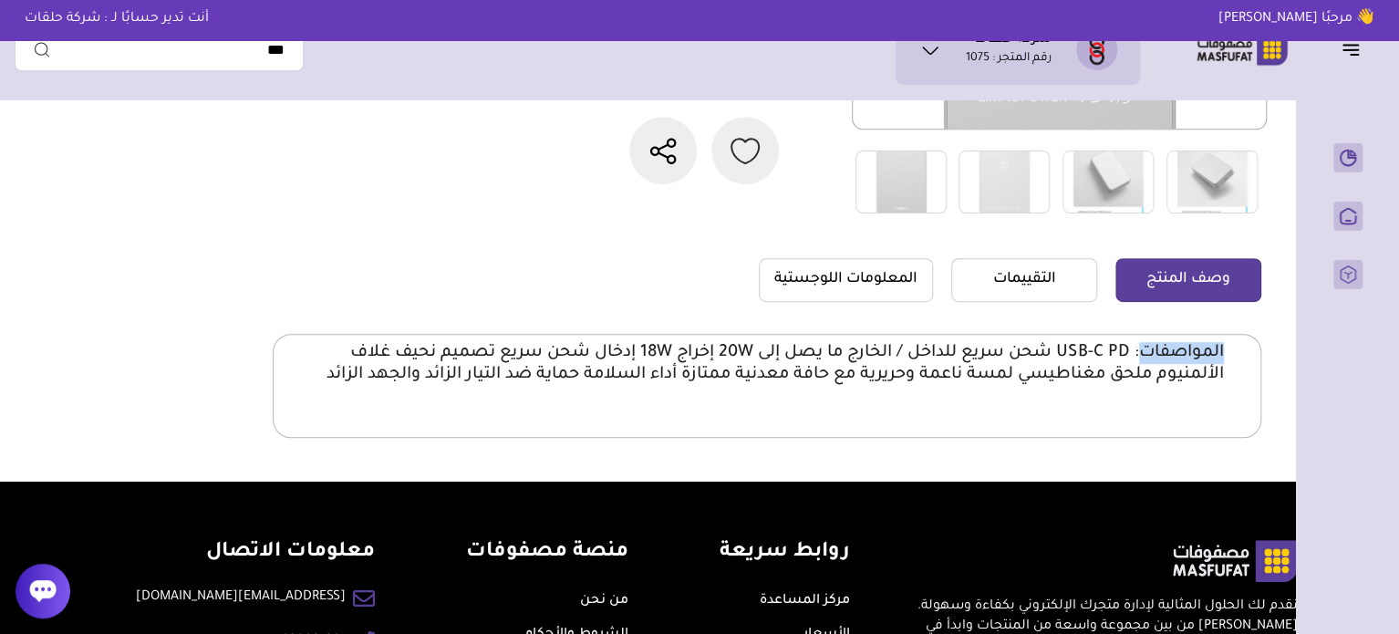
scroll to position [451, 0]
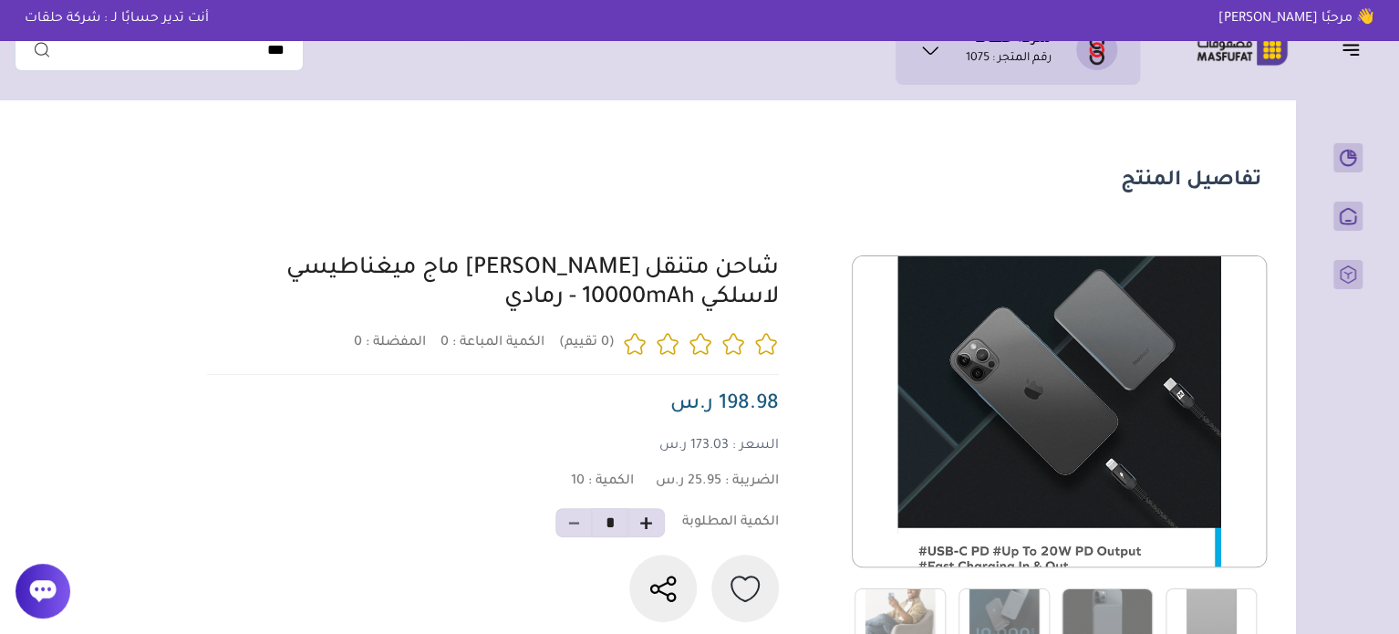
drag, startPoint x: 791, startPoint y: 273, endPoint x: 584, endPoint y: 316, distance: 211.6
click at [584, 316] on div "0 0 10 *" at bounding box center [732, 453] width 1060 height 397
copy link "شاحن متنقل [PERSON_NAME] ماج ميغناطيسي لاسلكي 10000mAh"
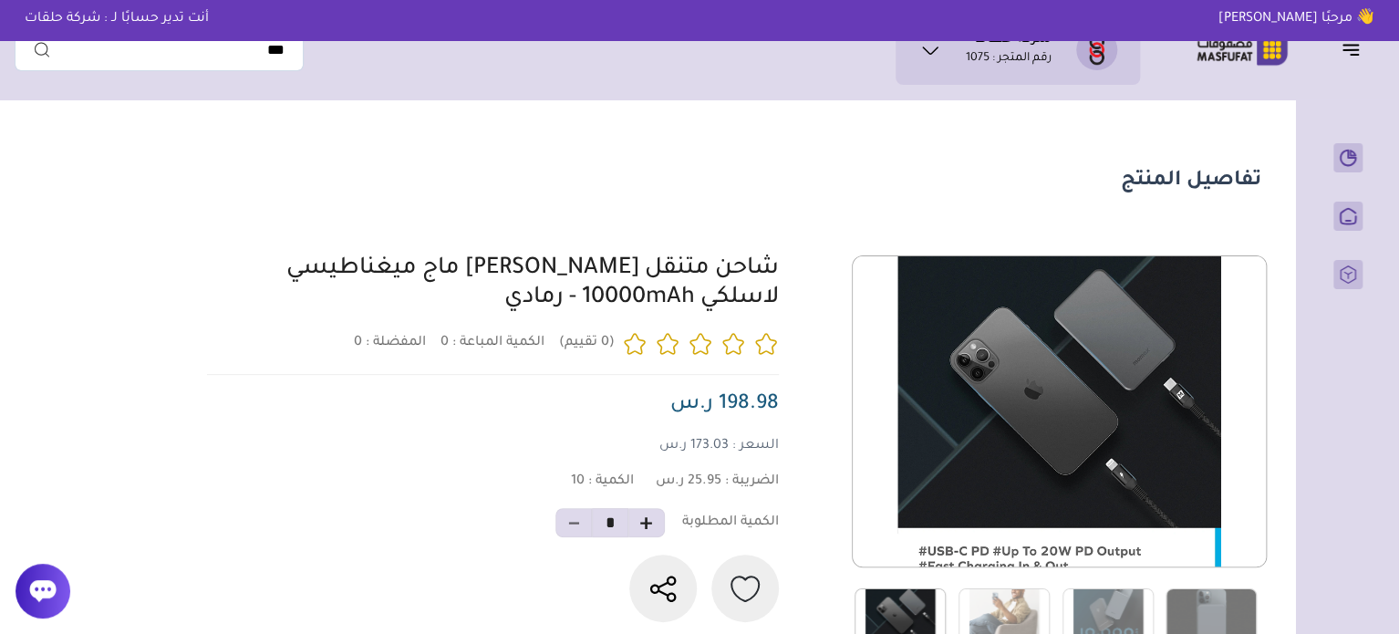
click at [621, 235] on section "تفاصيل المنتج 0 المفضلة : 0" at bounding box center [644, 514] width 1258 height 811
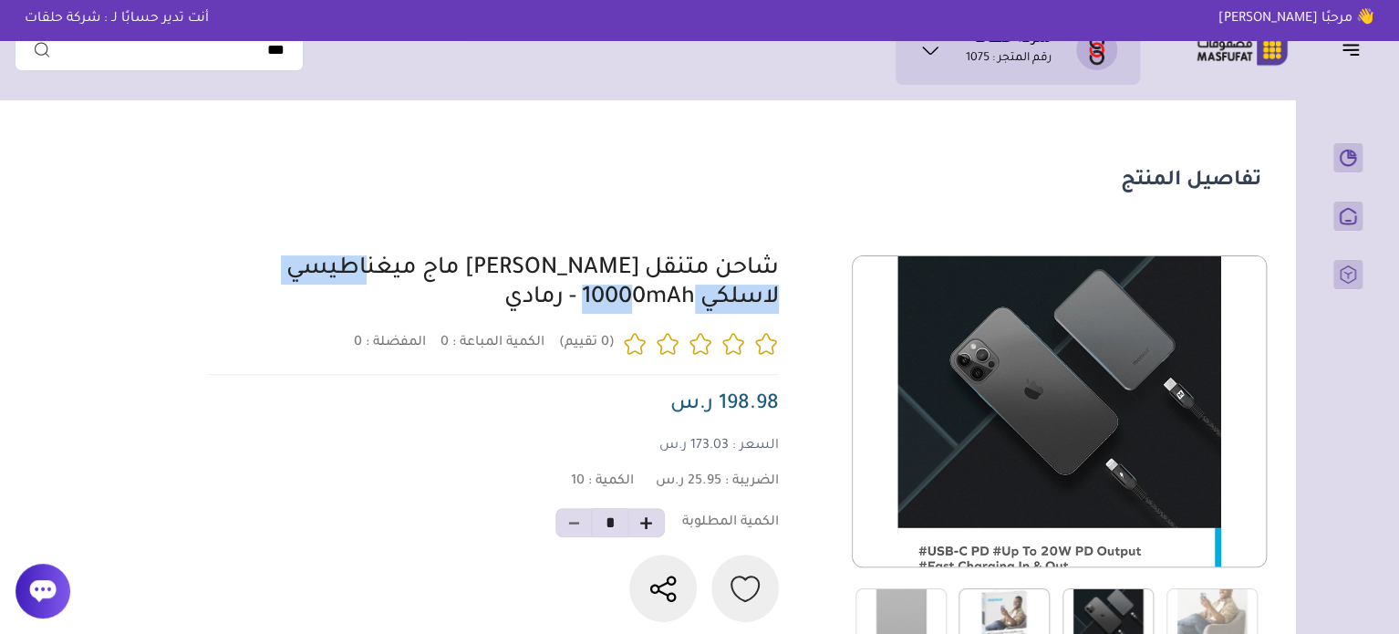
drag, startPoint x: 785, startPoint y: 274, endPoint x: 555, endPoint y: 278, distance: 230.8
click at [555, 278] on div "0 0 10 *" at bounding box center [732, 453] width 1060 height 397
copy link "شاحن [PERSON_NAME]"
